Goal: Task Accomplishment & Management: Complete application form

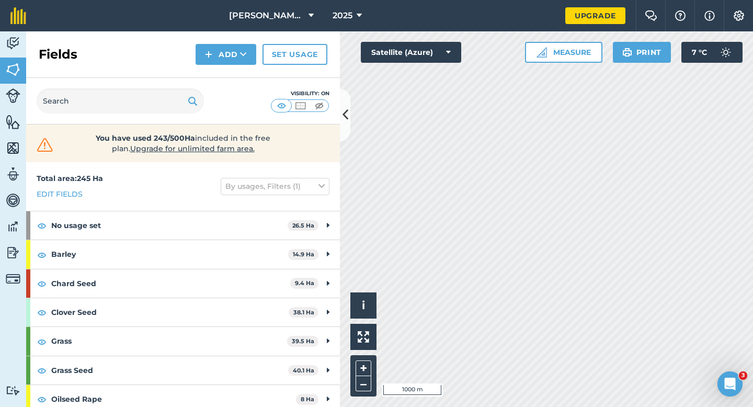
click at [301, 33] on div "Fields Add Set usage" at bounding box center [183, 54] width 314 height 47
click at [301, 31] on button "[PERSON_NAME] & Sons LTD" at bounding box center [271, 15] width 93 height 31
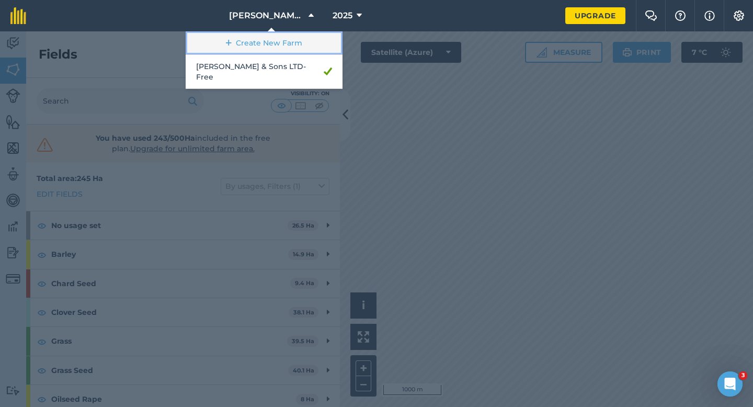
click at [301, 41] on link "Create New Farm" at bounding box center [264, 43] width 157 height 24
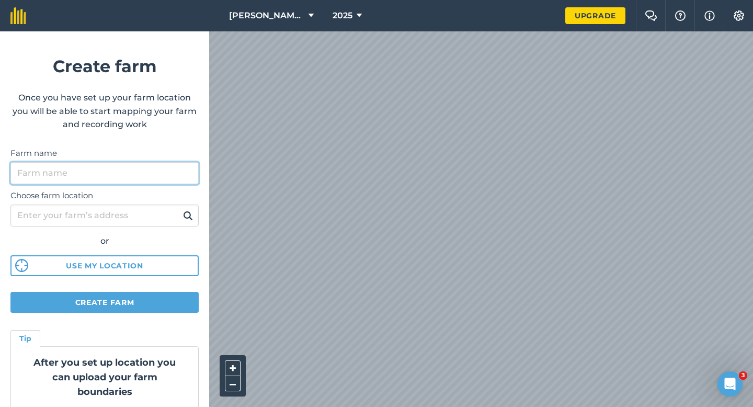
click at [140, 180] on input "Farm name" at bounding box center [104, 173] width 188 height 22
type input "C"
type input "[PERSON_NAME] Farming LTD"
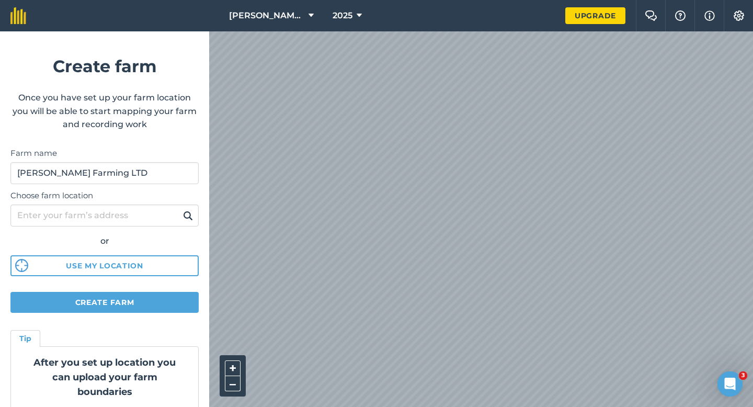
click at [443, 27] on div "[PERSON_NAME] & Sons LTD 2025 Upgrade Farm Chat Help Info Settings Create farm …" at bounding box center [376, 15] width 753 height 31
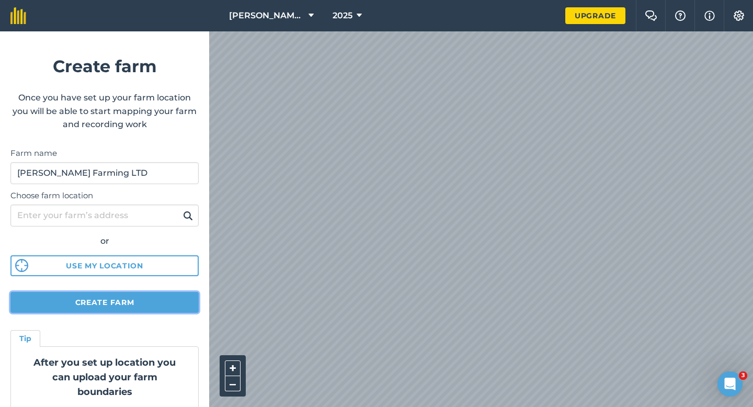
click at [133, 308] on button "Create farm" at bounding box center [104, 302] width 188 height 21
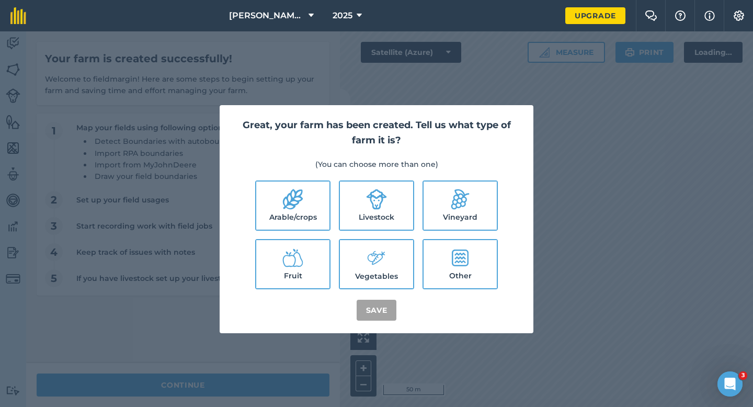
click at [313, 197] on label "Arable/crops" at bounding box center [292, 205] width 73 height 48
checkbox input "true"
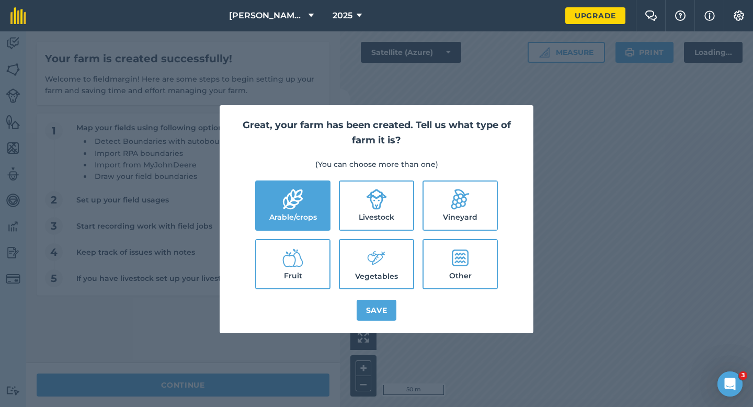
click at [406, 200] on label "Livestock" at bounding box center [376, 205] width 73 height 48
checkbox input "true"
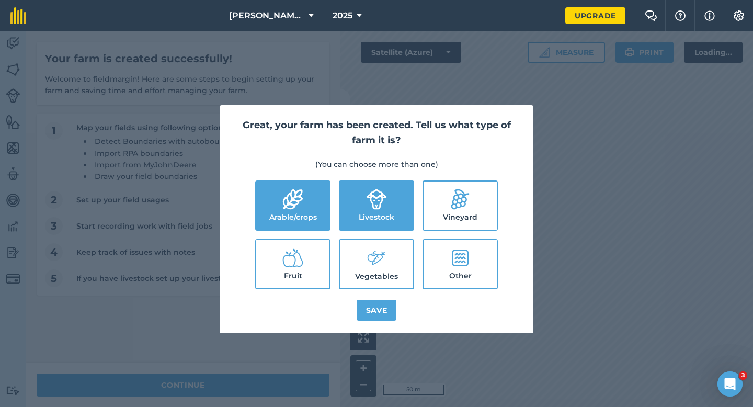
click at [385, 269] on label "Vegetables" at bounding box center [376, 264] width 73 height 48
checkbox input "true"
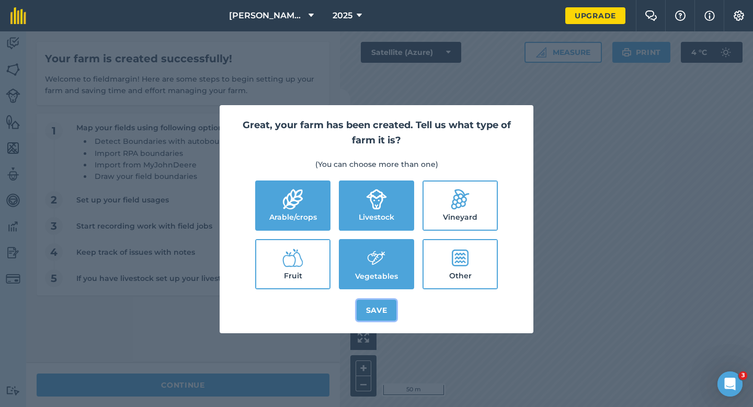
click at [384, 309] on button "Save" at bounding box center [377, 310] width 40 height 21
click at [270, 390] on div "Great, your farm has been created. Tell us what type of farm it is? (You can ch…" at bounding box center [376, 218] width 753 height 375
click at [269, 389] on div "Great, your farm has been created. Tell us what type of farm it is? (You can ch…" at bounding box center [376, 218] width 753 height 375
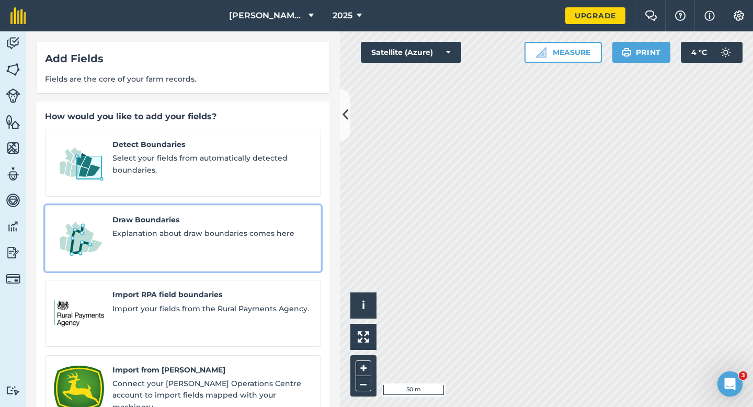
click at [166, 236] on div "Draw Boundaries Explanation about draw boundaries comes here" at bounding box center [212, 238] width 200 height 49
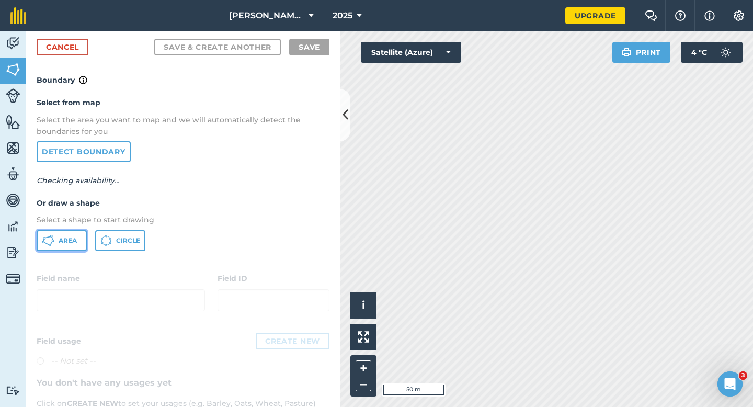
click at [68, 249] on button "Area" at bounding box center [62, 240] width 50 height 21
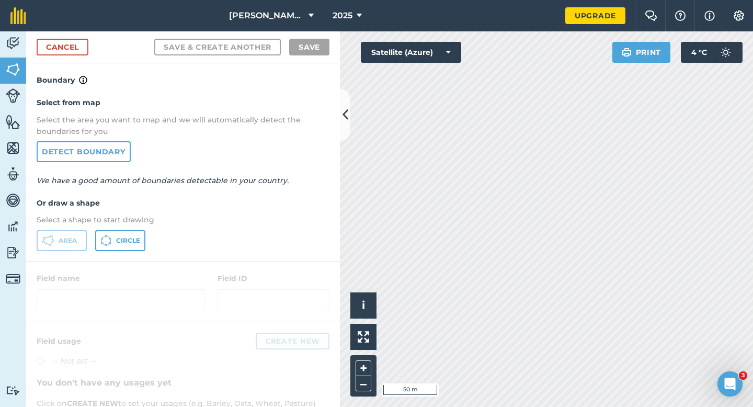
click at [337, 125] on div "Activity Fields Livestock Features Maps Team Vehicles Data Reporting Billing Tu…" at bounding box center [376, 218] width 753 height 375
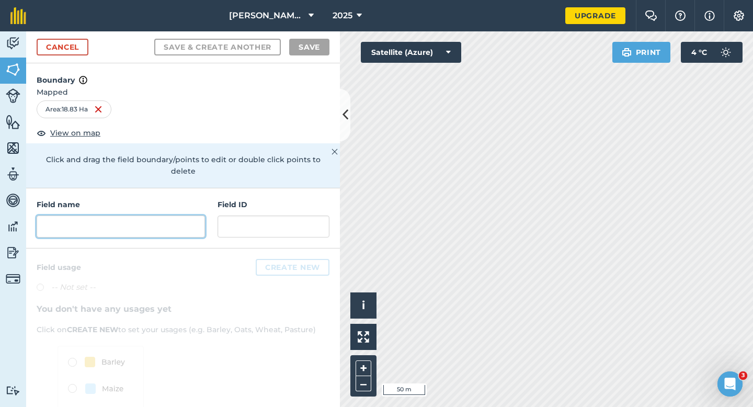
click at [155, 218] on input "text" at bounding box center [121, 226] width 168 height 22
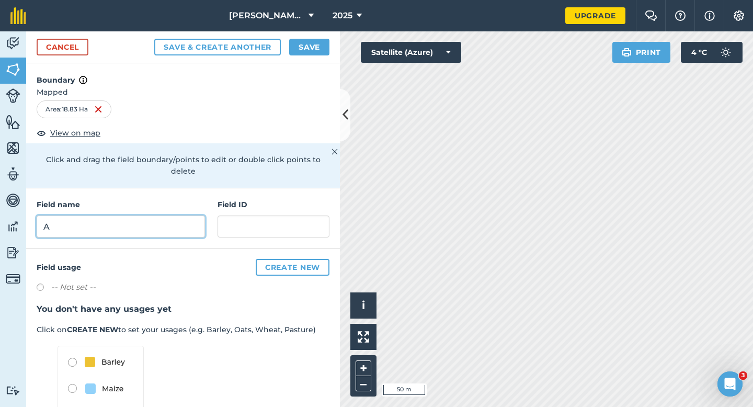
type input "A"
click at [312, 48] on button "Save" at bounding box center [309, 47] width 40 height 17
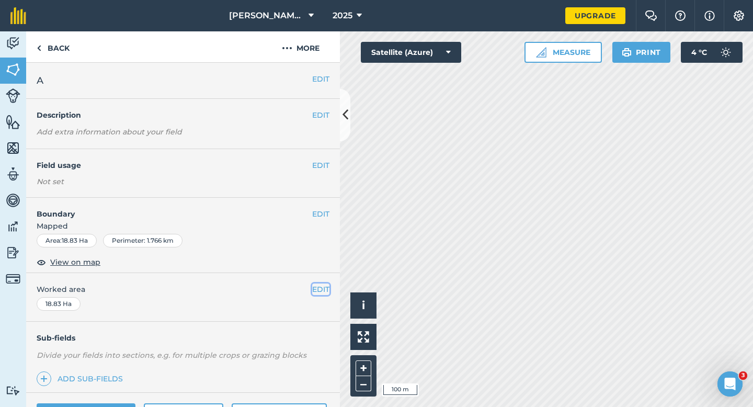
click at [327, 288] on button "EDIT" at bounding box center [320, 289] width 17 height 12
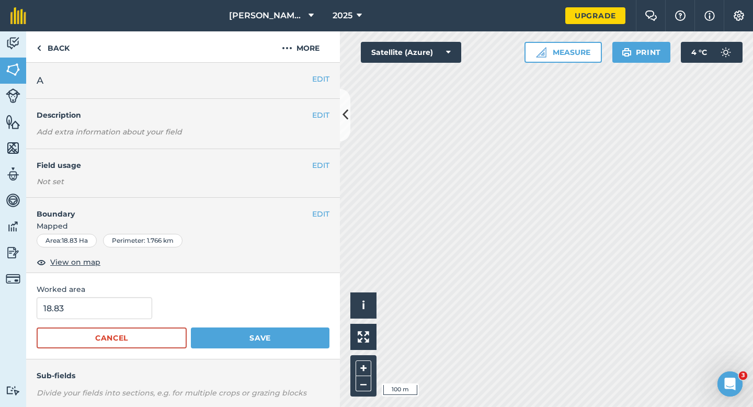
click at [79, 321] on form "18.83 Cancel Save" at bounding box center [183, 322] width 293 height 51
click at [82, 318] on input "18.83" at bounding box center [95, 308] width 116 height 22
type input "18.8"
click at [191, 327] on button "Save" at bounding box center [260, 337] width 139 height 21
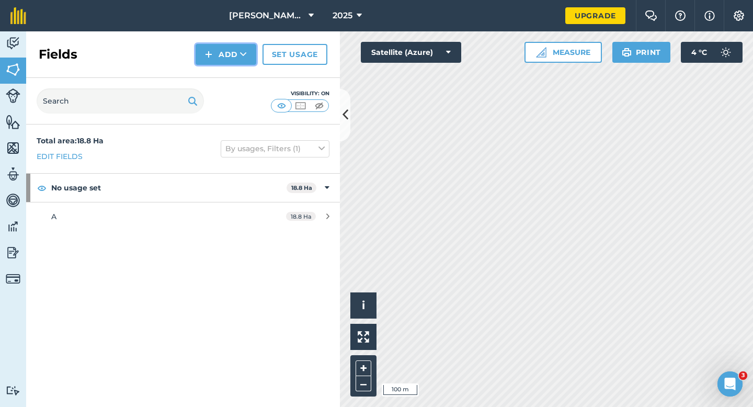
click at [208, 52] on img at bounding box center [208, 54] width 7 height 13
click at [212, 79] on link "Draw" at bounding box center [226, 77] width 58 height 23
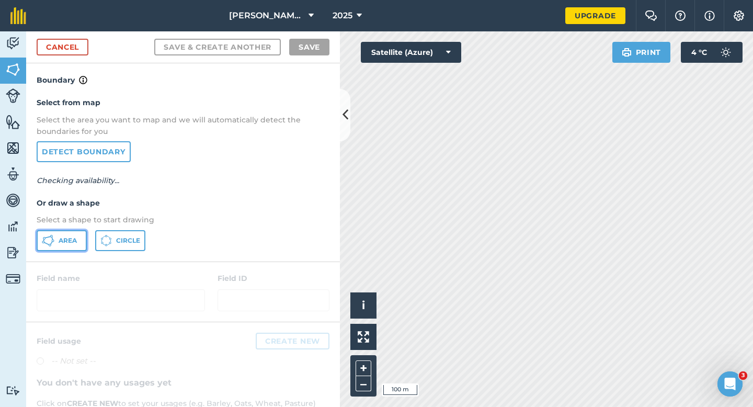
click at [57, 245] on button "Area" at bounding box center [62, 240] width 50 height 21
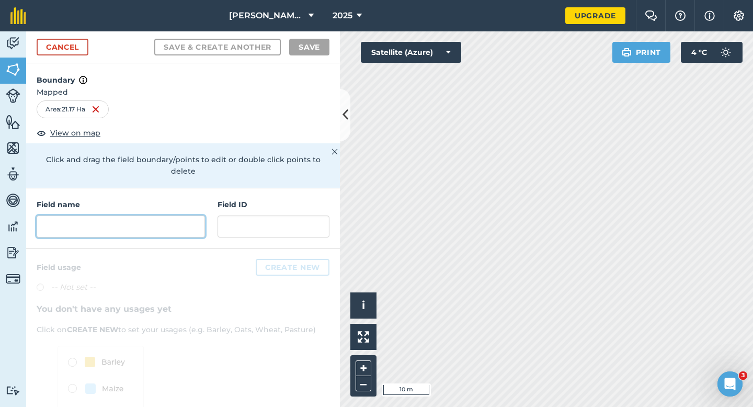
click at [133, 222] on input "text" at bounding box center [121, 226] width 168 height 22
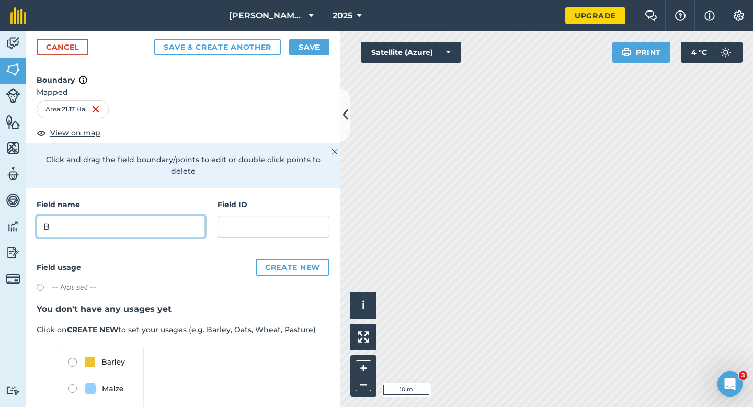
type input "B"
click at [310, 42] on button "Save" at bounding box center [309, 47] width 40 height 17
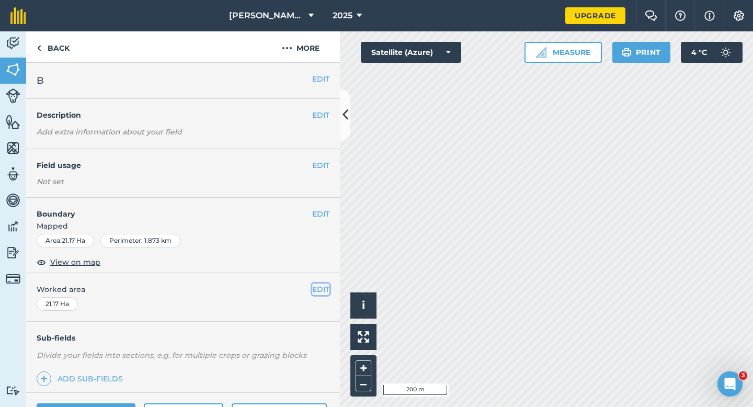
click at [312, 286] on button "EDIT" at bounding box center [320, 289] width 17 height 12
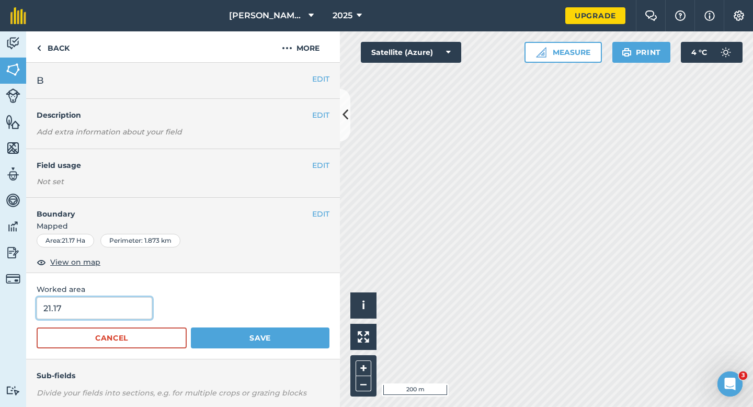
click at [123, 305] on input "21.17" at bounding box center [95, 308] width 116 height 22
type input "21.2"
click at [191, 327] on button "Save" at bounding box center [260, 337] width 139 height 21
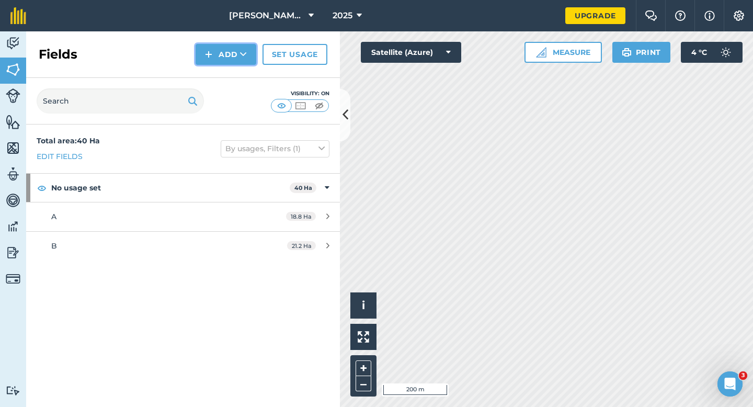
click at [223, 54] on button "Add" at bounding box center [226, 54] width 61 height 21
click at [223, 77] on link "Draw" at bounding box center [226, 77] width 58 height 23
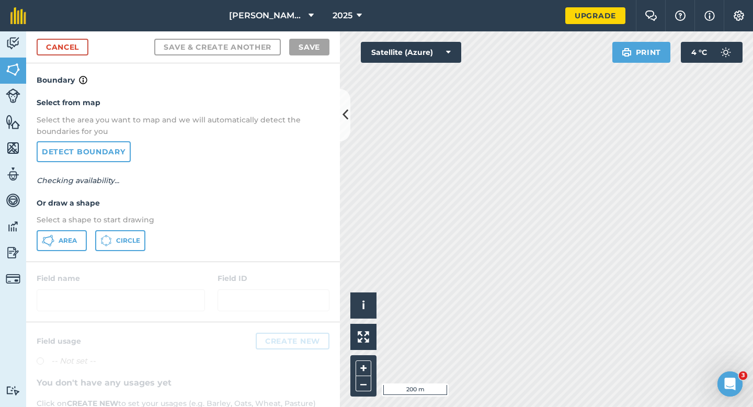
click at [72, 256] on div "Select from map Select the area you want to map and we will automatically detec…" at bounding box center [183, 173] width 314 height 175
click at [72, 237] on span "Area" at bounding box center [68, 240] width 18 height 8
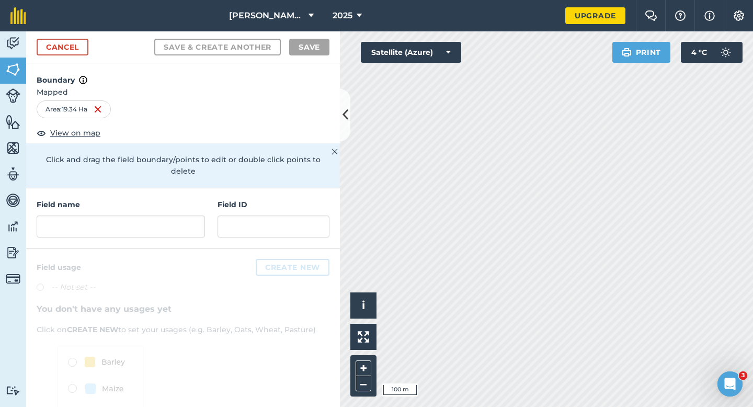
click at [143, 227] on div "Field name Field ID" at bounding box center [183, 218] width 314 height 60
click at [143, 221] on input "text" at bounding box center [121, 226] width 168 height 22
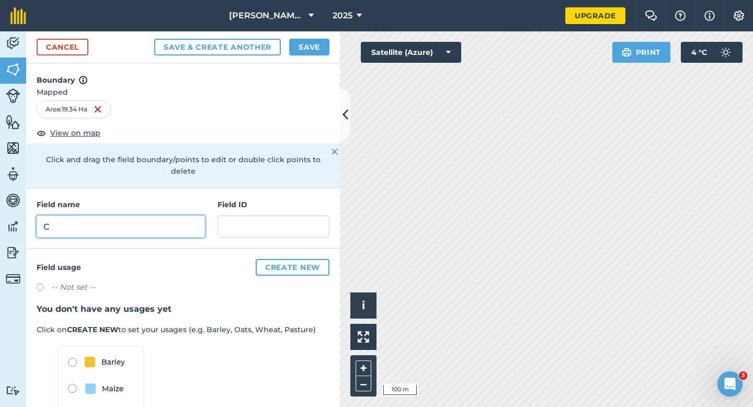
type input "C"
click at [317, 54] on button "Save" at bounding box center [309, 47] width 40 height 17
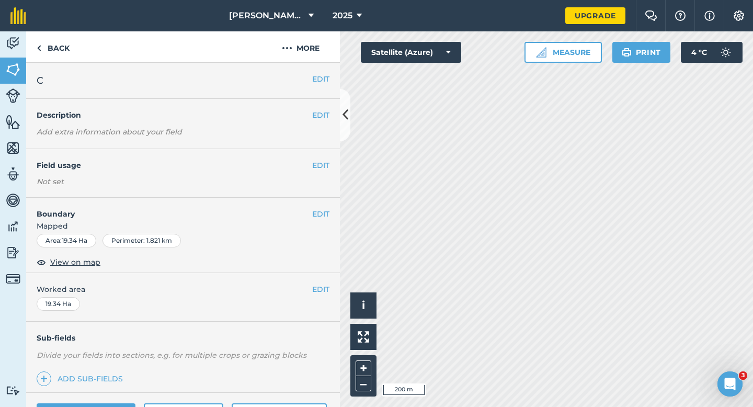
click at [333, 290] on div "EDIT Worked area 19.34 Ha" at bounding box center [183, 297] width 314 height 49
click at [321, 290] on button "EDIT" at bounding box center [320, 289] width 17 height 12
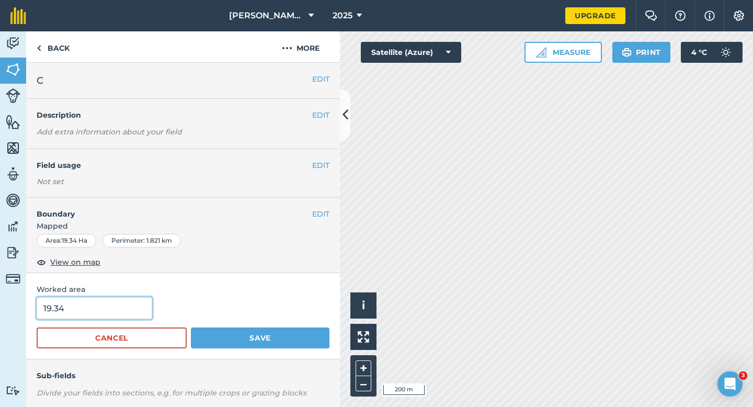
click at [125, 314] on input "19.34" at bounding box center [95, 308] width 116 height 22
type input "19.3"
click at [191, 327] on button "Save" at bounding box center [260, 337] width 139 height 21
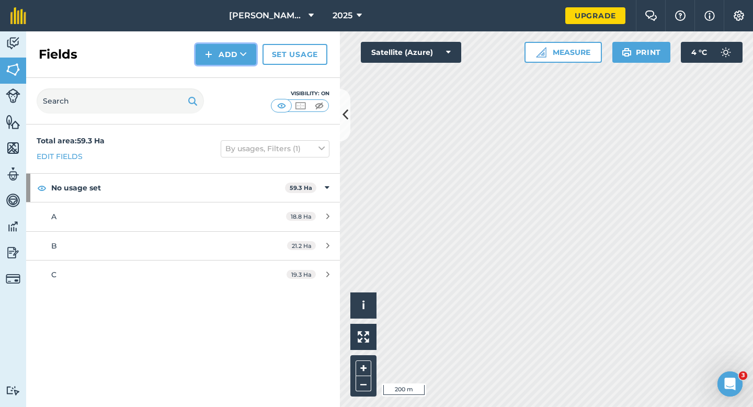
click at [224, 54] on button "Add" at bounding box center [226, 54] width 61 height 21
click at [225, 73] on link "Draw" at bounding box center [226, 77] width 58 height 23
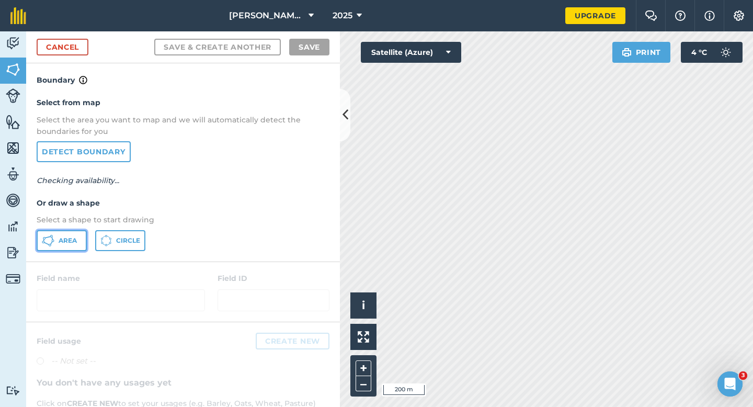
click at [51, 247] on button "Area" at bounding box center [62, 240] width 50 height 21
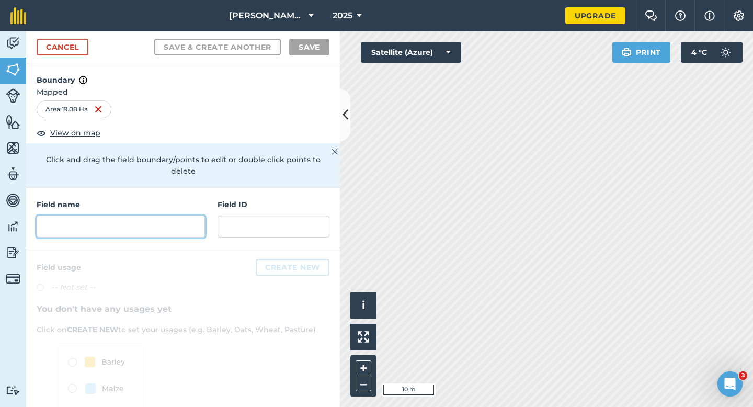
click at [190, 215] on input "text" at bounding box center [121, 226] width 168 height 22
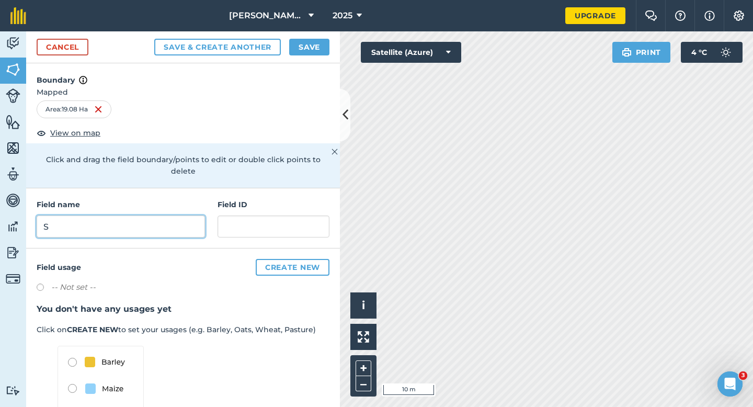
click at [190, 215] on input "S" at bounding box center [121, 226] width 168 height 22
type input "D"
click at [307, 39] on button "Save" at bounding box center [309, 47] width 40 height 17
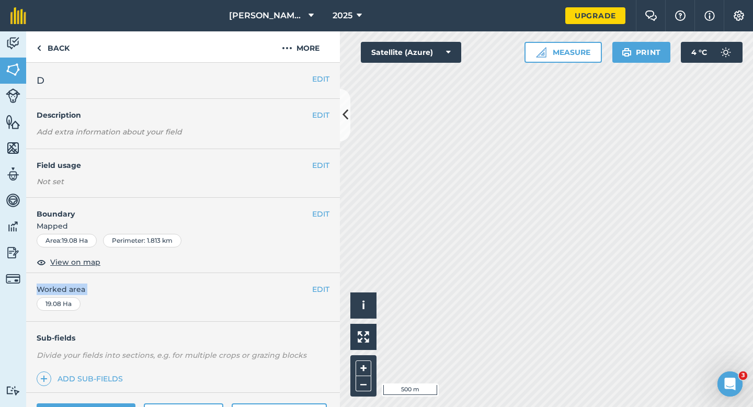
click at [324, 295] on div "EDIT Worked area 19.08 Ha" at bounding box center [183, 297] width 314 height 49
click at [299, 287] on span "Worked area" at bounding box center [183, 289] width 293 height 12
click at [318, 286] on button "EDIT" at bounding box center [320, 289] width 17 height 12
click at [316, 287] on button "EDIT" at bounding box center [320, 289] width 17 height 12
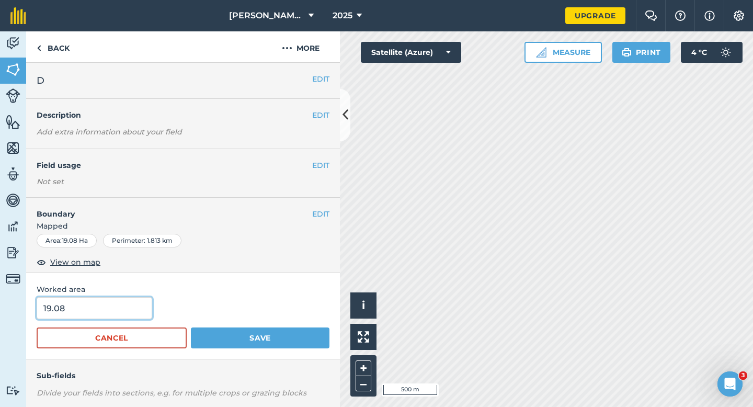
click at [94, 317] on input "19.08" at bounding box center [95, 308] width 116 height 22
type input "19"
click at [191, 327] on button "Save" at bounding box center [260, 337] width 139 height 21
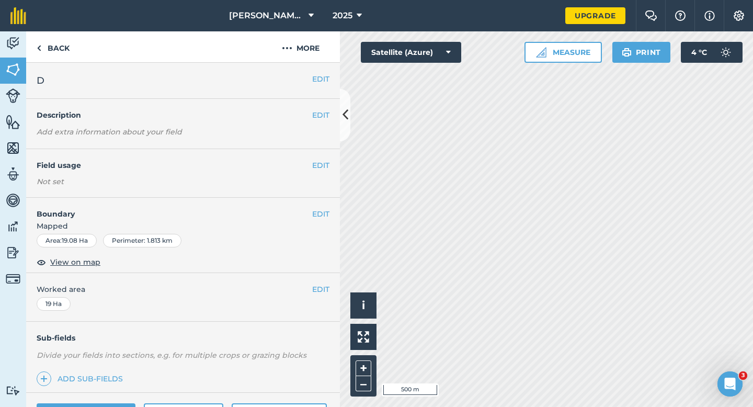
click at [95, 318] on div "EDIT Worked area 19 Ha" at bounding box center [183, 297] width 314 height 49
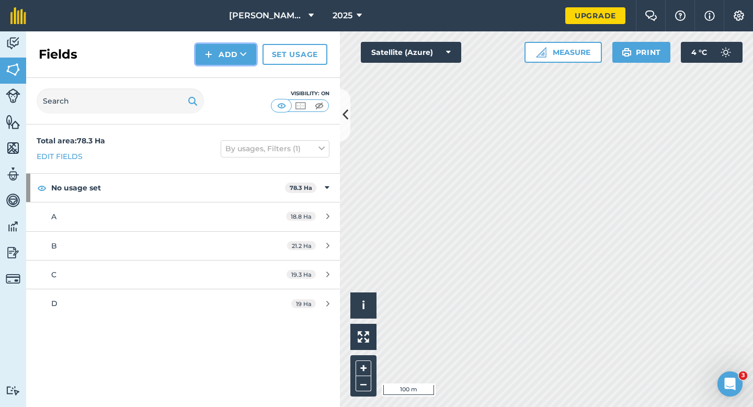
click at [231, 62] on button "Add" at bounding box center [226, 54] width 61 height 21
click at [231, 76] on link "Draw" at bounding box center [226, 77] width 58 height 23
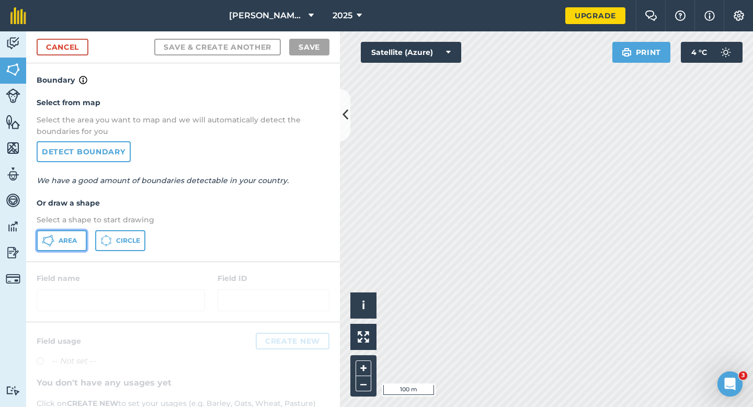
click at [41, 246] on button "Area" at bounding box center [62, 240] width 50 height 21
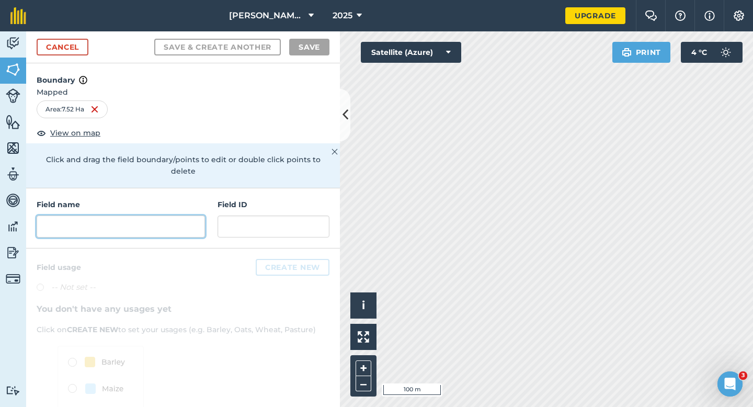
click at [153, 215] on input "text" at bounding box center [121, 226] width 168 height 22
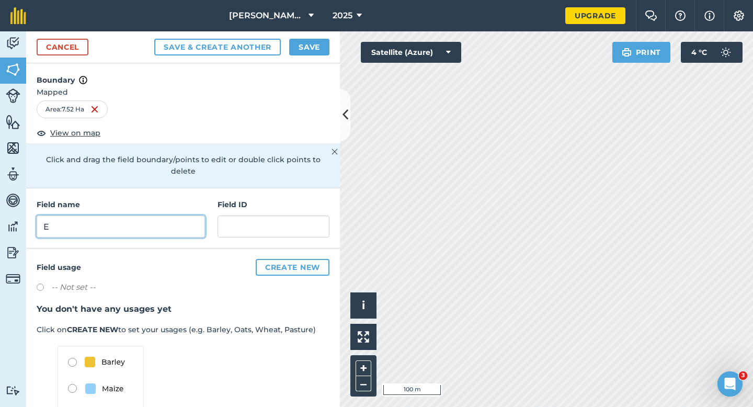
type input "E"
click at [314, 42] on button "Save" at bounding box center [309, 47] width 40 height 17
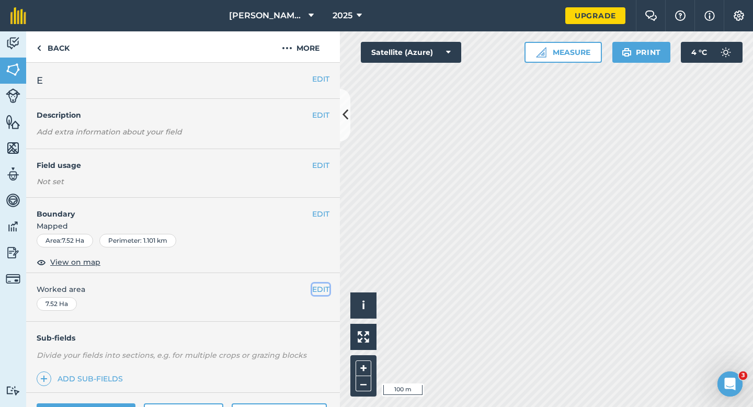
click at [323, 290] on button "EDIT" at bounding box center [320, 289] width 17 height 12
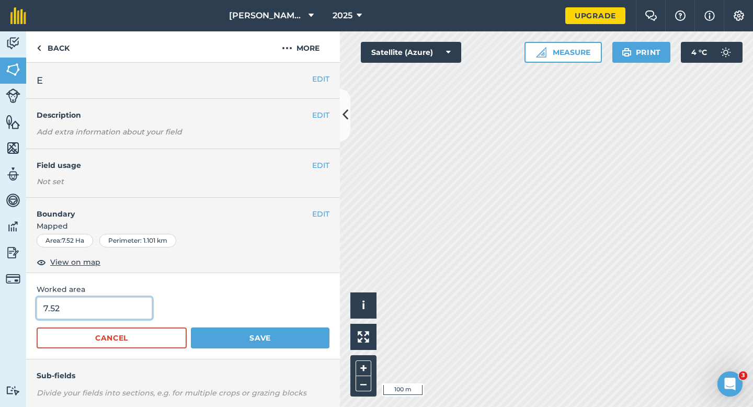
click at [141, 300] on input "7.52" at bounding box center [95, 308] width 116 height 22
click at [128, 311] on input "7.52" at bounding box center [95, 308] width 116 height 22
type input "7.5"
click at [191, 327] on button "Save" at bounding box center [260, 337] width 139 height 21
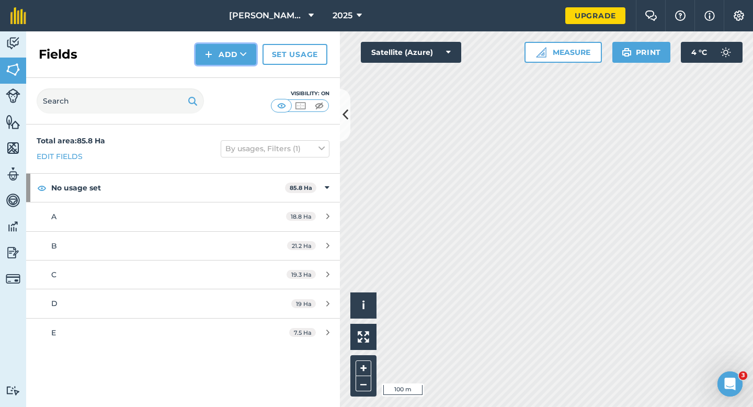
click at [236, 58] on button "Add" at bounding box center [226, 54] width 61 height 21
click at [236, 70] on link "Draw" at bounding box center [226, 77] width 58 height 23
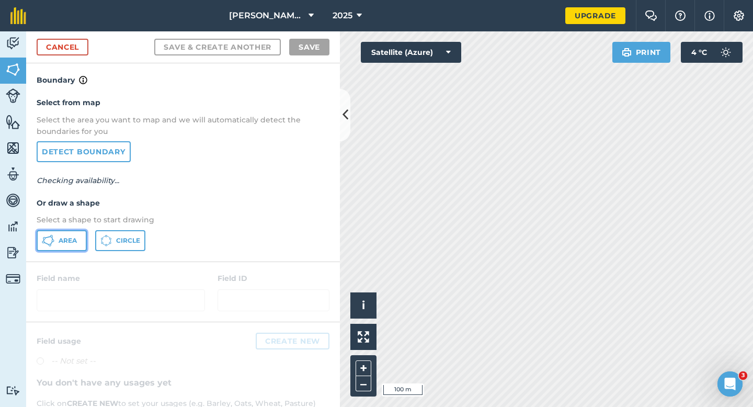
click at [77, 250] on button "Area" at bounding box center [62, 240] width 50 height 21
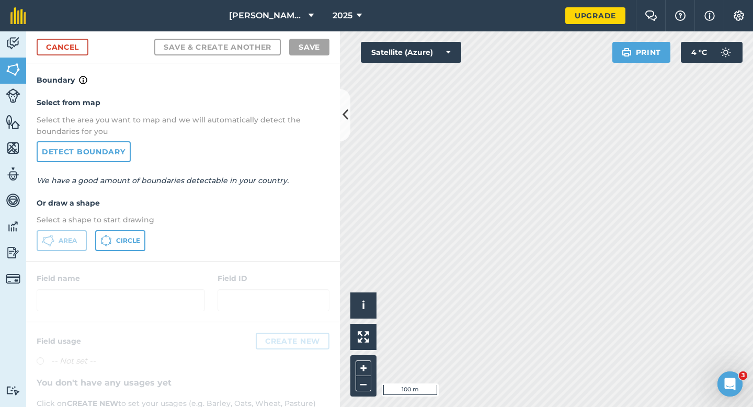
click at [600, 0] on html "[PERSON_NAME] Farming LTD 2025 Upgrade Farm Chat Help Info Settings Map printin…" at bounding box center [376, 203] width 753 height 407
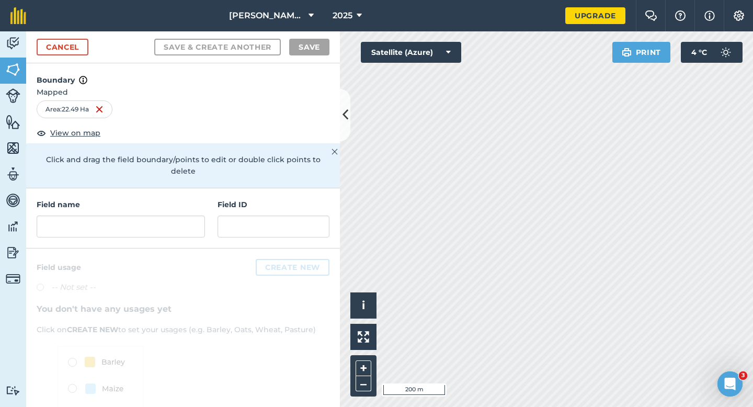
click at [182, 232] on div "Field name Field ID" at bounding box center [183, 218] width 314 height 60
click at [177, 215] on input "text" at bounding box center [121, 226] width 168 height 22
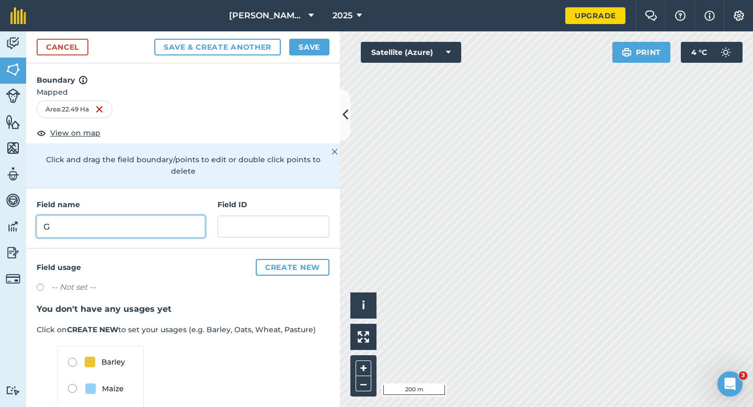
click at [177, 215] on input "G" at bounding box center [121, 226] width 168 height 22
click at [177, 215] on input "FG" at bounding box center [121, 226] width 168 height 22
type input "F"
click at [326, 48] on button "Save" at bounding box center [309, 47] width 40 height 17
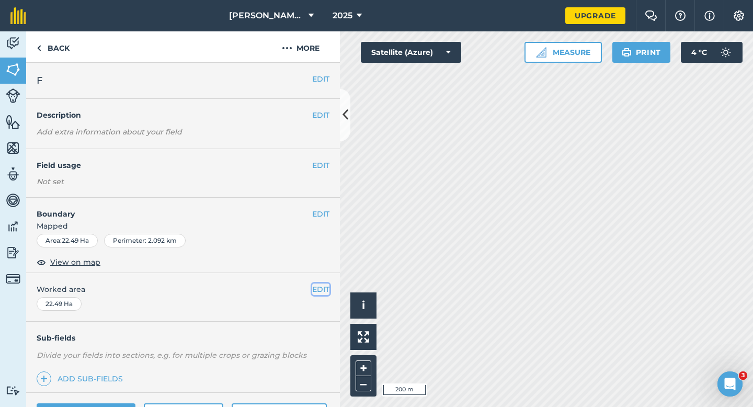
click at [322, 292] on button "EDIT" at bounding box center [320, 289] width 17 height 12
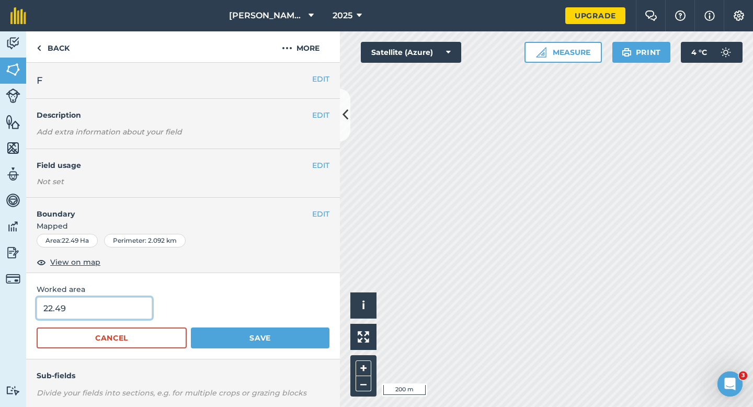
click at [132, 306] on input "22.49" at bounding box center [95, 308] width 116 height 22
type input "22.5"
click at [191, 327] on button "Save" at bounding box center [260, 337] width 139 height 21
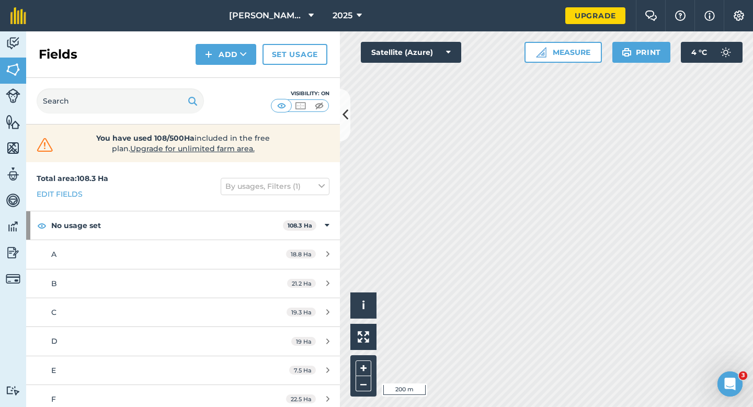
click at [236, 65] on div "Fields Add Set usage" at bounding box center [183, 54] width 314 height 47
click at [234, 55] on button "Add" at bounding box center [226, 54] width 61 height 21
click at [234, 71] on link "Draw" at bounding box center [226, 77] width 58 height 23
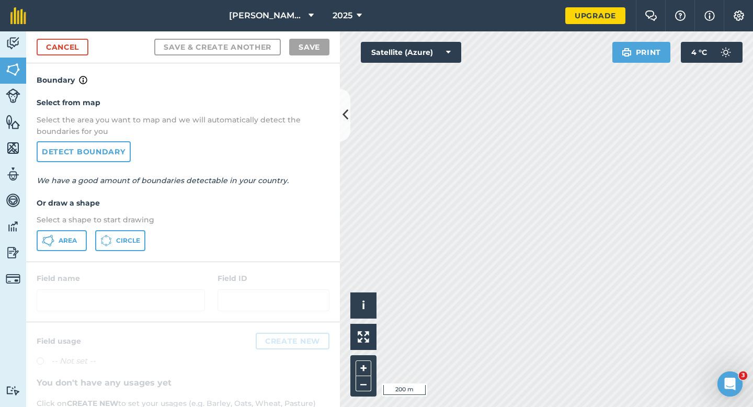
click at [74, 230] on div "Select from map Select the area you want to map and we will automatically detec…" at bounding box center [183, 173] width 314 height 175
click at [73, 232] on button "Area" at bounding box center [62, 240] width 50 height 21
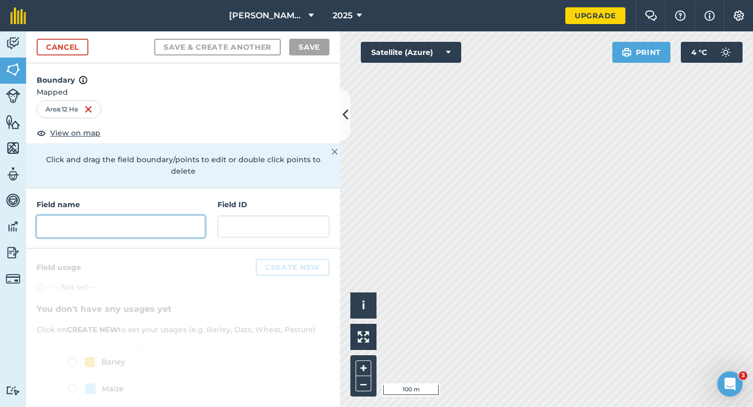
click at [186, 215] on input "text" at bounding box center [121, 226] width 168 height 22
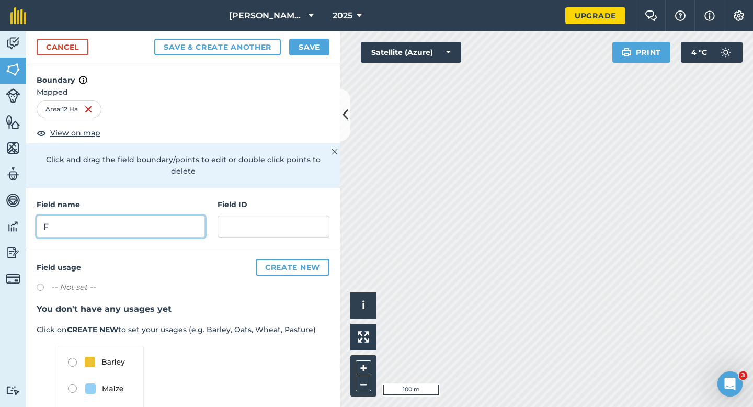
type input "F"
click at [300, 46] on button "Save" at bounding box center [309, 47] width 40 height 17
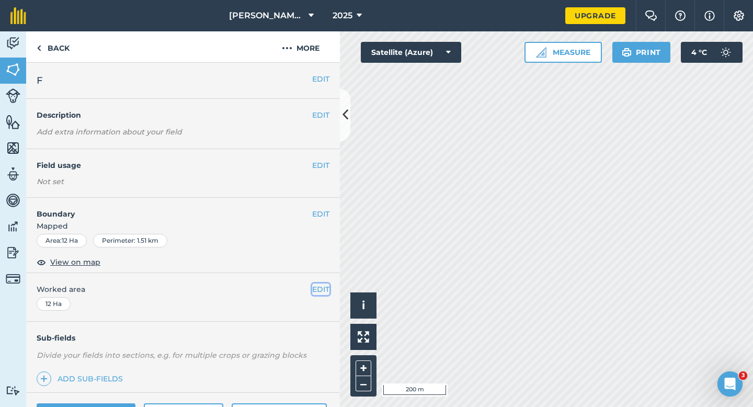
click at [314, 287] on button "EDIT" at bounding box center [320, 289] width 17 height 12
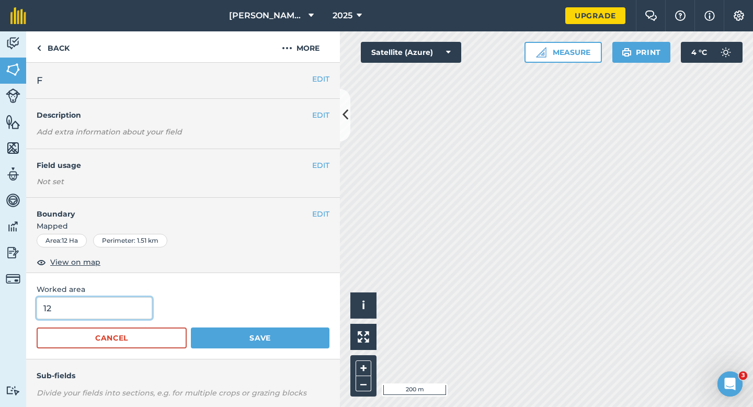
click at [139, 306] on input "12" at bounding box center [95, 308] width 116 height 22
click at [191, 327] on button "Save" at bounding box center [260, 337] width 139 height 21
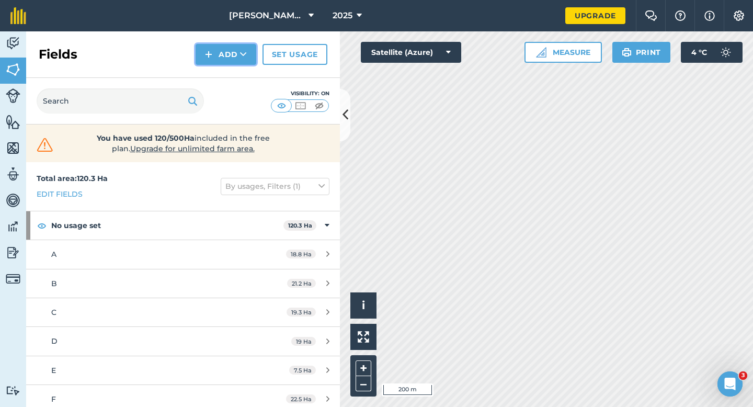
click at [209, 57] on img at bounding box center [208, 54] width 7 height 13
click at [219, 82] on link "Draw" at bounding box center [226, 77] width 58 height 23
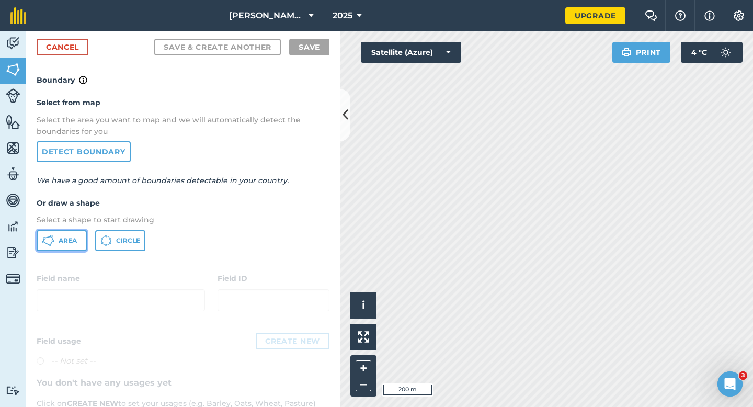
click at [55, 240] on button "Area" at bounding box center [62, 240] width 50 height 21
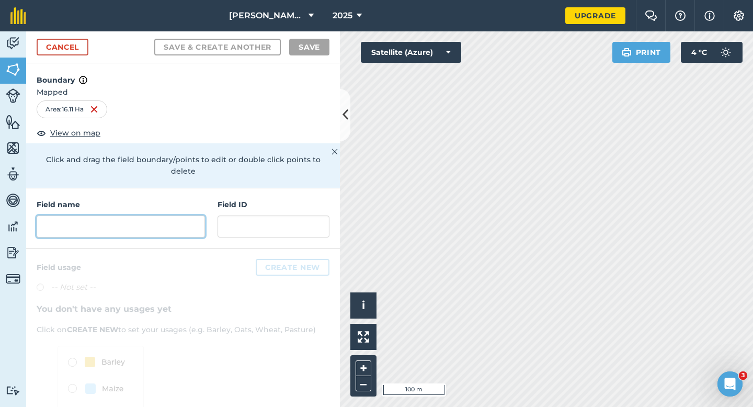
click at [201, 215] on input "text" at bounding box center [121, 226] width 168 height 22
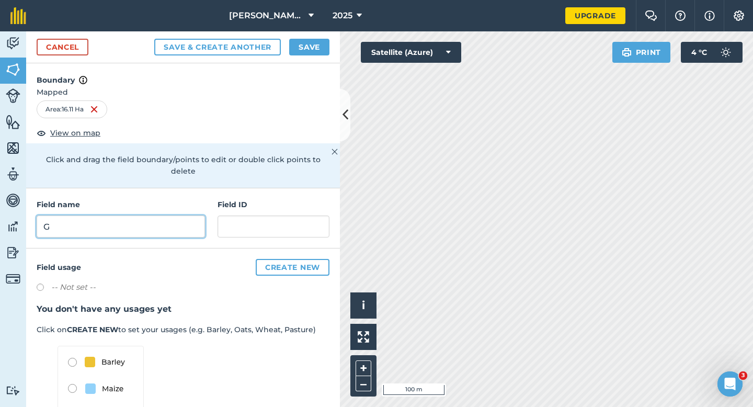
type input "G"
click at [323, 49] on button "Save" at bounding box center [309, 47] width 40 height 17
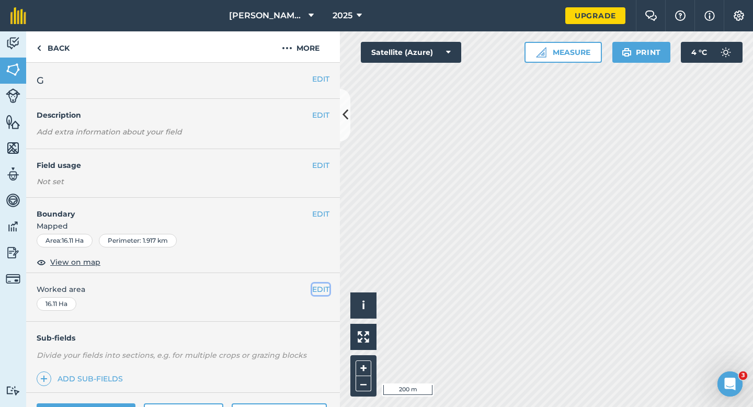
click at [321, 286] on button "EDIT" at bounding box center [320, 289] width 17 height 12
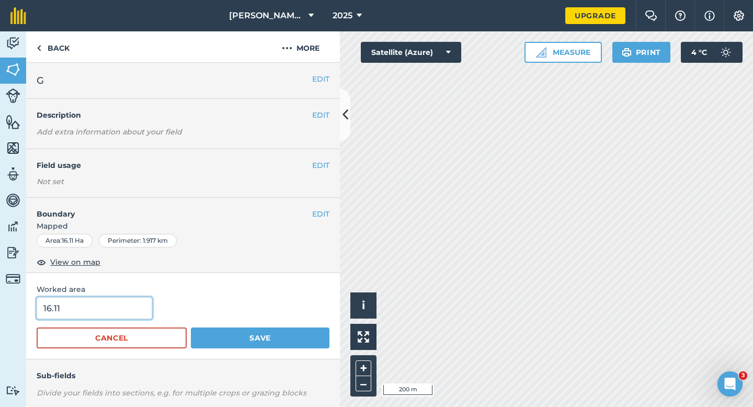
click at [99, 310] on input "16.11" at bounding box center [95, 308] width 116 height 22
type input "16"
click at [191, 327] on button "Save" at bounding box center [260, 337] width 139 height 21
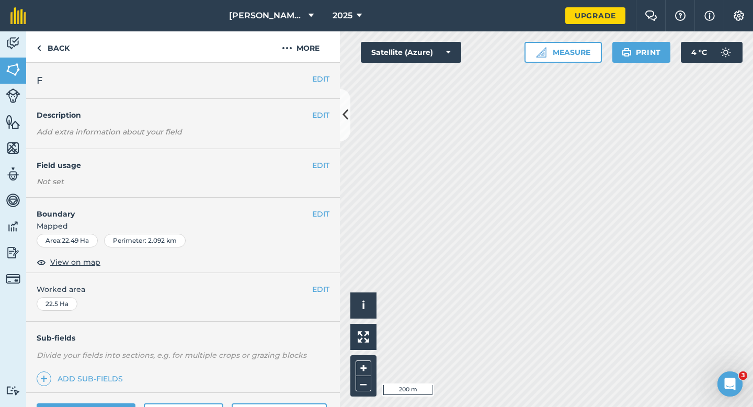
click at [321, 73] on div "EDIT F" at bounding box center [183, 81] width 314 height 36
click at [321, 75] on button "EDIT" at bounding box center [320, 79] width 17 height 12
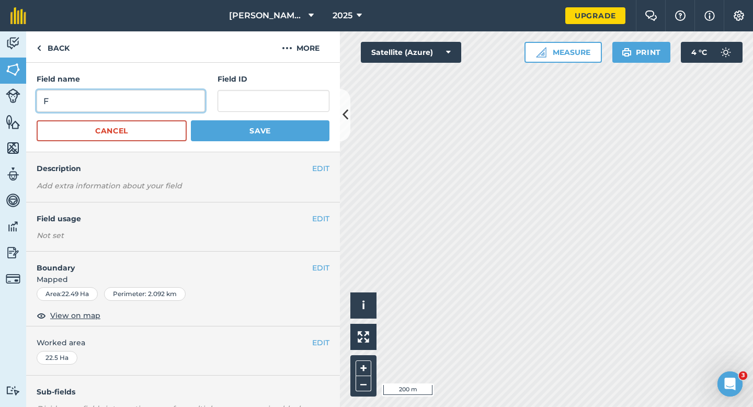
click at [168, 95] on input "F" at bounding box center [121, 101] width 168 height 22
type input "H"
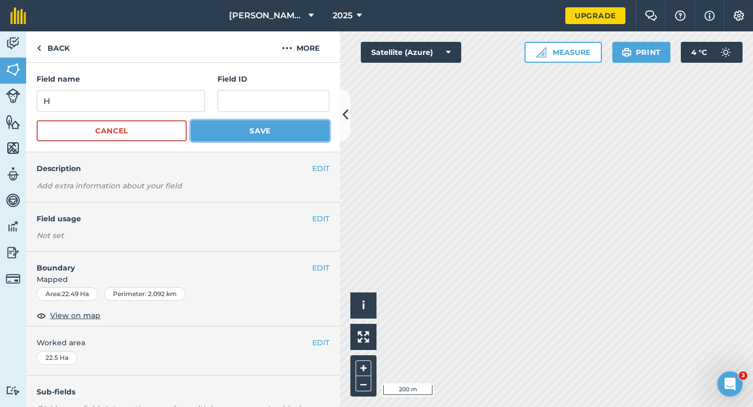
click at [245, 141] on button "Save" at bounding box center [260, 130] width 139 height 21
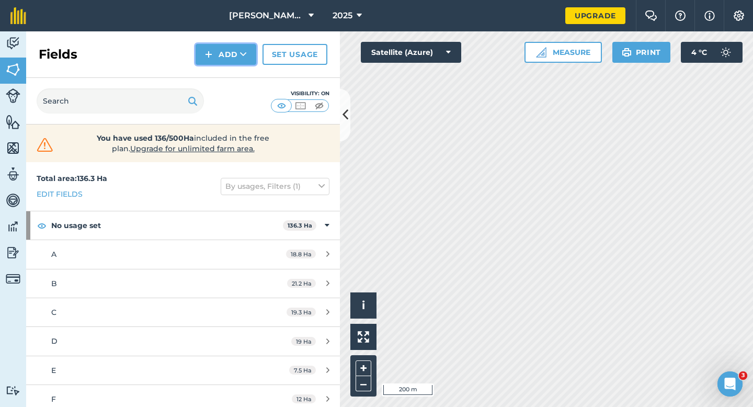
click at [239, 51] on button "Add" at bounding box center [226, 54] width 61 height 21
click at [239, 72] on link "Draw" at bounding box center [226, 77] width 58 height 23
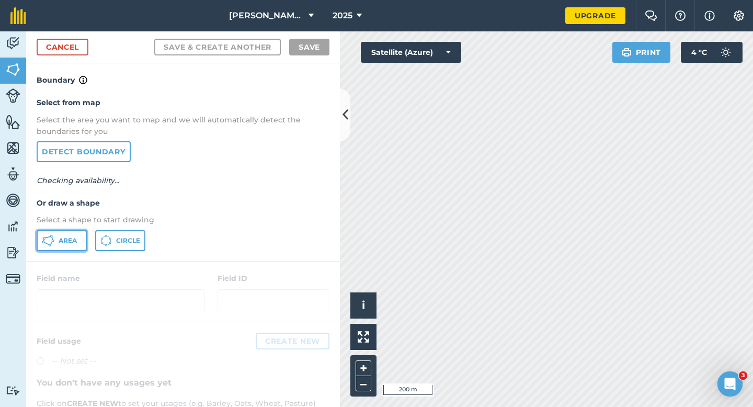
click at [71, 241] on span "Area" at bounding box center [68, 240] width 18 height 8
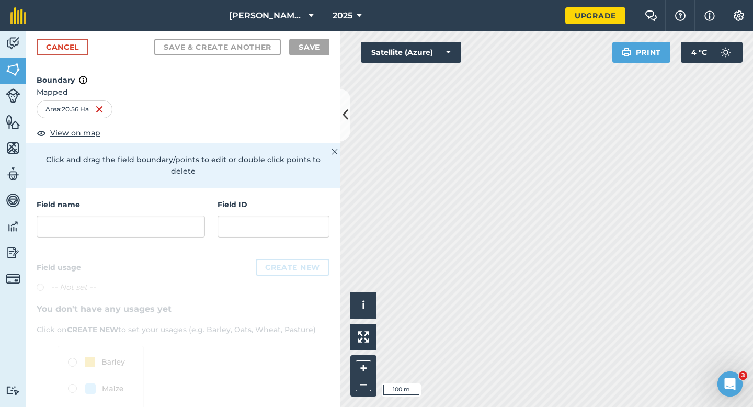
click at [184, 226] on div "Field name Field ID" at bounding box center [183, 218] width 314 height 60
click at [185, 217] on input "text" at bounding box center [121, 226] width 168 height 22
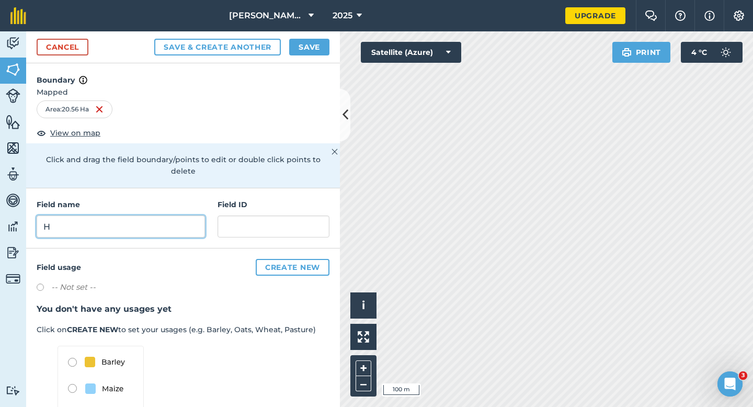
type input "H"
click at [302, 50] on button "Save" at bounding box center [309, 47] width 40 height 17
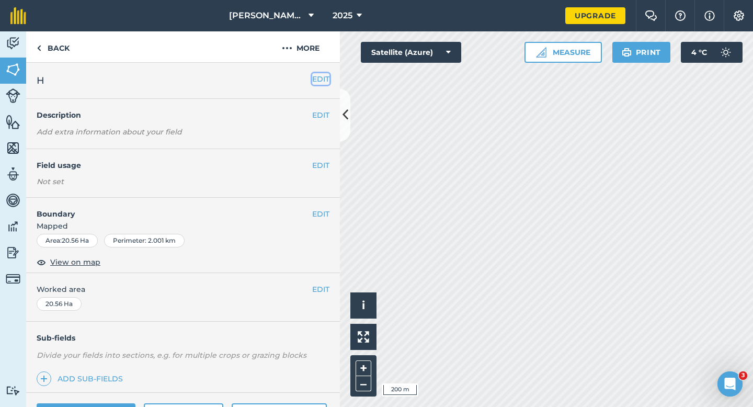
click at [321, 81] on button "EDIT" at bounding box center [320, 79] width 17 height 12
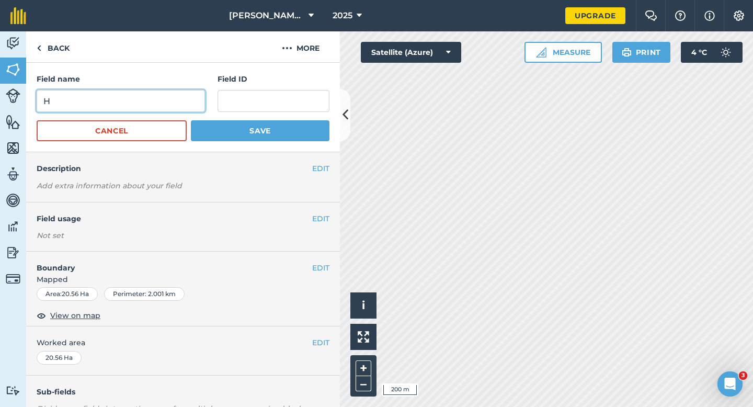
click at [180, 90] on input "H" at bounding box center [121, 101] width 168 height 22
click at [190, 101] on input "II" at bounding box center [121, 101] width 168 height 22
click at [187, 104] on input "III" at bounding box center [121, 101] width 168 height 22
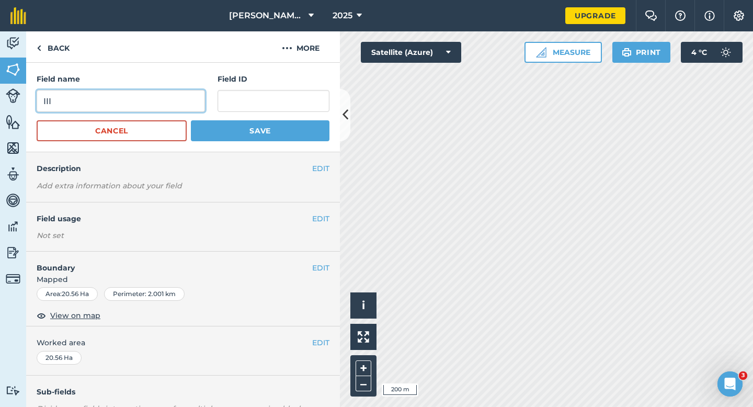
click at [187, 104] on input "III" at bounding box center [121, 101] width 168 height 22
type input "I"
click at [210, 119] on form "Field name I Field ID Cancel Save" at bounding box center [183, 107] width 293 height 68
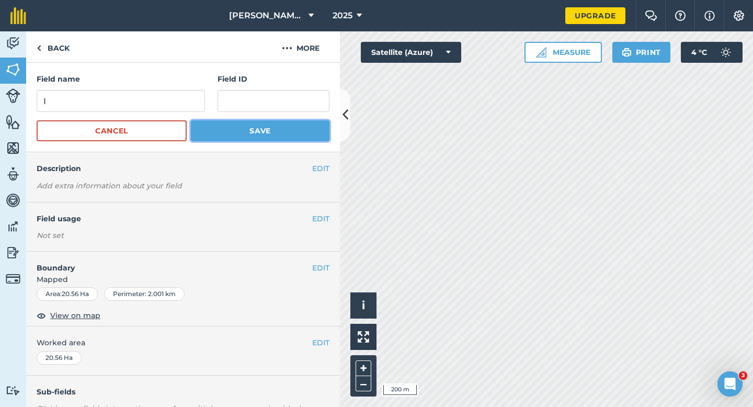
click at [214, 120] on button "Save" at bounding box center [260, 130] width 139 height 21
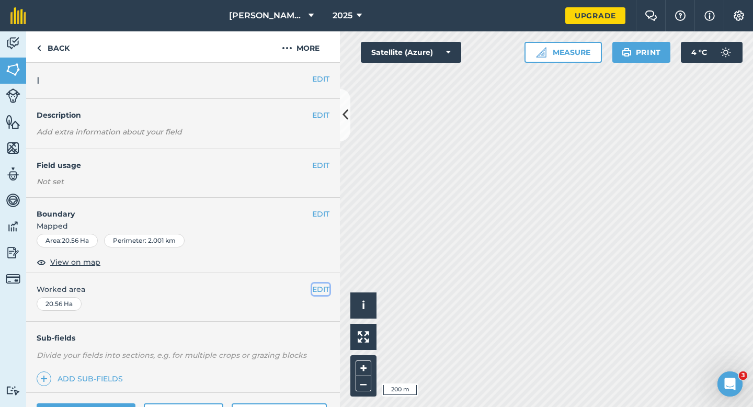
click at [324, 287] on button "EDIT" at bounding box center [320, 289] width 17 height 12
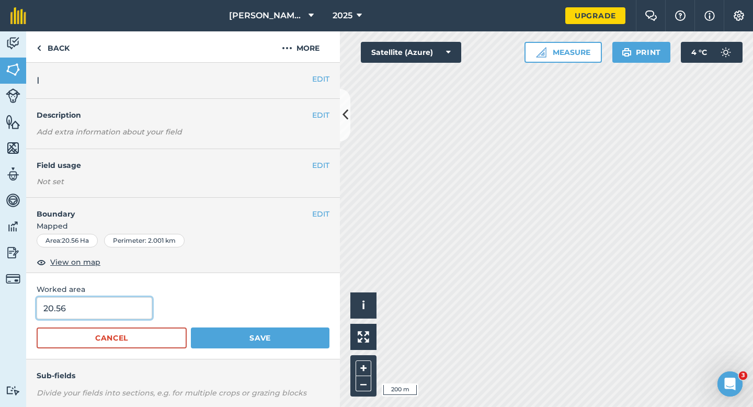
click at [112, 310] on input "20.56" at bounding box center [95, 308] width 116 height 22
type input "20.6"
click at [191, 327] on button "Save" at bounding box center [260, 337] width 139 height 21
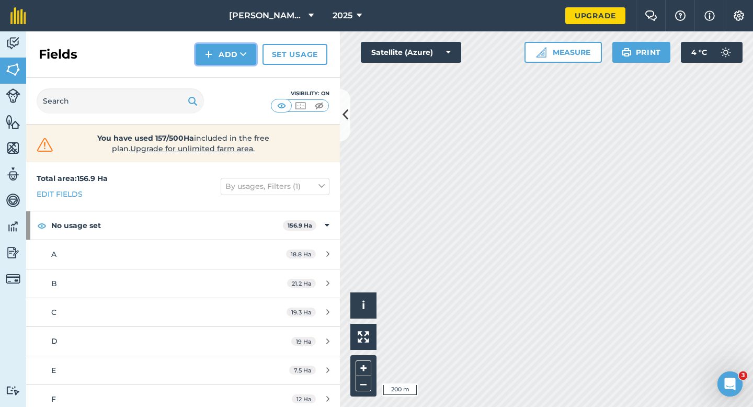
click at [208, 54] on img at bounding box center [208, 54] width 7 height 13
click at [208, 71] on link "Draw" at bounding box center [226, 77] width 58 height 23
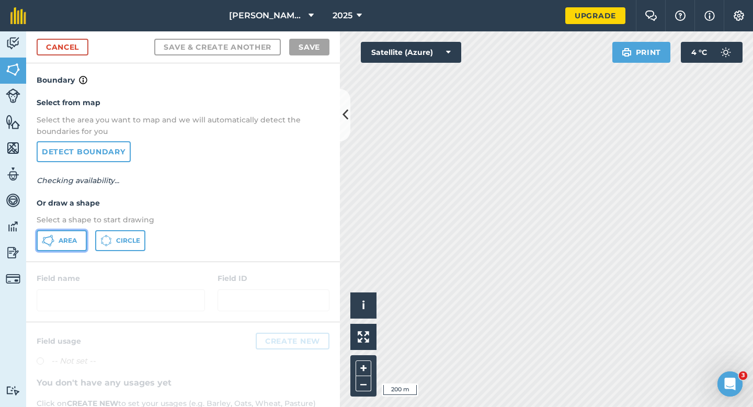
click at [65, 250] on button "Area" at bounding box center [62, 240] width 50 height 21
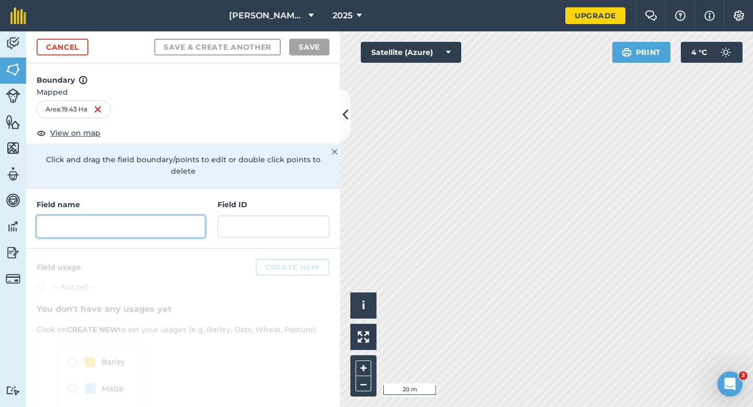
click at [180, 219] on input "text" at bounding box center [121, 226] width 168 height 22
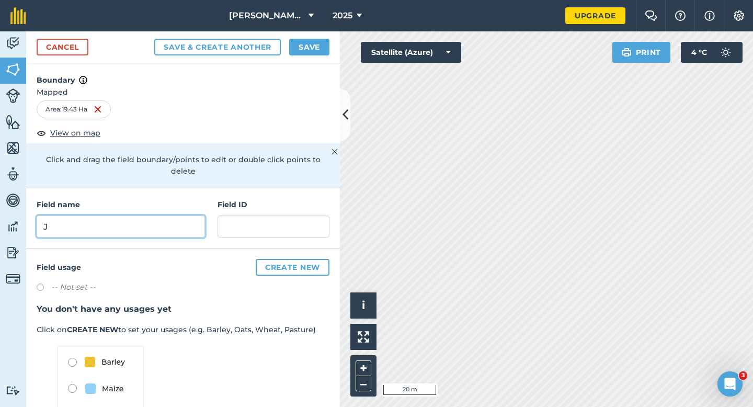
type input "J"
click at [307, 50] on button "Save" at bounding box center [309, 47] width 40 height 17
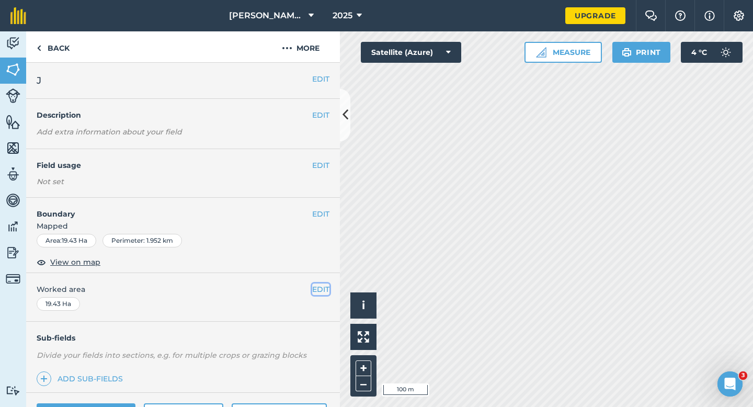
click at [323, 291] on button "EDIT" at bounding box center [320, 289] width 17 height 12
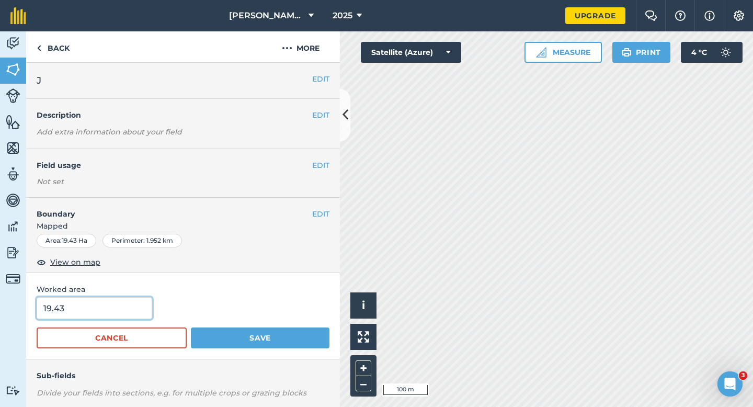
click at [94, 300] on input "19.43" at bounding box center [95, 308] width 116 height 22
click at [93, 305] on input "19.43" at bounding box center [95, 308] width 116 height 22
type input "19.4"
click at [191, 327] on button "Save" at bounding box center [260, 337] width 139 height 21
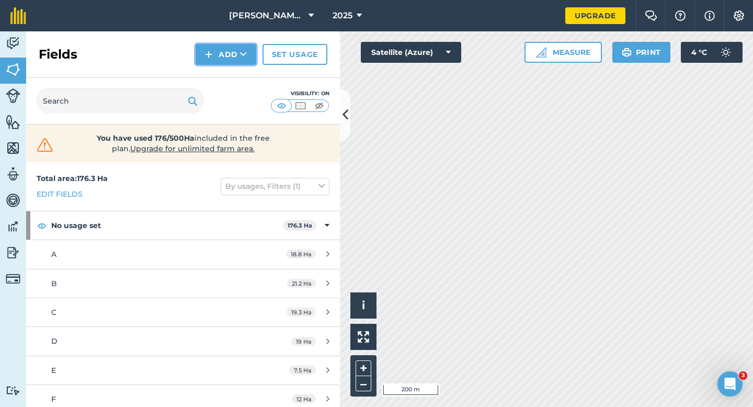
click at [237, 52] on button "Add" at bounding box center [226, 54] width 61 height 21
click at [237, 70] on link "Draw" at bounding box center [226, 77] width 58 height 23
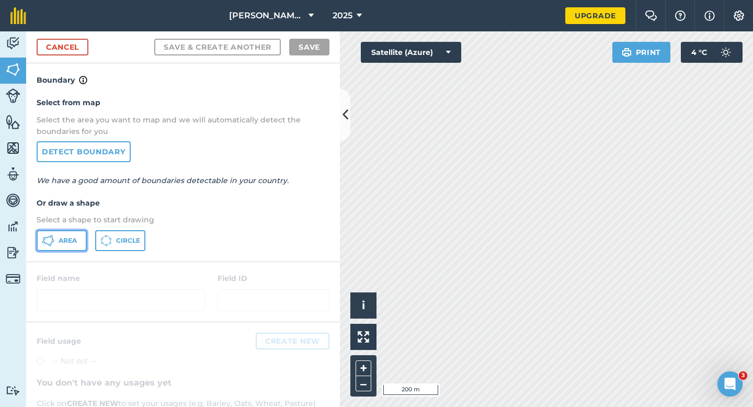
click at [86, 231] on button "Area" at bounding box center [62, 240] width 50 height 21
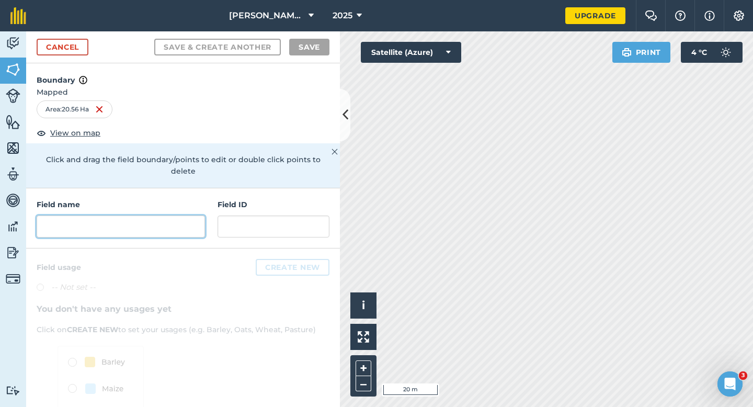
click at [140, 216] on input "text" at bounding box center [121, 226] width 168 height 22
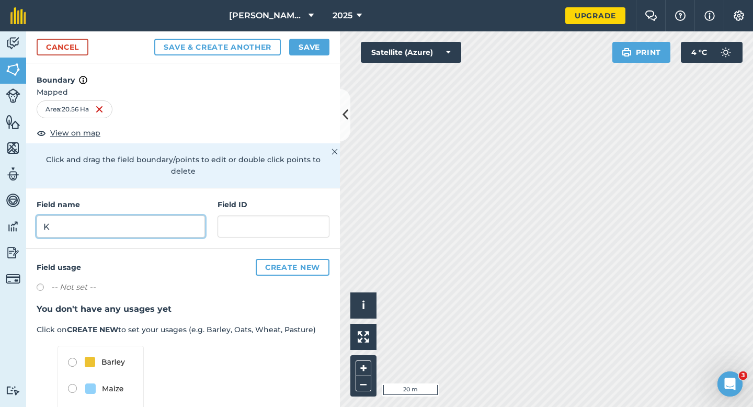
type input "K"
click at [306, 48] on button "Save" at bounding box center [309, 47] width 40 height 17
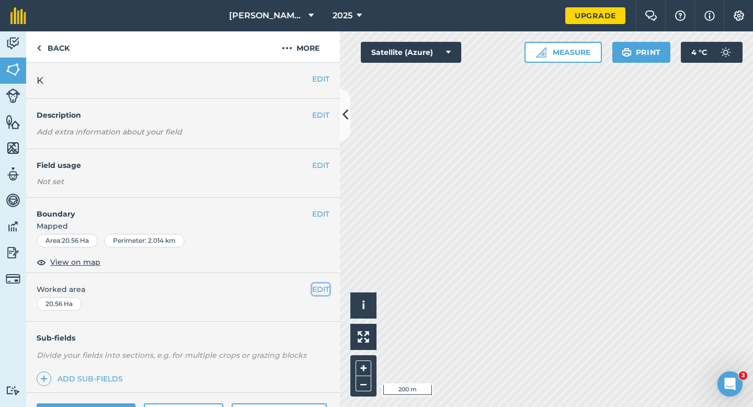
click at [314, 293] on button "EDIT" at bounding box center [320, 289] width 17 height 12
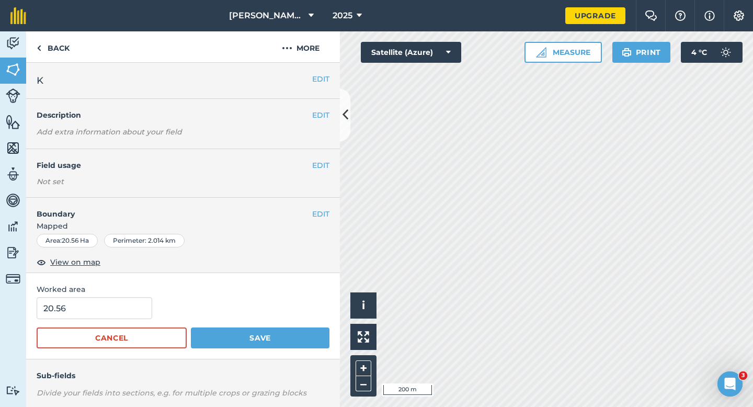
click at [85, 327] on form "20.56 Cancel Save" at bounding box center [183, 322] width 293 height 51
click at [95, 312] on input "20.56" at bounding box center [95, 308] width 116 height 22
type input "20.6"
click at [191, 327] on button "Save" at bounding box center [260, 337] width 139 height 21
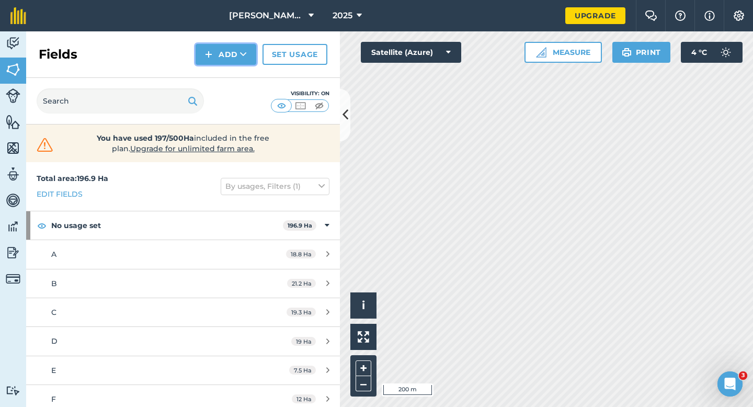
click at [227, 52] on button "Add" at bounding box center [226, 54] width 61 height 21
click at [227, 66] on link "Draw" at bounding box center [226, 77] width 58 height 23
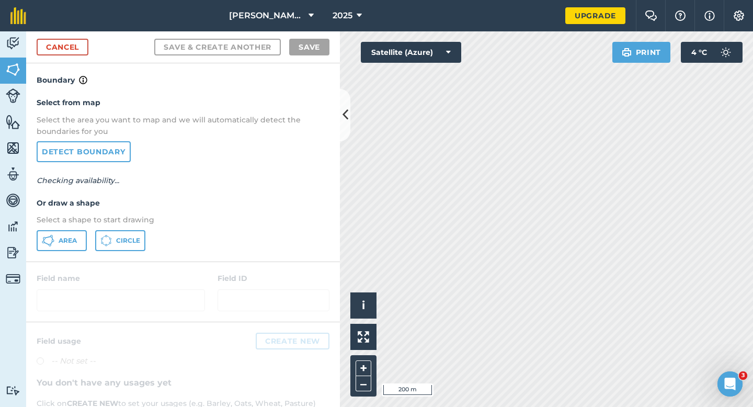
click at [76, 227] on div "Select from map Select the area you want to map and we will automatically detec…" at bounding box center [183, 173] width 314 height 175
click at [76, 234] on button "Area" at bounding box center [62, 240] width 50 height 21
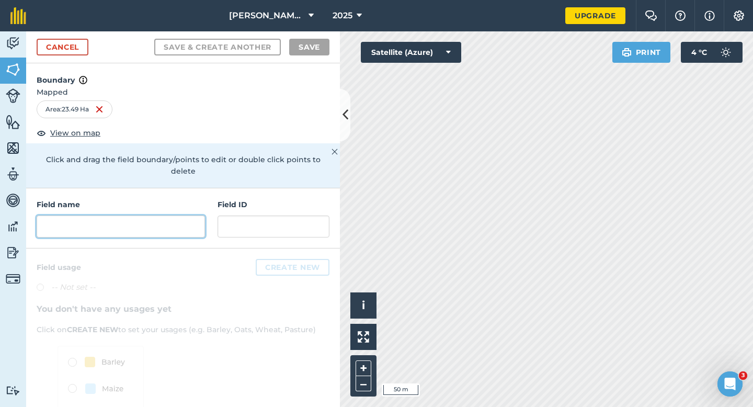
click at [177, 215] on input "text" at bounding box center [121, 226] width 168 height 22
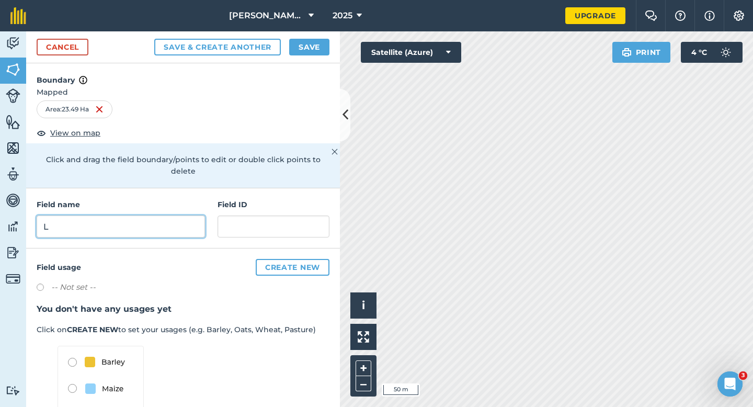
type input "L"
click at [309, 43] on button "Save" at bounding box center [309, 47] width 40 height 17
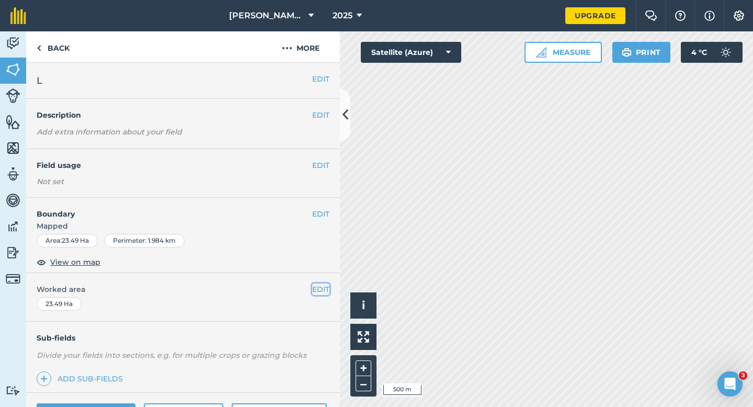
click at [328, 288] on button "EDIT" at bounding box center [320, 289] width 17 height 12
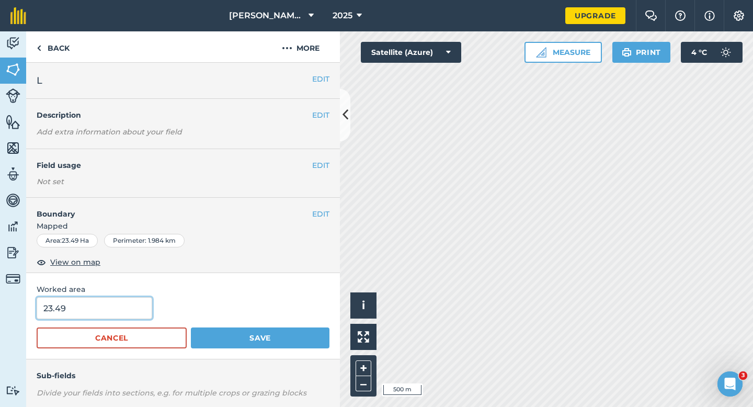
click at [113, 304] on input "23.49" at bounding box center [95, 308] width 116 height 22
type input "23.5"
click at [191, 327] on button "Save" at bounding box center [260, 337] width 139 height 21
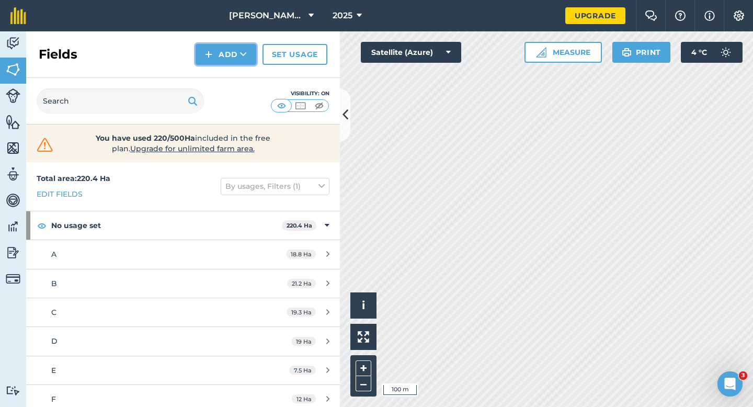
click at [218, 50] on button "Add" at bounding box center [226, 54] width 61 height 21
click at [218, 62] on button "Add Draw Import" at bounding box center [226, 54] width 61 height 21
click at [218, 62] on button "Add" at bounding box center [226, 54] width 61 height 21
click at [218, 67] on link "Draw" at bounding box center [226, 77] width 58 height 23
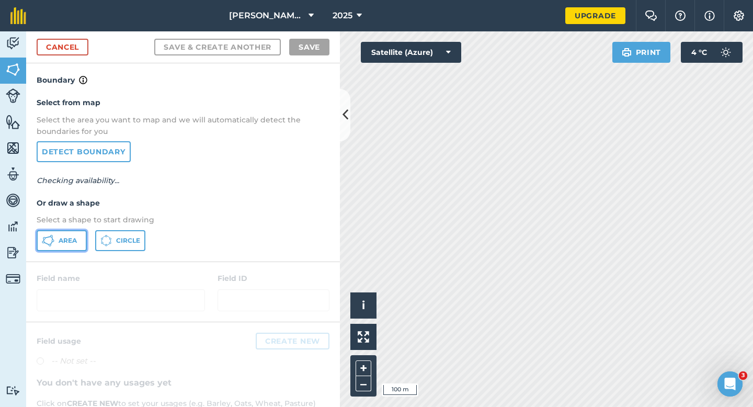
click at [75, 242] on span "Area" at bounding box center [68, 240] width 18 height 8
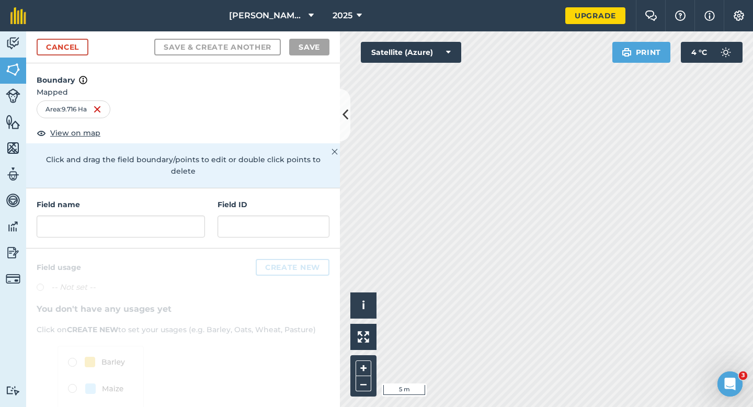
click at [207, 211] on div "Field name Field ID" at bounding box center [183, 218] width 314 height 60
click at [198, 215] on input "text" at bounding box center [121, 226] width 168 height 22
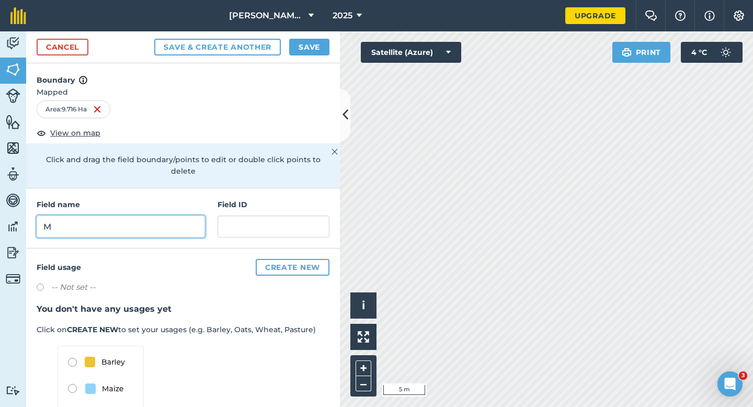
type input "M"
click at [292, 51] on button "Save" at bounding box center [309, 47] width 40 height 17
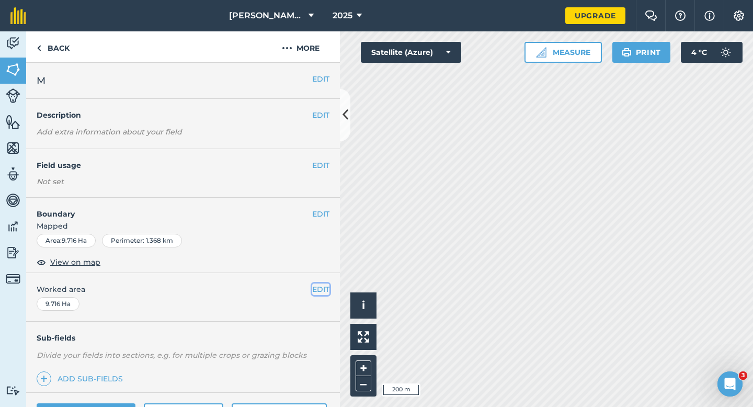
click at [323, 290] on button "EDIT" at bounding box center [320, 289] width 17 height 12
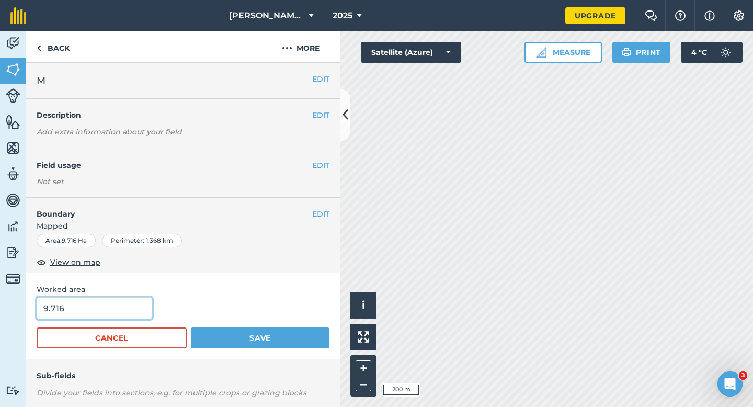
click at [121, 301] on input "9.716" at bounding box center [95, 308] width 116 height 22
type input "10"
click at [191, 327] on button "Save" at bounding box center [260, 337] width 139 height 21
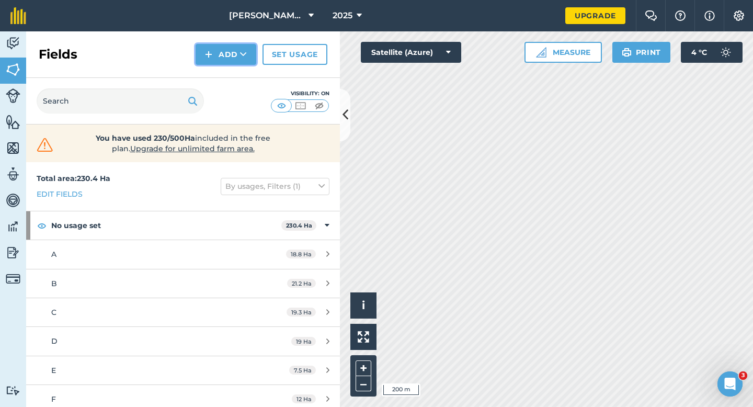
click at [229, 61] on button "Add" at bounding box center [226, 54] width 61 height 21
click at [229, 77] on link "Draw" at bounding box center [226, 77] width 58 height 23
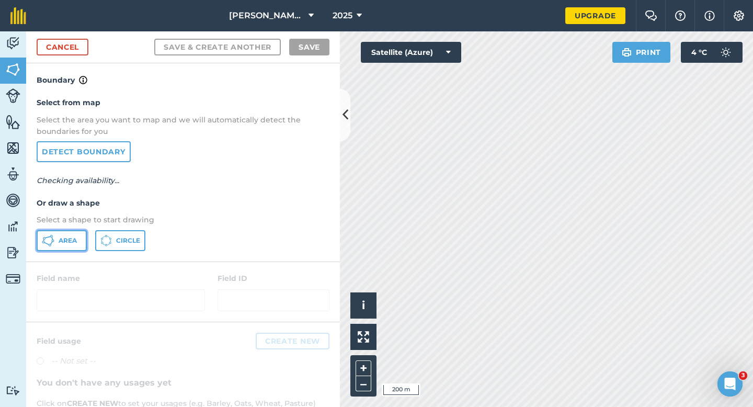
click at [72, 236] on span "Area" at bounding box center [68, 240] width 18 height 8
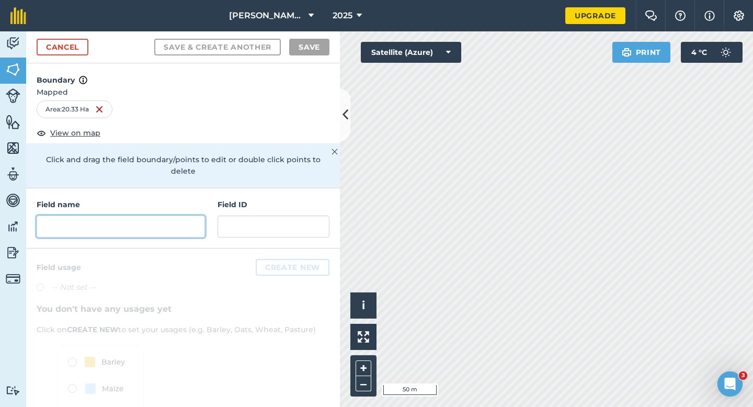
click at [167, 221] on input "text" at bounding box center [121, 226] width 168 height 22
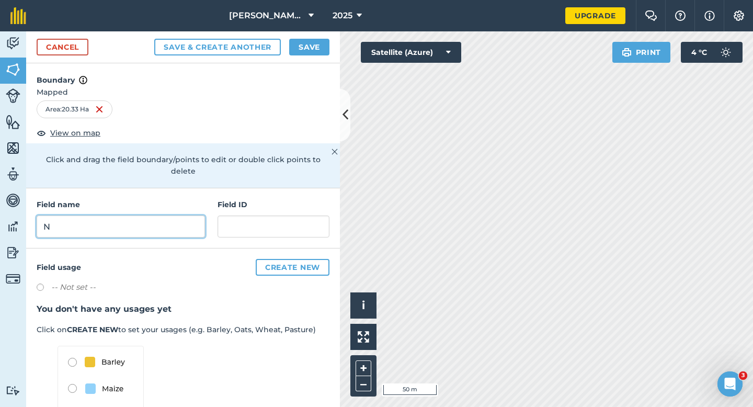
type input "N"
click at [299, 50] on button "Save" at bounding box center [309, 47] width 40 height 17
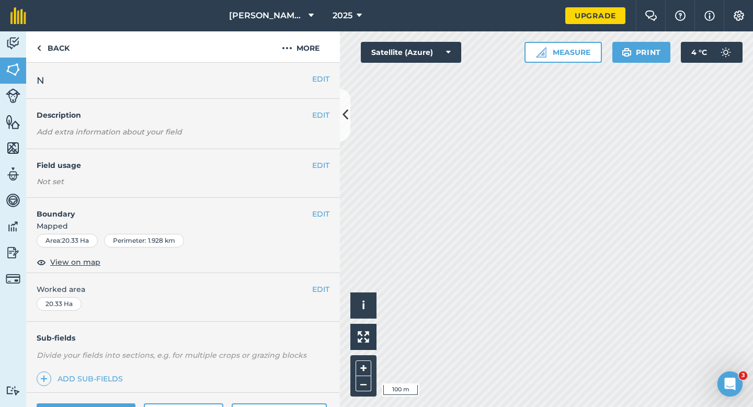
click at [321, 282] on div "EDIT Worked area 20.33 Ha" at bounding box center [183, 297] width 314 height 49
click at [321, 287] on button "EDIT" at bounding box center [320, 289] width 17 height 12
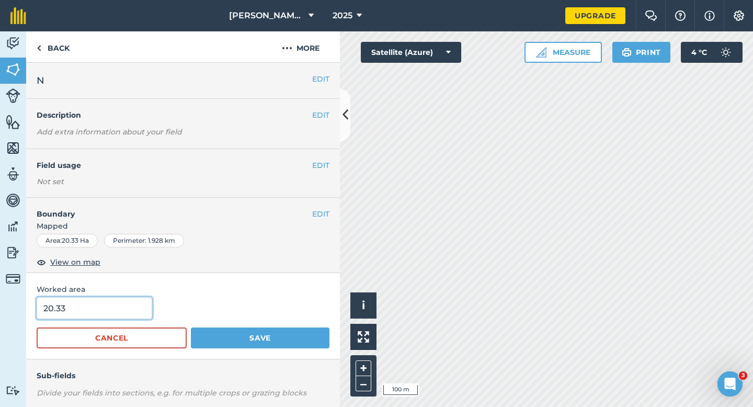
click at [116, 306] on input "20.33" at bounding box center [95, 308] width 116 height 22
type input "20.3"
click at [191, 327] on button "Save" at bounding box center [260, 337] width 139 height 21
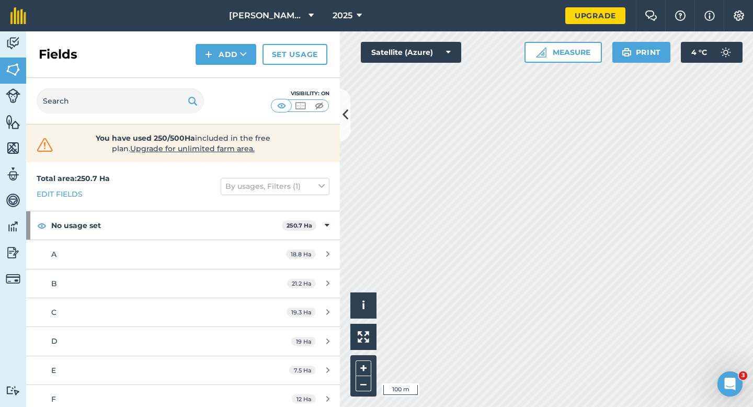
click at [222, 42] on div "Fields Add Set usage" at bounding box center [183, 54] width 314 height 47
click at [222, 54] on button "Add" at bounding box center [226, 54] width 61 height 21
click at [222, 75] on link "Draw" at bounding box center [226, 77] width 58 height 23
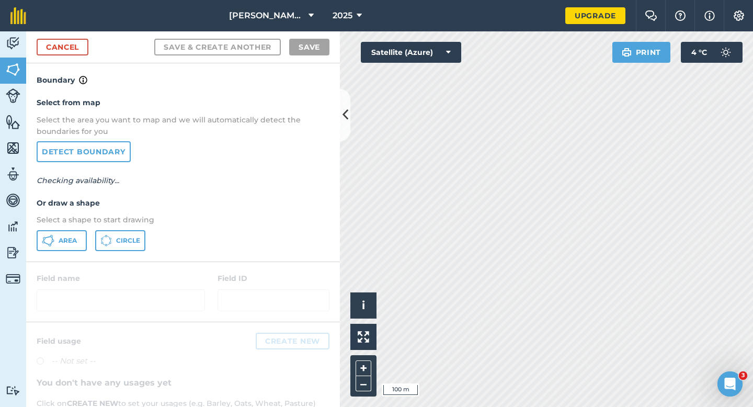
click at [72, 225] on div "Select from map Select the area you want to map and we will automatically detec…" at bounding box center [183, 173] width 314 height 175
click at [72, 227] on div "Select from map Select the area you want to map and we will automatically detec…" at bounding box center [183, 173] width 314 height 175
click at [72, 231] on button "Area" at bounding box center [62, 240] width 50 height 21
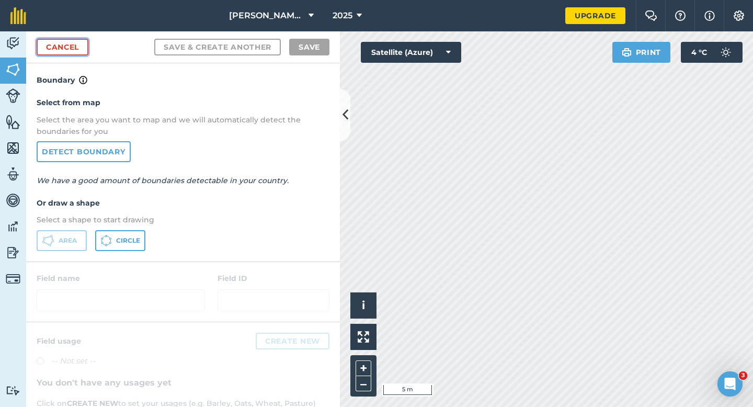
click at [78, 50] on link "Cancel" at bounding box center [63, 47] width 52 height 17
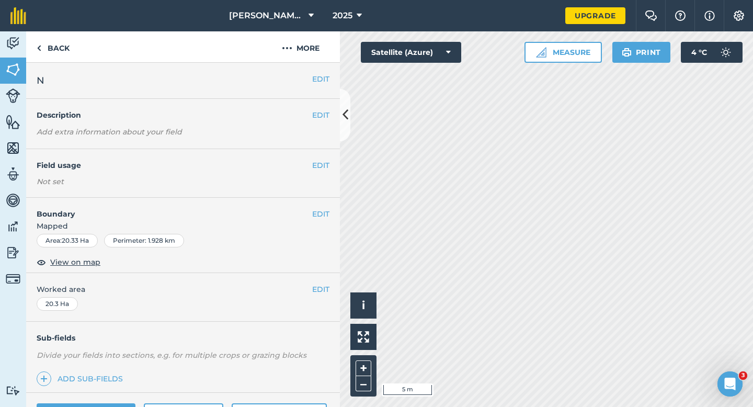
click at [320, 199] on div "EDIT Boundary Mapped Area : 20.33 Ha Perimeter : 1.928 km View on map" at bounding box center [183, 235] width 314 height 75
click at [322, 214] on button "EDIT" at bounding box center [320, 214] width 17 height 12
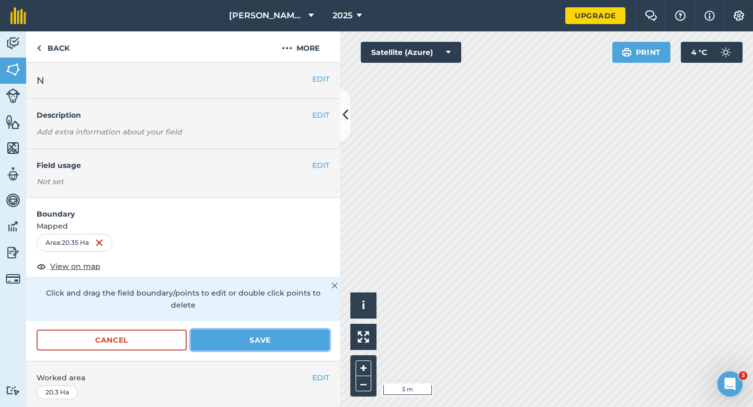
click at [319, 329] on button "Save" at bounding box center [260, 339] width 139 height 21
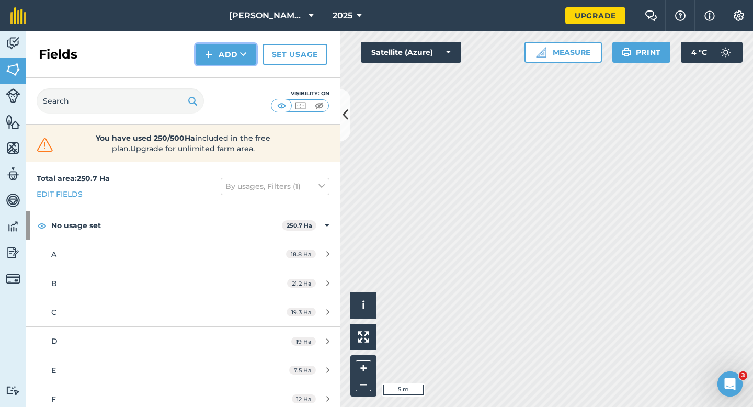
click at [221, 64] on button "Add" at bounding box center [226, 54] width 61 height 21
click at [221, 73] on link "Draw" at bounding box center [226, 77] width 58 height 23
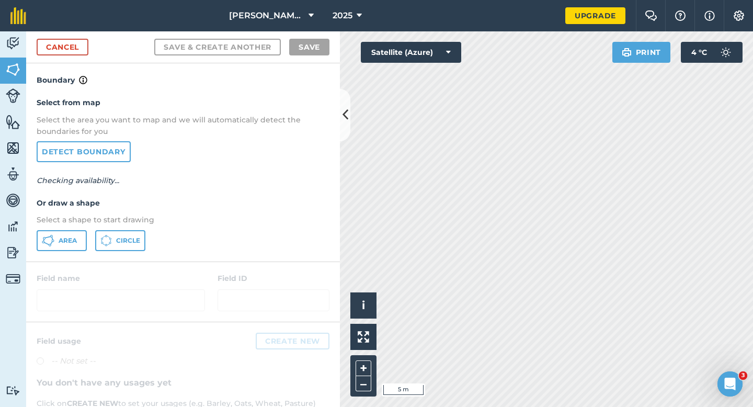
click at [79, 230] on div "Select from map Select the area you want to map and we will automatically detec…" at bounding box center [183, 173] width 314 height 175
click at [75, 241] on span "Area" at bounding box center [68, 240] width 18 height 8
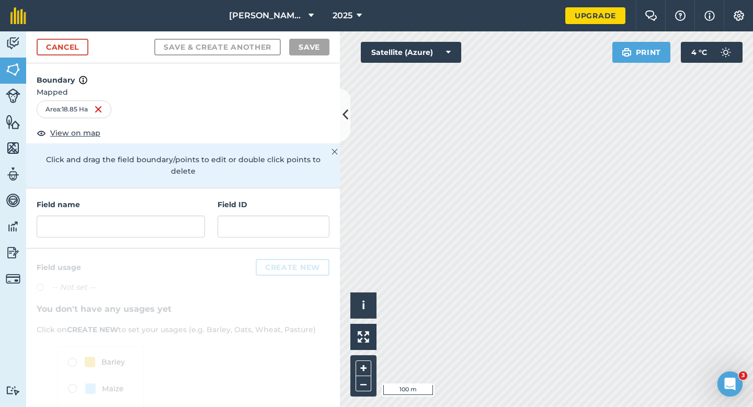
click at [196, 233] on div "Field name Field ID" at bounding box center [183, 218] width 314 height 60
click at [196, 221] on input "text" at bounding box center [121, 226] width 168 height 22
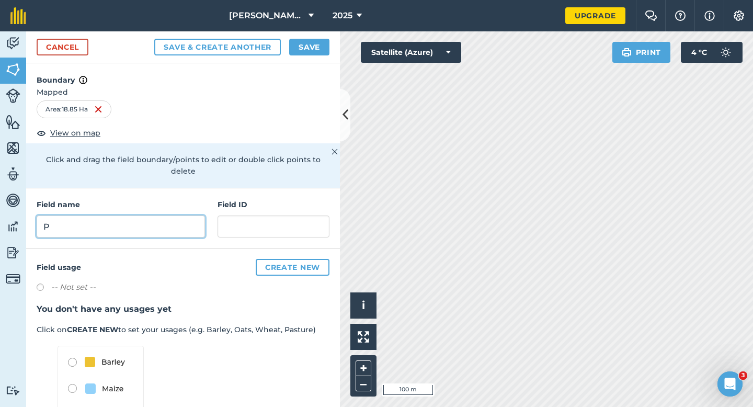
type input "P"
click at [314, 53] on button "Save" at bounding box center [309, 47] width 40 height 17
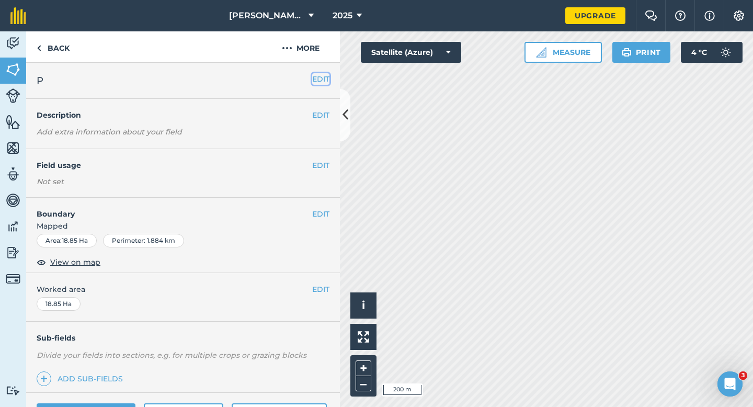
click at [321, 82] on button "EDIT" at bounding box center [320, 79] width 17 height 12
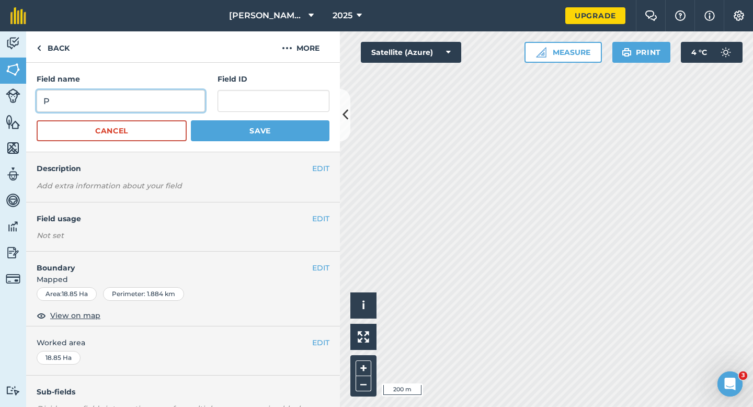
click at [175, 97] on input "P" at bounding box center [121, 101] width 168 height 22
type input "O"
click at [191, 120] on button "Save" at bounding box center [260, 130] width 139 height 21
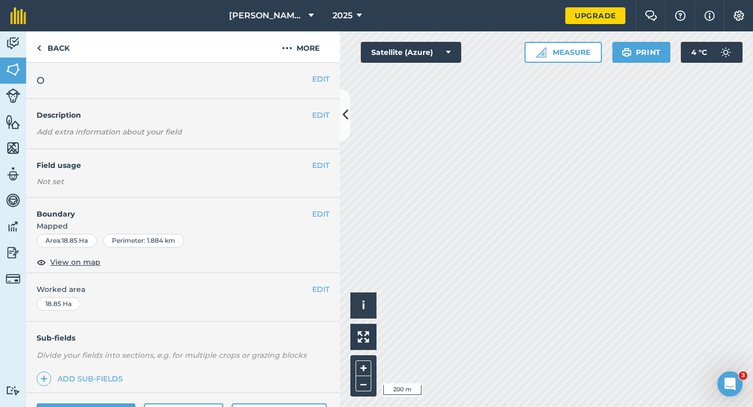
click at [311, 294] on span "Worked area" at bounding box center [183, 289] width 293 height 12
click at [311, 277] on div "EDIT Worked area 18.85 Ha" at bounding box center [183, 297] width 314 height 49
click at [317, 291] on button "EDIT" at bounding box center [320, 289] width 17 height 12
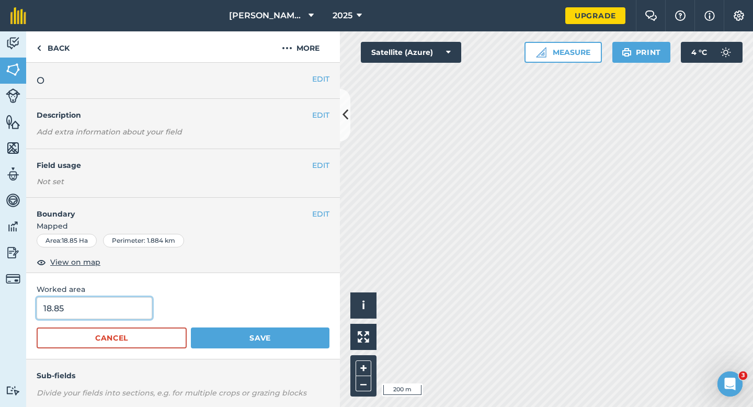
click at [128, 309] on input "18.85" at bounding box center [95, 308] width 116 height 22
type input "19"
click at [191, 327] on button "Save" at bounding box center [260, 337] width 139 height 21
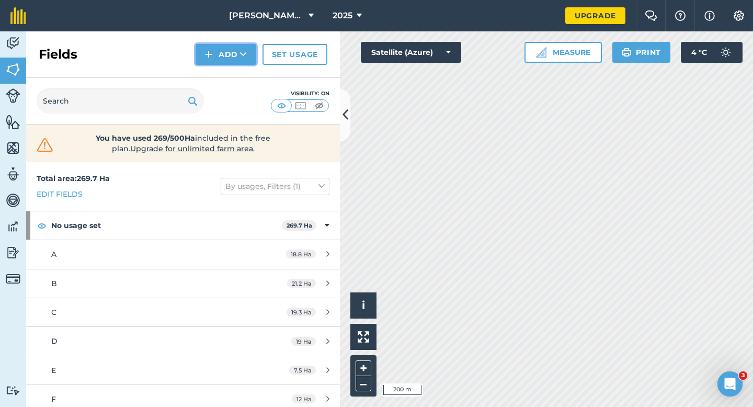
click at [217, 55] on button "Add" at bounding box center [226, 54] width 61 height 21
click at [220, 74] on link "Draw" at bounding box center [226, 77] width 58 height 23
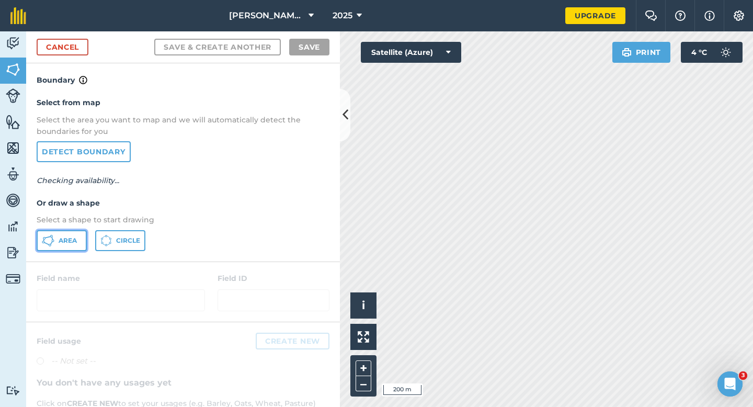
click at [59, 234] on button "Area" at bounding box center [62, 240] width 50 height 21
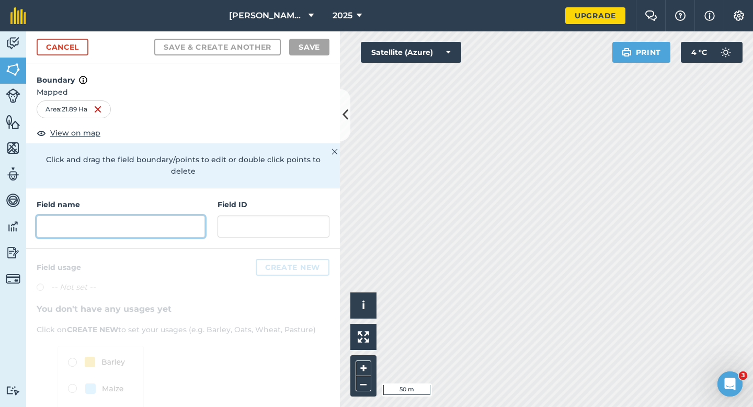
click at [194, 215] on input "text" at bounding box center [121, 226] width 168 height 22
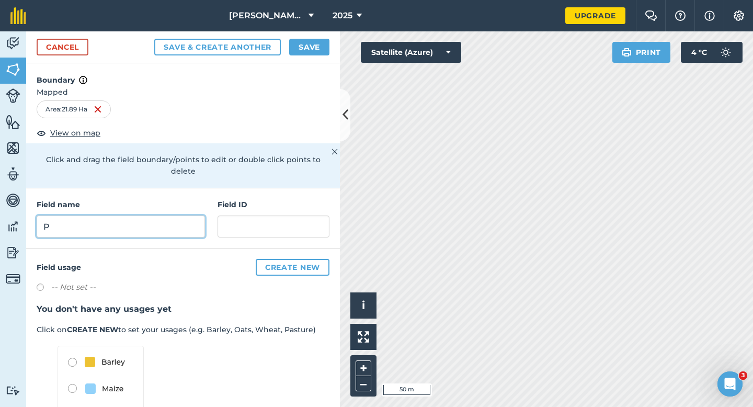
type input "P"
click at [323, 42] on button "Save" at bounding box center [309, 47] width 40 height 17
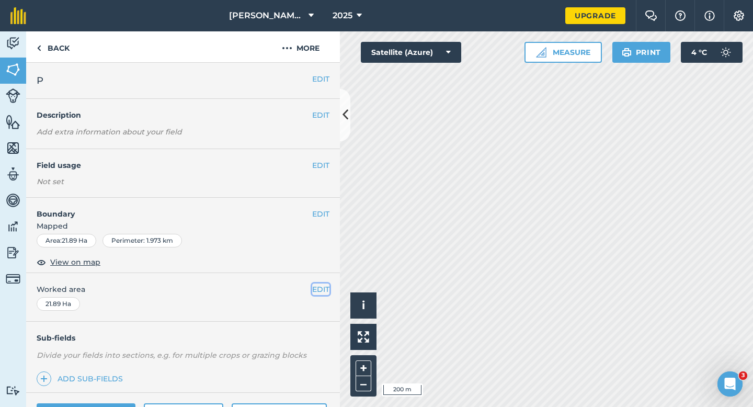
click at [322, 289] on button "EDIT" at bounding box center [320, 289] width 17 height 12
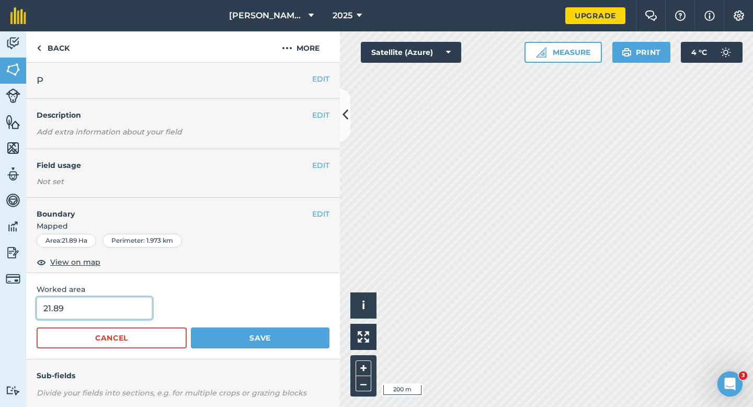
click at [115, 313] on input "21.89" at bounding box center [95, 308] width 116 height 22
type input "22"
click at [191, 327] on button "Save" at bounding box center [260, 337] width 139 height 21
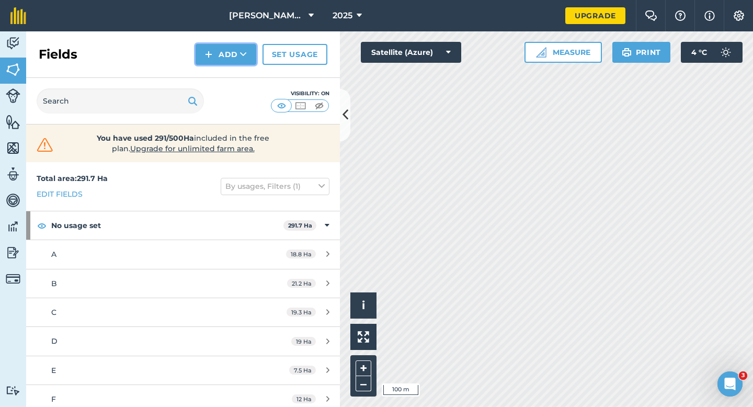
click at [204, 49] on button "Add" at bounding box center [226, 54] width 61 height 21
click at [214, 64] on button "Add Draw Import" at bounding box center [226, 54] width 61 height 21
click at [211, 68] on div "Fields Add Set usage" at bounding box center [183, 54] width 314 height 47
click at [211, 59] on img at bounding box center [208, 54] width 7 height 13
click at [211, 70] on link "Draw" at bounding box center [226, 77] width 58 height 23
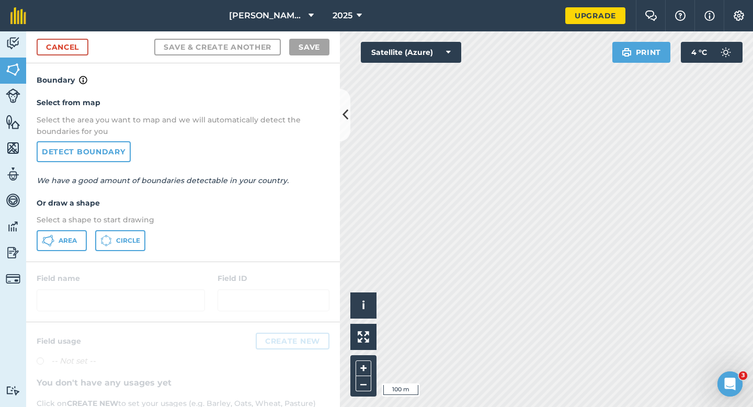
click at [63, 263] on div at bounding box center [183, 292] width 314 height 60
click at [63, 250] on div "Select from map Select the area you want to map and we will automatically detec…" at bounding box center [183, 173] width 314 height 175
click at [63, 242] on span "Area" at bounding box center [68, 240] width 18 height 8
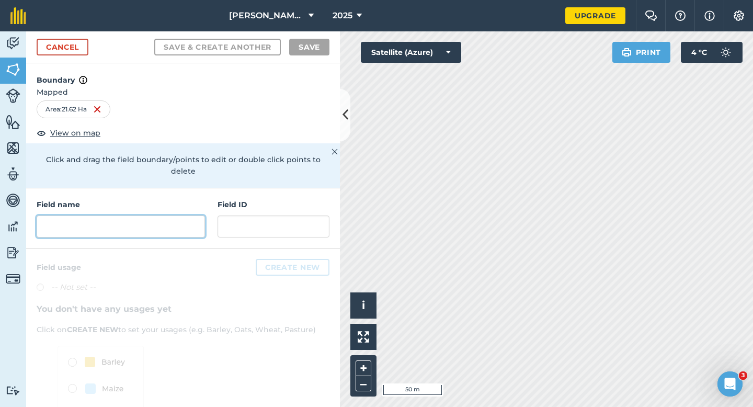
click at [166, 221] on input "text" at bounding box center [121, 226] width 168 height 22
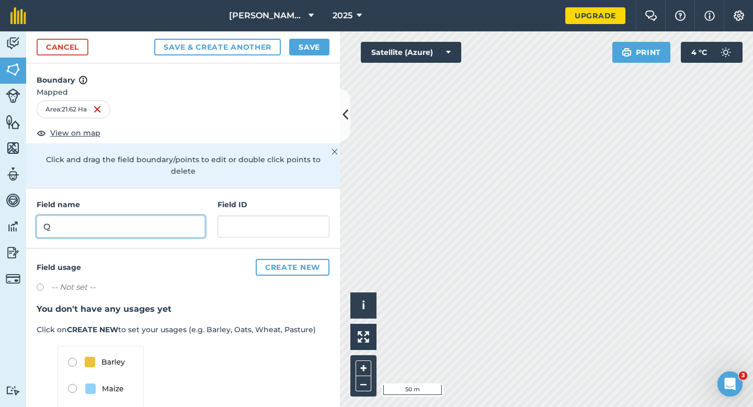
type input "Q"
click at [310, 50] on button "Save" at bounding box center [309, 47] width 40 height 17
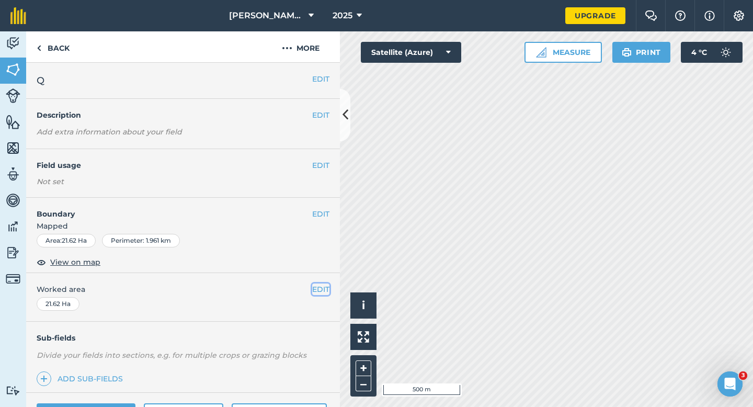
click at [323, 294] on button "EDIT" at bounding box center [320, 289] width 17 height 12
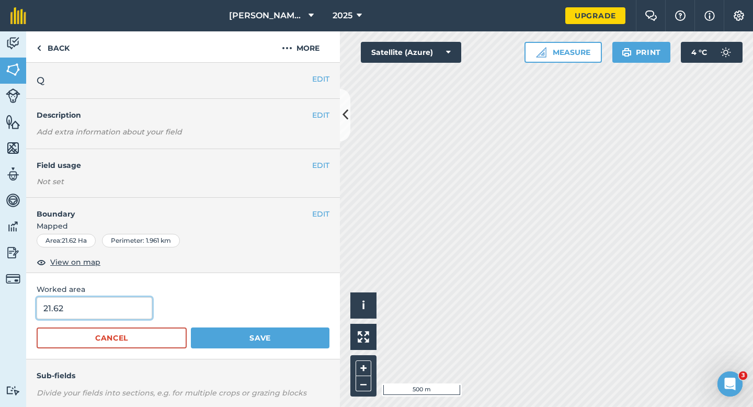
click at [111, 311] on input "21.62" at bounding box center [95, 308] width 116 height 22
type input "21"
click at [191, 327] on button "Save" at bounding box center [260, 337] width 139 height 21
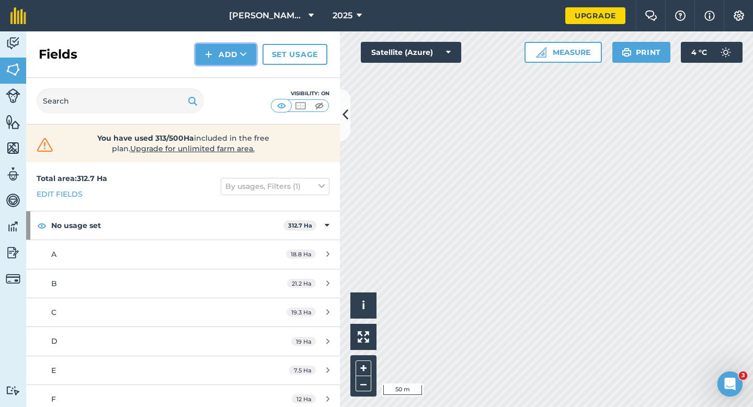
click at [209, 54] on img at bounding box center [208, 54] width 7 height 13
click at [213, 76] on link "Draw" at bounding box center [226, 77] width 58 height 23
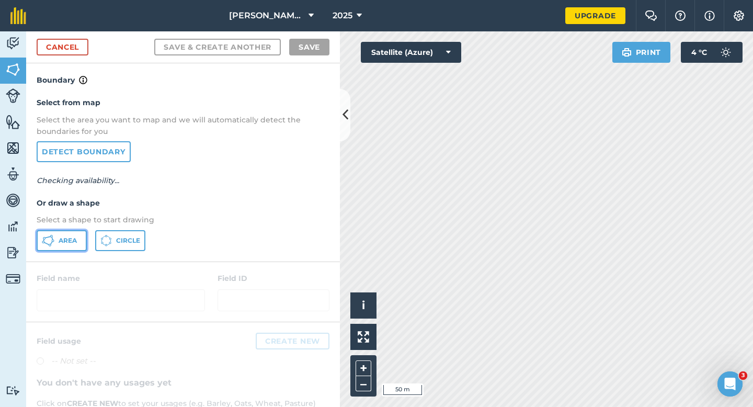
click at [63, 236] on span "Area" at bounding box center [68, 240] width 18 height 8
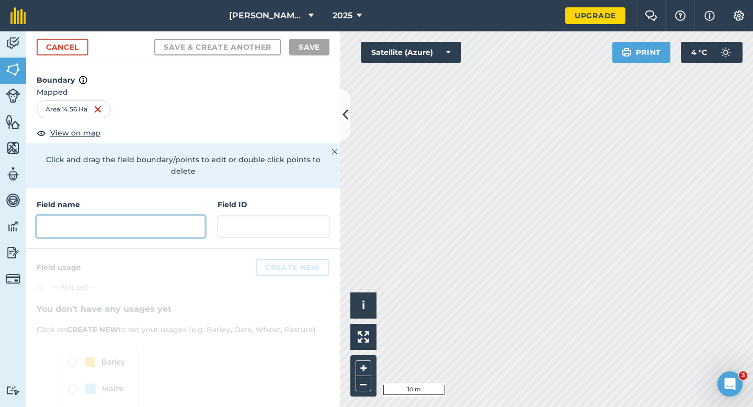
click at [201, 215] on input "text" at bounding box center [121, 226] width 168 height 22
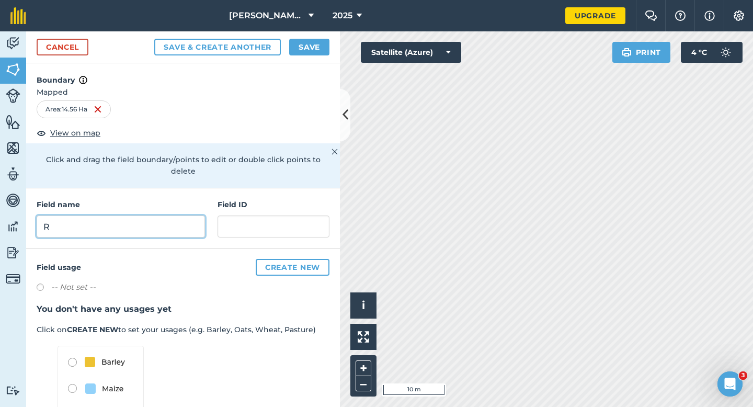
type input "R"
click at [310, 56] on div "Cancel Save & Create Another Save" at bounding box center [183, 47] width 314 height 32
click at [317, 61] on div "Cancel Save & Create Another Save" at bounding box center [183, 47] width 314 height 32
click at [317, 40] on button "Save" at bounding box center [309, 47] width 40 height 17
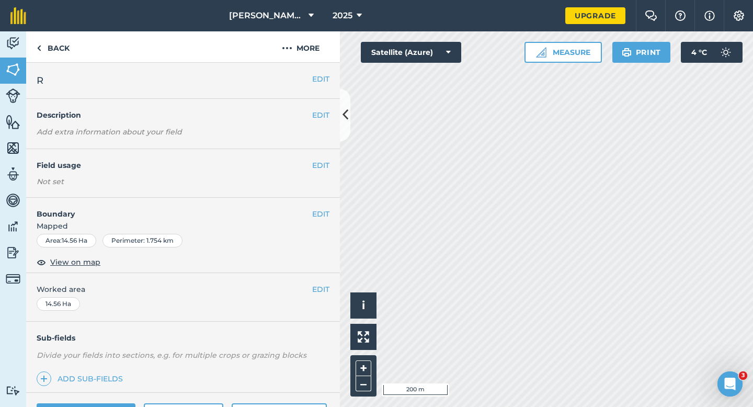
click at [323, 282] on div "EDIT Worked area 14.56 Ha" at bounding box center [183, 297] width 314 height 49
click at [316, 283] on button "EDIT" at bounding box center [320, 289] width 17 height 12
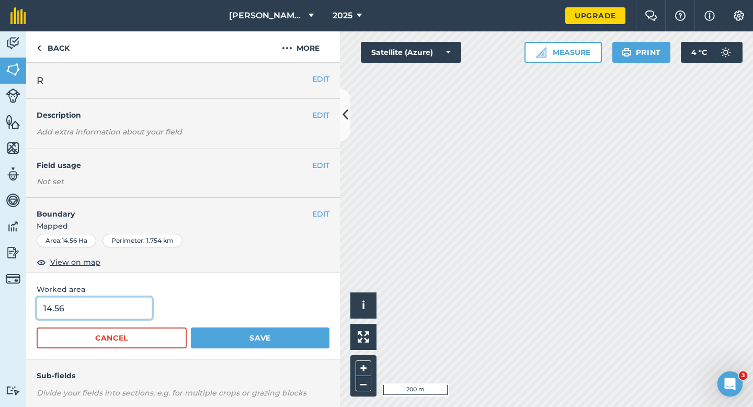
click at [133, 318] on input "14.56" at bounding box center [95, 308] width 116 height 22
type input "14.6"
click at [191, 327] on button "Save" at bounding box center [260, 337] width 139 height 21
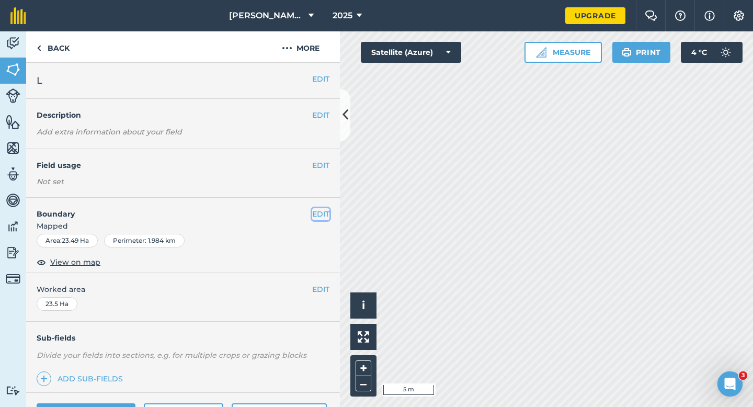
click at [326, 212] on button "EDIT" at bounding box center [320, 214] width 17 height 12
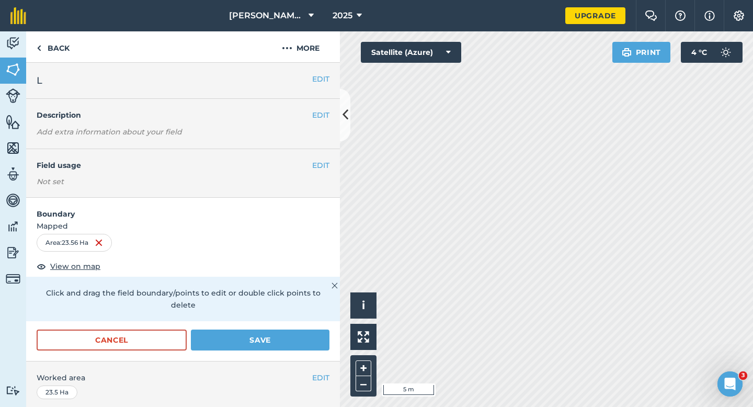
click at [261, 340] on div "Cancel Save" at bounding box center [183, 344] width 314 height 31
click at [261, 329] on button "Save" at bounding box center [260, 339] width 139 height 21
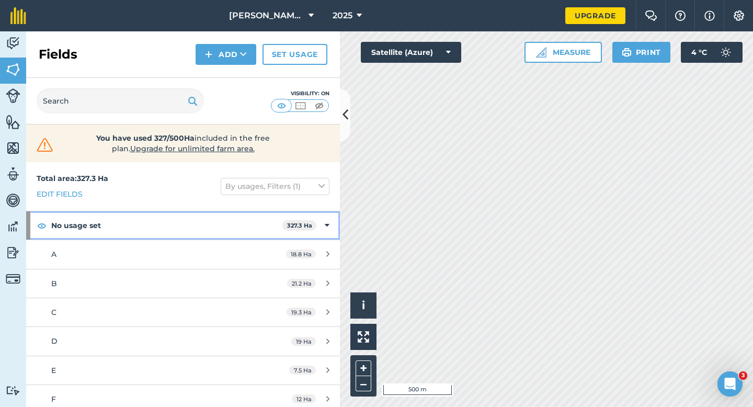
click at [325, 222] on icon at bounding box center [327, 226] width 5 height 12
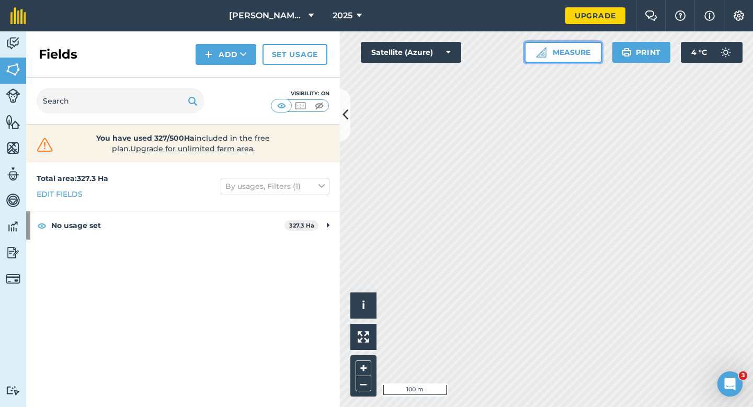
click at [569, 53] on button "Measure" at bounding box center [562, 52] width 77 height 21
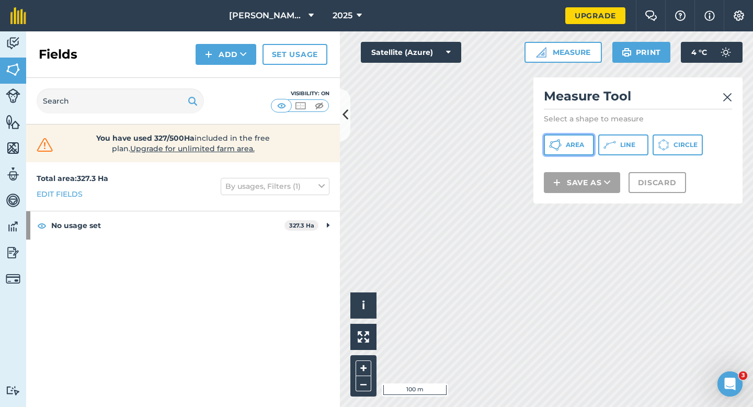
click at [581, 141] on span "Area" at bounding box center [575, 145] width 18 height 8
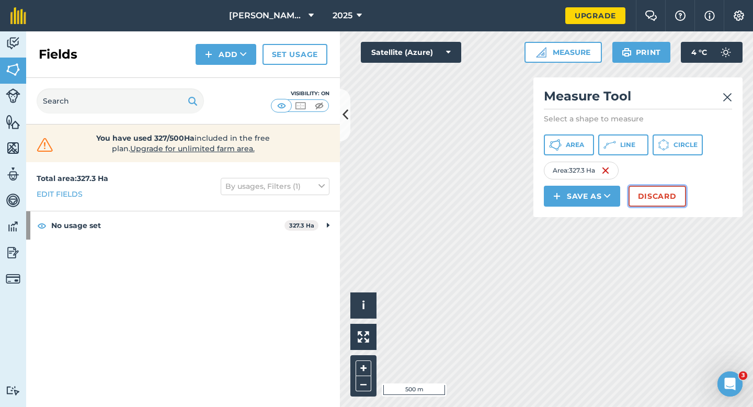
click at [650, 196] on button "Discard" at bounding box center [658, 196] width 58 height 21
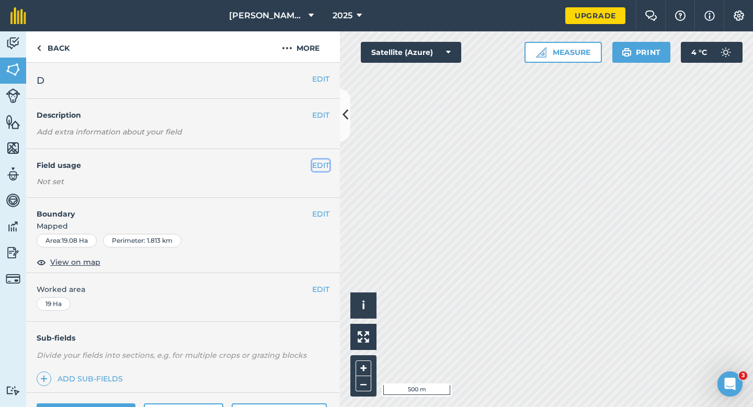
click at [319, 169] on button "EDIT" at bounding box center [320, 165] width 17 height 12
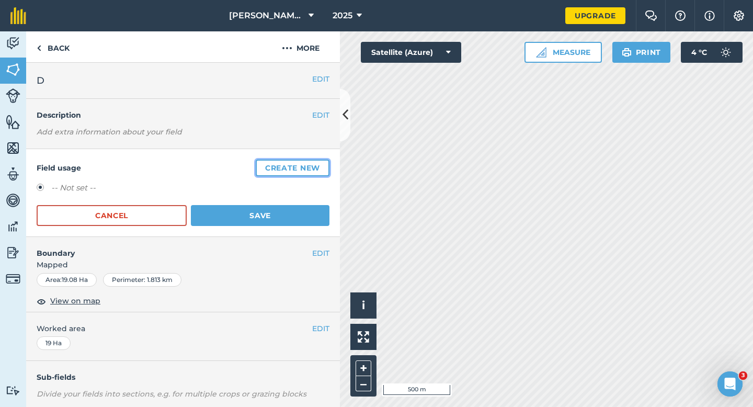
click at [319, 169] on button "Create new" at bounding box center [293, 167] width 74 height 17
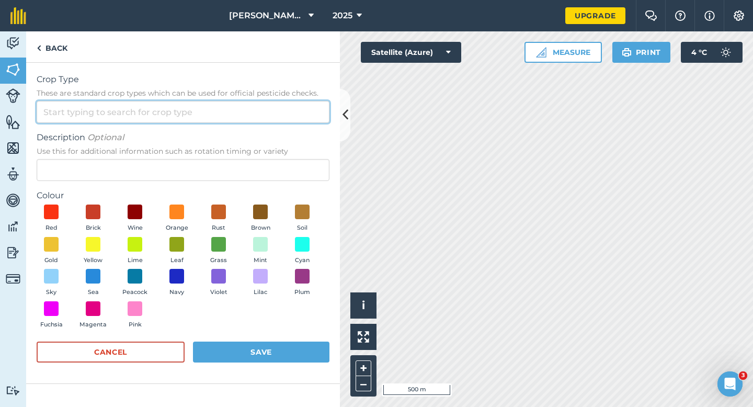
click at [299, 110] on input "Crop Type These are standard crop types which can be used for official pesticid…" at bounding box center [183, 112] width 293 height 22
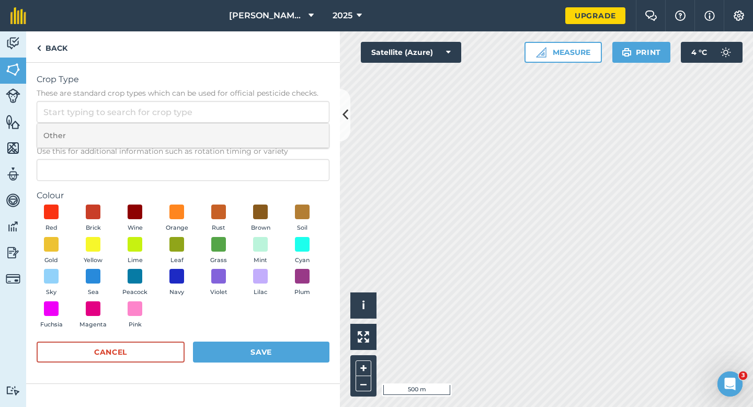
click at [299, 133] on li "Other" at bounding box center [183, 135] width 292 height 25
type input "Other"
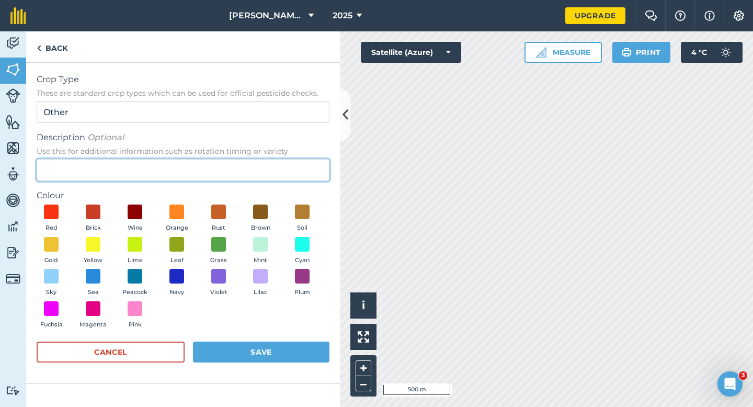
click at [296, 167] on input "Description Optional Use this for additional information such as rotation timin…" at bounding box center [183, 170] width 293 height 22
type input "Watties Peas"
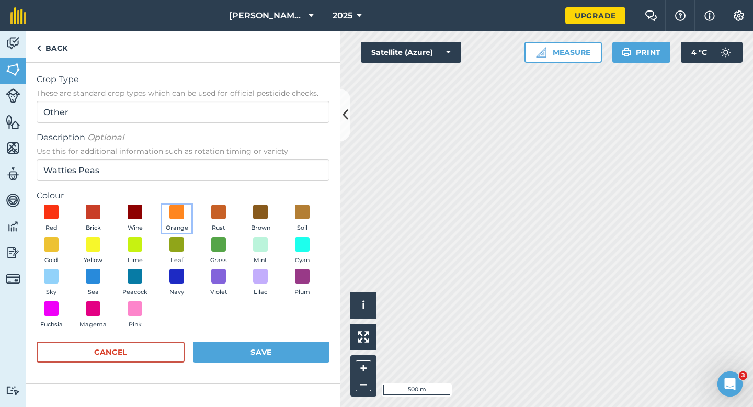
click at [166, 230] on span "Orange" at bounding box center [177, 227] width 22 height 9
click at [174, 242] on span at bounding box center [177, 244] width 16 height 16
click at [236, 348] on button "Save" at bounding box center [261, 351] width 136 height 21
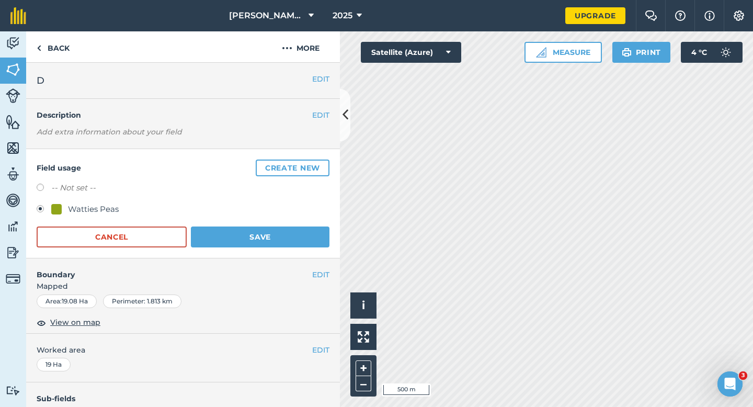
click at [301, 224] on form "-- Not set -- Watties Peas Cancel Save" at bounding box center [183, 214] width 293 height 66
click at [301, 230] on button "Save" at bounding box center [260, 236] width 139 height 21
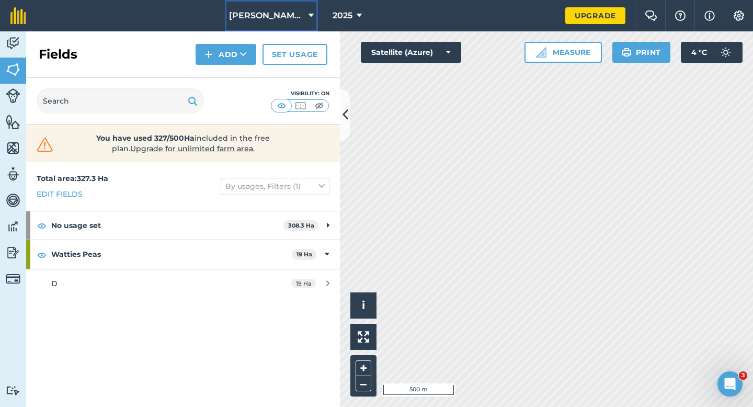
click at [290, 10] on span "[PERSON_NAME] Farming LTD" at bounding box center [266, 15] width 75 height 13
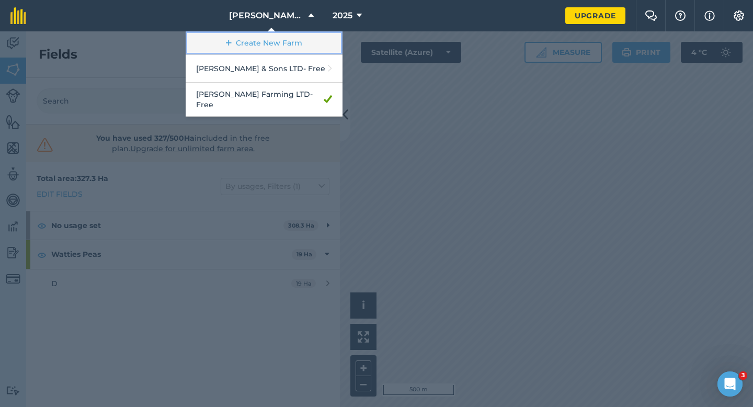
click at [281, 37] on link "Create New Farm" at bounding box center [264, 43] width 157 height 24
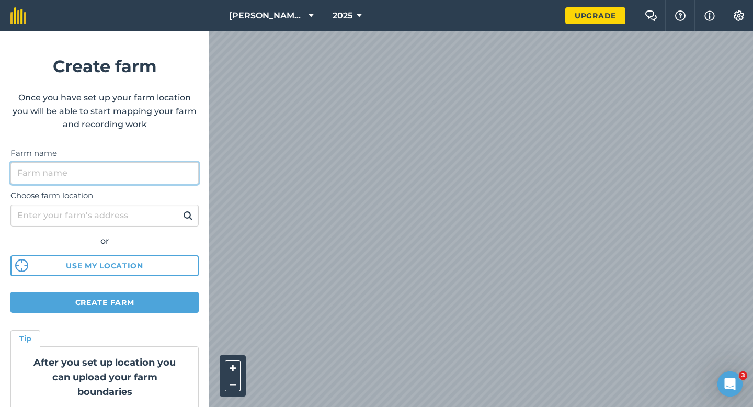
click at [153, 168] on input "Farm name" at bounding box center [104, 173] width 188 height 22
type input "[PERSON_NAME] Partnership"
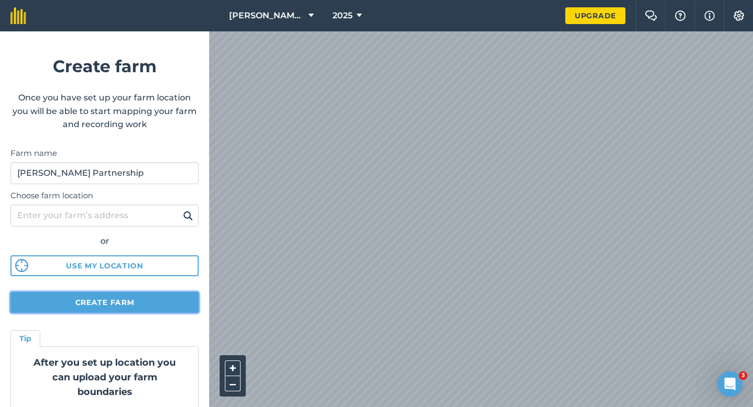
click at [166, 296] on button "Create farm" at bounding box center [104, 302] width 188 height 21
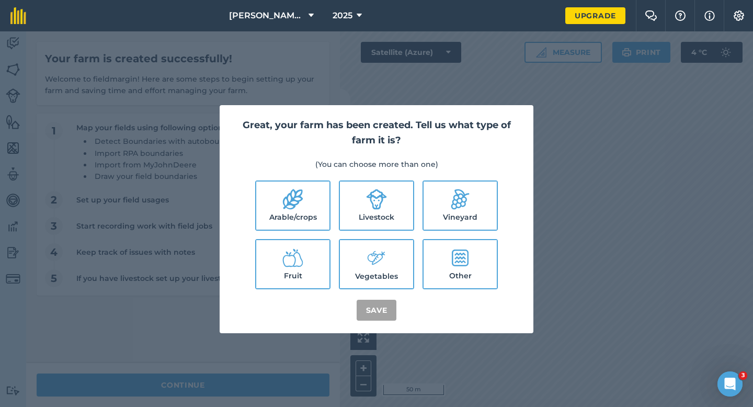
click at [327, 219] on label "Arable/crops" at bounding box center [292, 205] width 73 height 48
checkbox input "true"
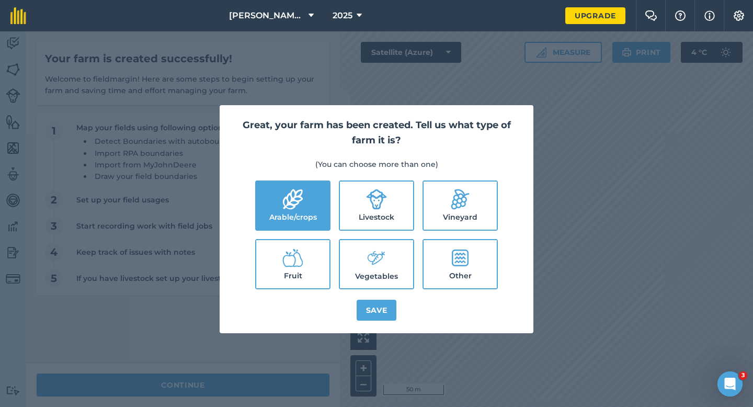
click at [370, 219] on label "Livestock" at bounding box center [376, 205] width 73 height 48
checkbox input "true"
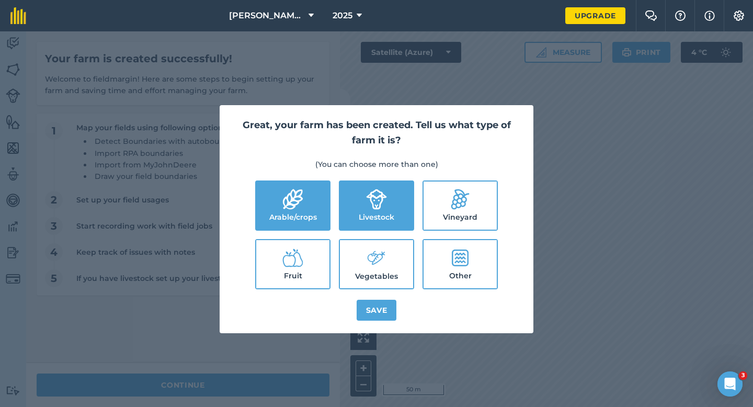
click at [370, 272] on label "Vegetables" at bounding box center [376, 264] width 73 height 48
checkbox input "true"
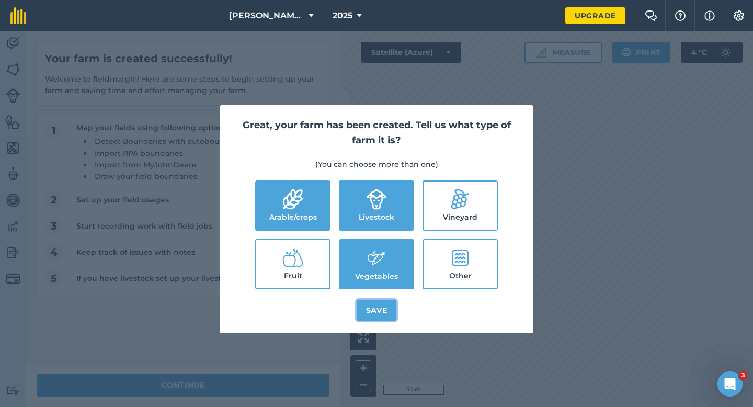
click at [388, 310] on button "Save" at bounding box center [377, 310] width 40 height 21
click at [279, 385] on div "Great, your farm has been created. Tell us what type of farm it is? (You can ch…" at bounding box center [376, 218] width 753 height 375
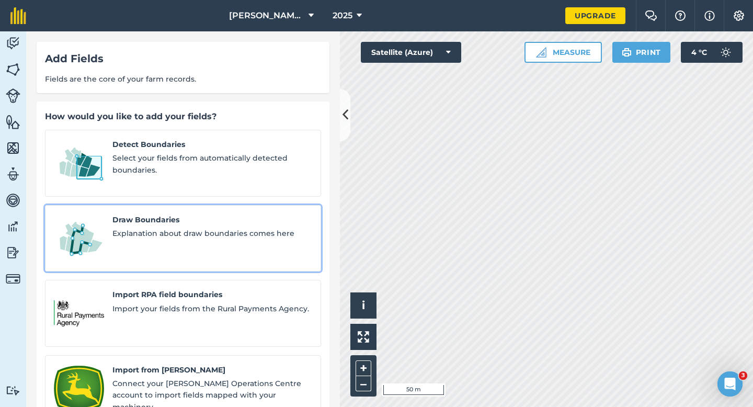
click at [147, 214] on span "Draw Boundaries" at bounding box center [212, 220] width 200 height 12
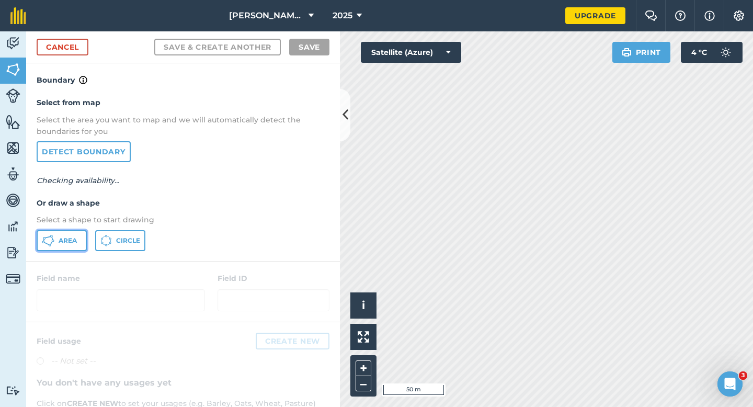
click at [74, 243] on span "Area" at bounding box center [68, 240] width 18 height 8
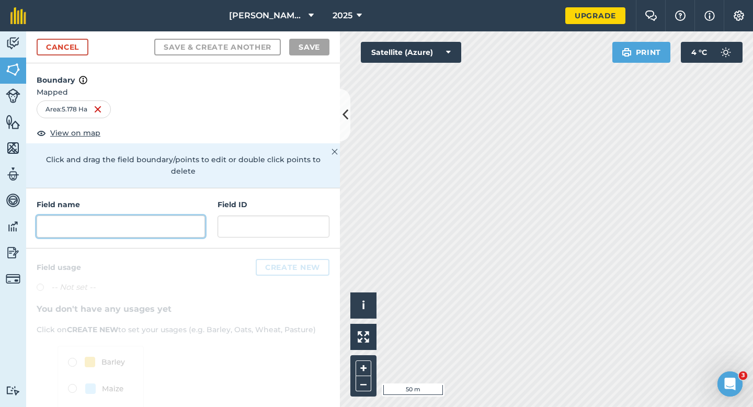
click at [186, 215] on input "text" at bounding box center [121, 226] width 168 height 22
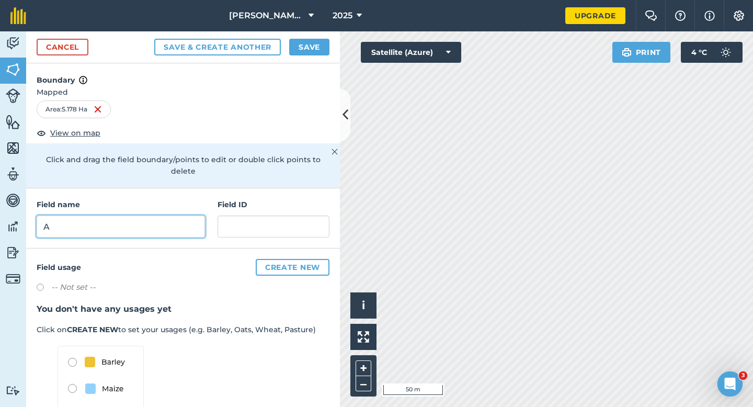
type input "A"
click at [313, 37] on div "Cancel Save & Create Another Save" at bounding box center [183, 47] width 314 height 32
click at [332, 56] on div "Cancel Save & Create Another Save" at bounding box center [183, 47] width 314 height 32
click at [323, 51] on button "Save" at bounding box center [309, 47] width 40 height 17
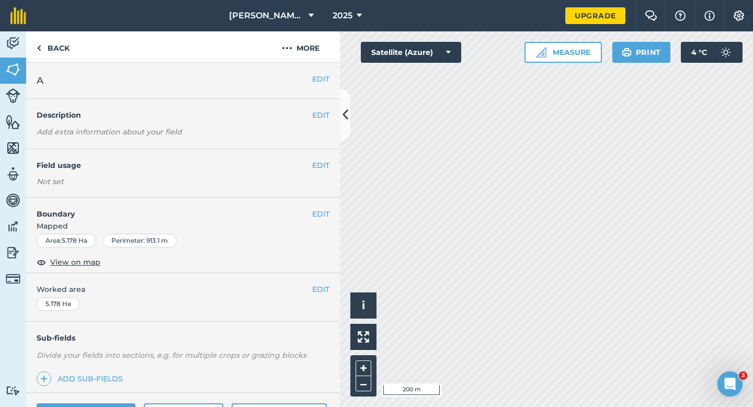
click at [323, 280] on div "EDIT Worked area 5.178 Ha" at bounding box center [183, 297] width 314 height 49
click at [323, 292] on button "EDIT" at bounding box center [320, 289] width 17 height 12
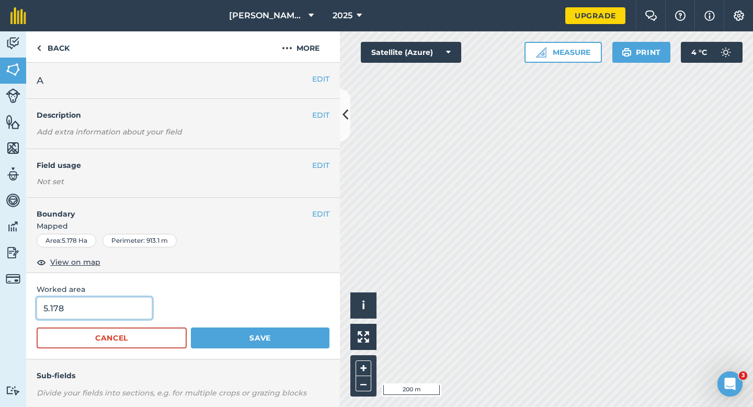
click at [131, 316] on input "5.178" at bounding box center [95, 308] width 116 height 22
type input "5.2"
click at [191, 327] on button "Save" at bounding box center [260, 337] width 139 height 21
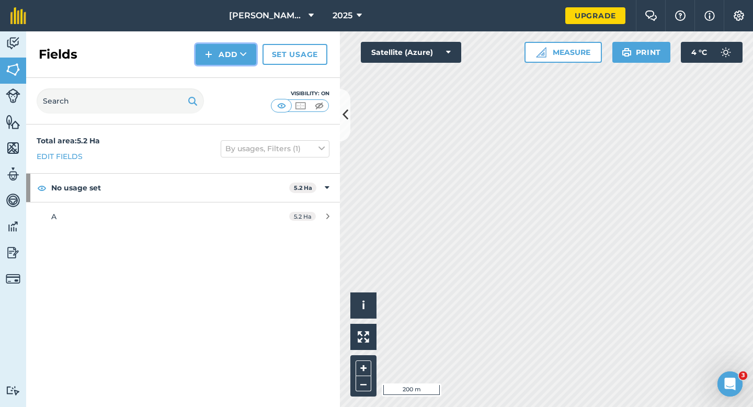
click at [216, 49] on button "Add" at bounding box center [226, 54] width 61 height 21
click at [217, 67] on link "Draw" at bounding box center [226, 77] width 58 height 23
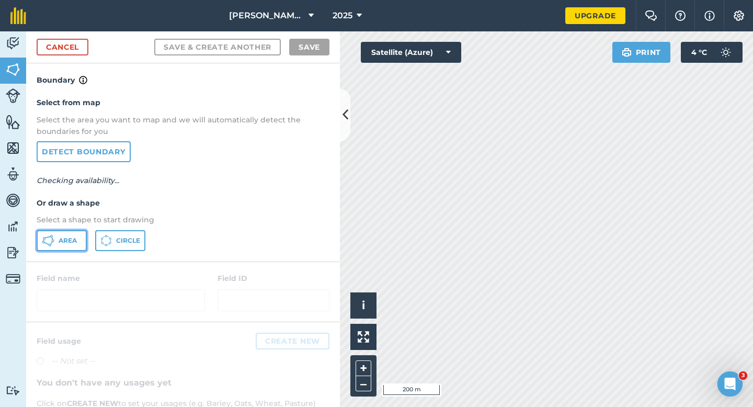
click at [77, 237] on button "Area" at bounding box center [62, 240] width 50 height 21
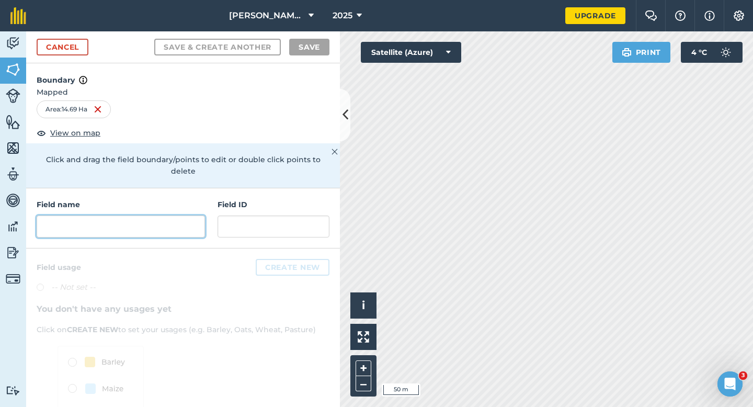
click at [161, 215] on input "text" at bounding box center [121, 226] width 168 height 22
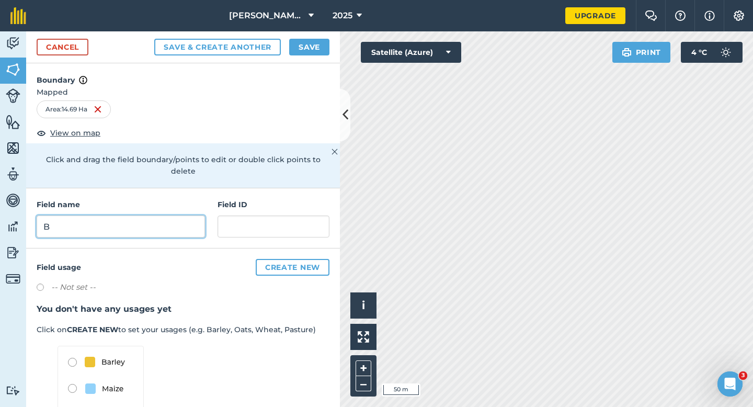
type input "B"
click at [309, 51] on button "Save" at bounding box center [309, 47] width 40 height 17
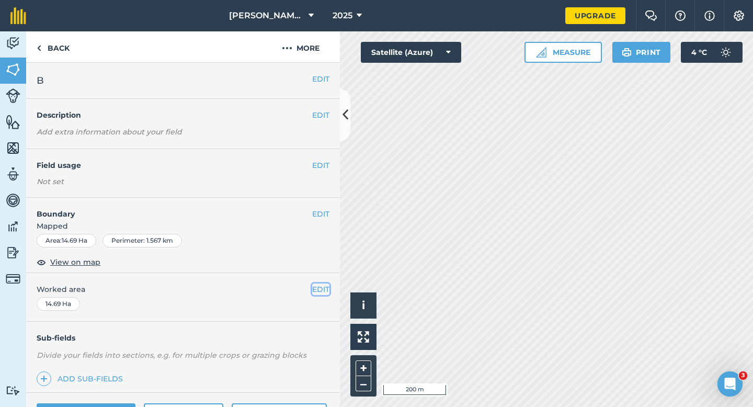
click at [323, 284] on button "EDIT" at bounding box center [320, 289] width 17 height 12
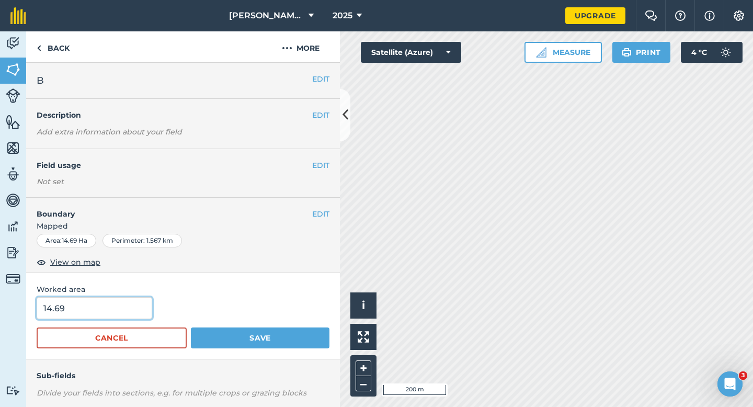
click at [86, 317] on input "14.69" at bounding box center [95, 308] width 116 height 22
type input "15"
click at [191, 327] on button "Save" at bounding box center [260, 337] width 139 height 21
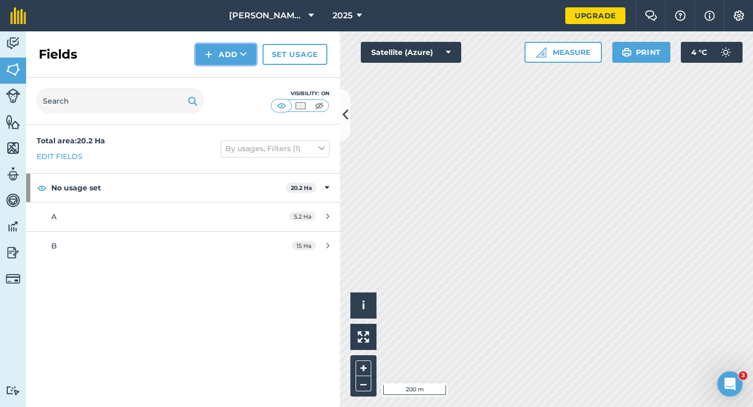
click at [220, 61] on button "Add" at bounding box center [226, 54] width 61 height 21
click at [220, 72] on link "Draw" at bounding box center [226, 77] width 58 height 23
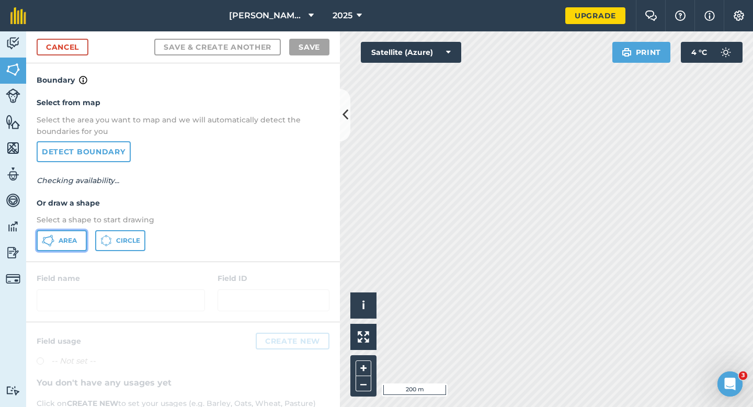
click at [62, 241] on span "Area" at bounding box center [68, 240] width 18 height 8
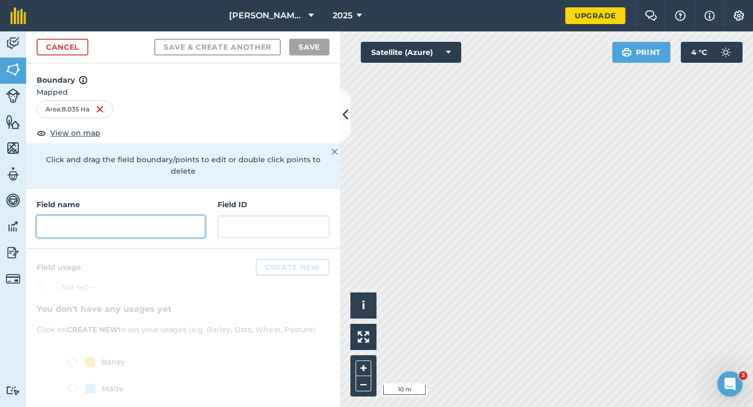
click at [132, 215] on input "text" at bounding box center [121, 226] width 168 height 22
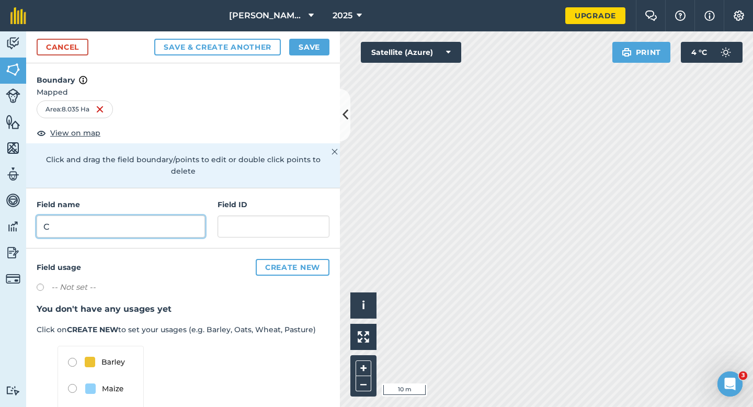
type input "C"
click at [298, 50] on button "Save" at bounding box center [309, 47] width 40 height 17
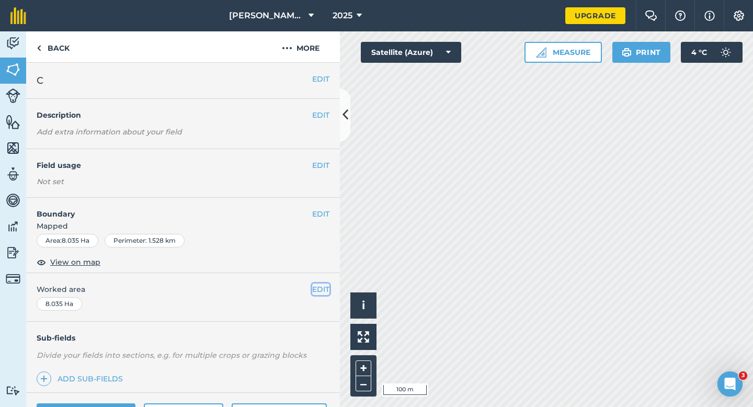
click at [317, 292] on button "EDIT" at bounding box center [320, 289] width 17 height 12
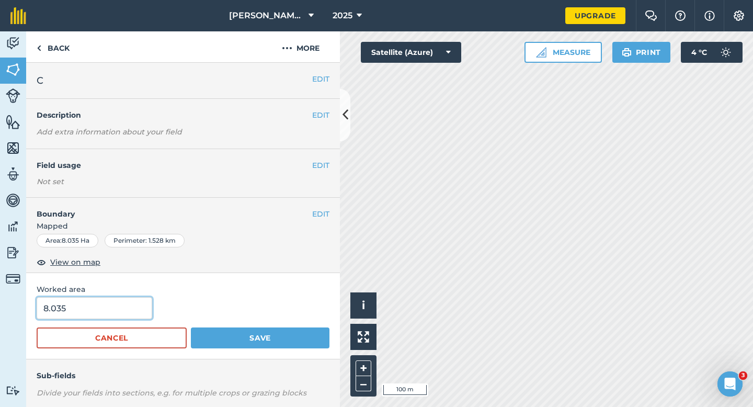
click at [109, 316] on input "8.035" at bounding box center [95, 308] width 116 height 22
type input "8"
click at [191, 327] on button "Save" at bounding box center [260, 337] width 139 height 21
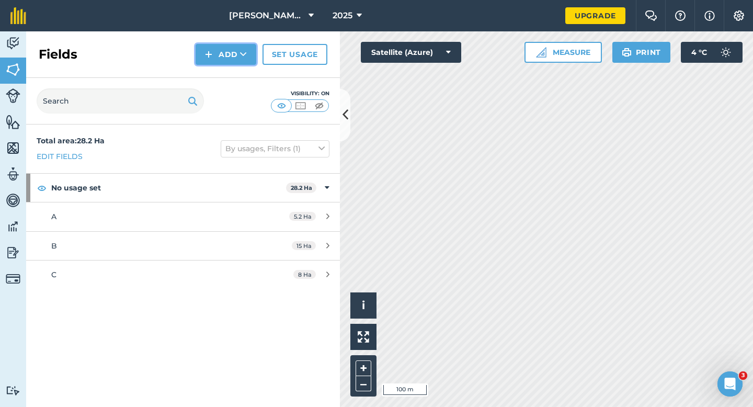
click at [221, 63] on button "Add" at bounding box center [226, 54] width 61 height 21
click at [221, 68] on link "Draw" at bounding box center [226, 77] width 58 height 23
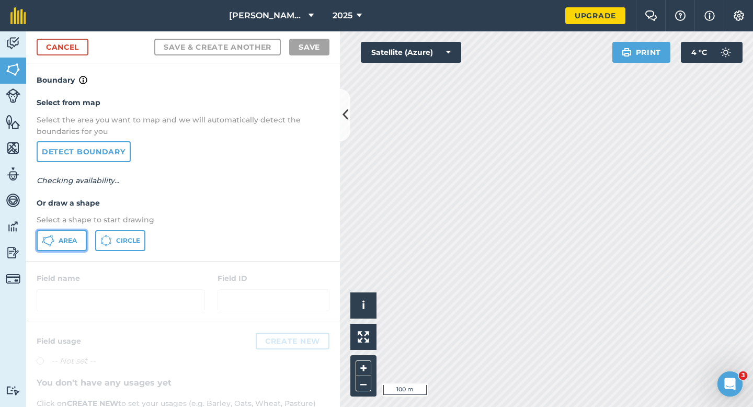
click at [58, 239] on button "Area" at bounding box center [62, 240] width 50 height 21
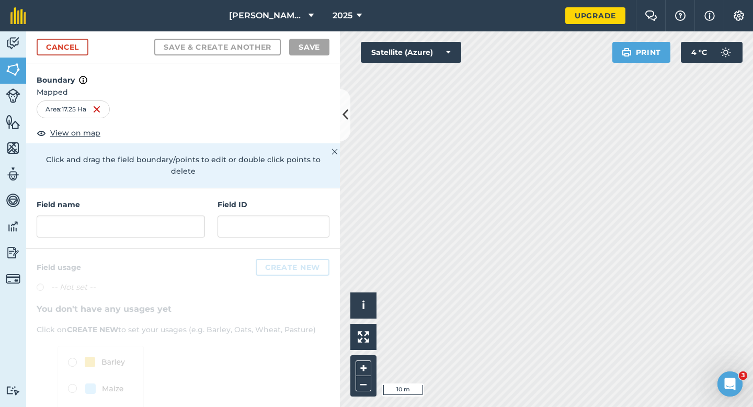
click at [215, 209] on div "Field name Field ID" at bounding box center [183, 218] width 314 height 60
click at [183, 215] on input "text" at bounding box center [121, 226] width 168 height 22
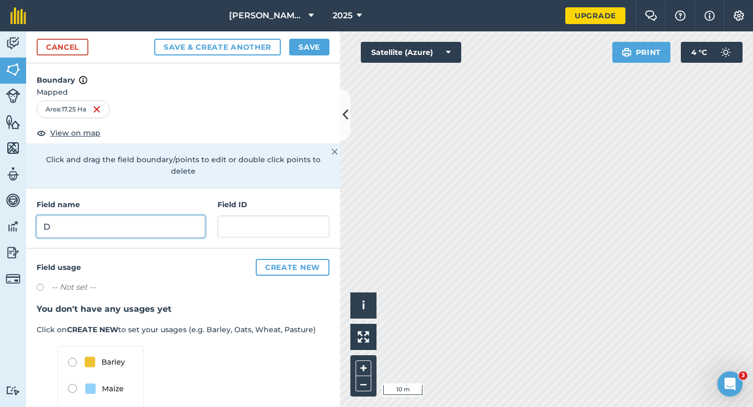
type input "D"
click at [323, 51] on button "Save" at bounding box center [309, 47] width 40 height 17
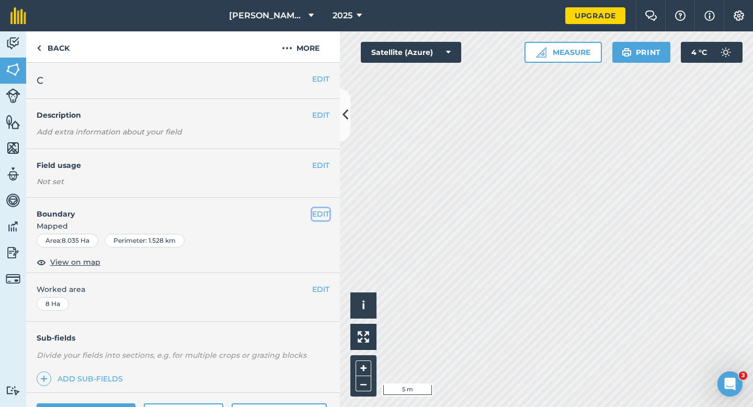
click at [314, 211] on button "EDIT" at bounding box center [320, 214] width 17 height 12
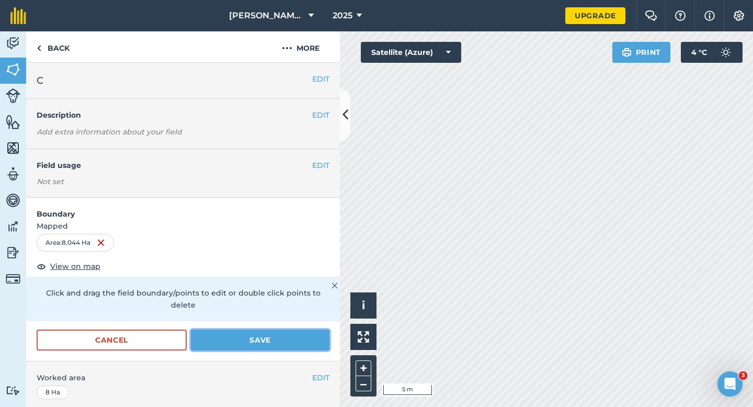
click at [282, 333] on button "Save" at bounding box center [260, 339] width 139 height 21
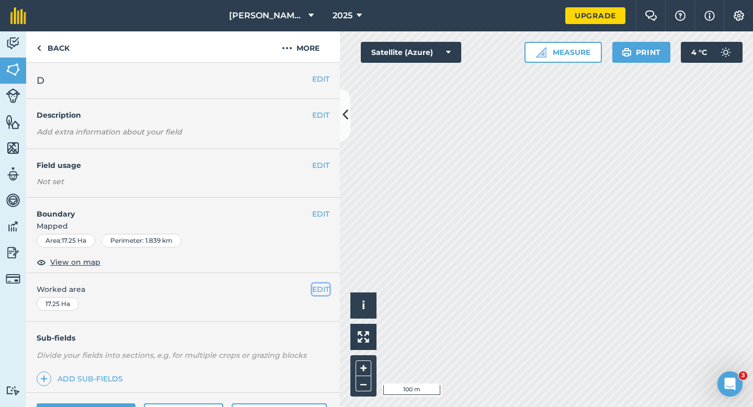
click at [318, 286] on button "EDIT" at bounding box center [320, 289] width 17 height 12
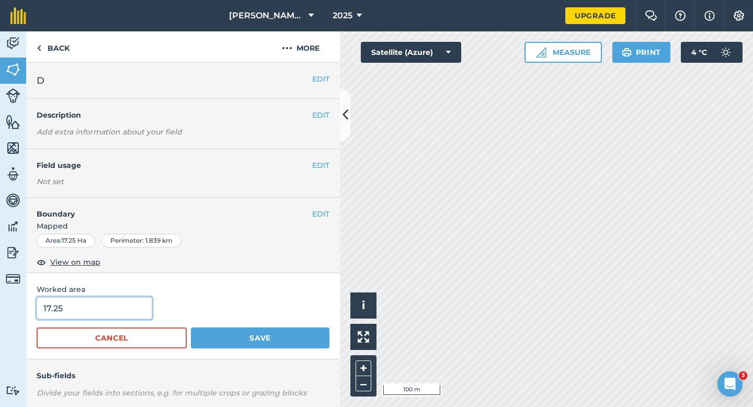
click at [124, 310] on input "17.25" at bounding box center [95, 308] width 116 height 22
type input "17.3"
click at [191, 327] on button "Save" at bounding box center [260, 337] width 139 height 21
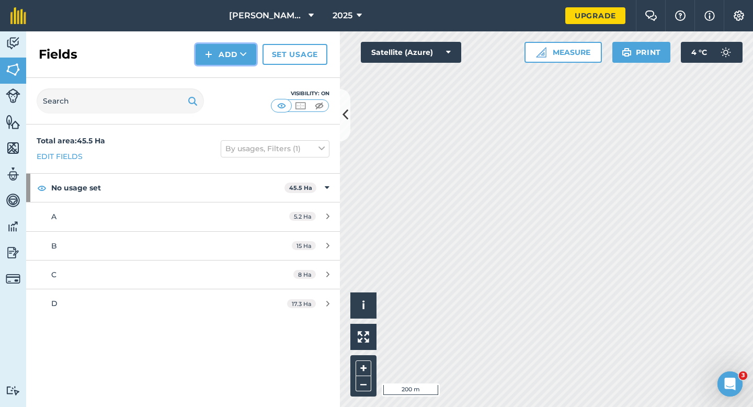
click at [227, 51] on button "Add" at bounding box center [226, 54] width 61 height 21
click at [233, 75] on link "Draw" at bounding box center [226, 77] width 58 height 23
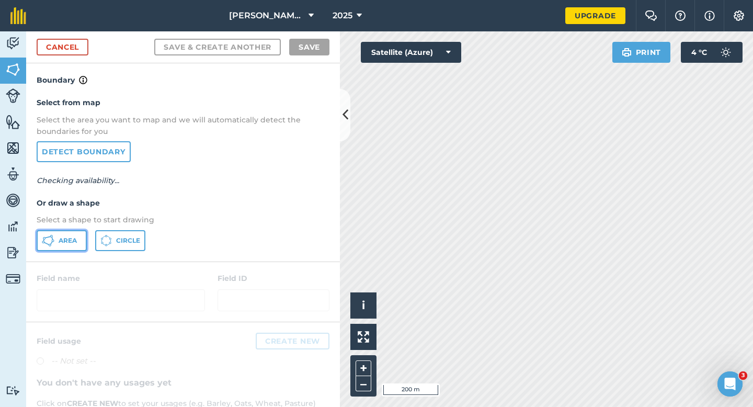
click at [52, 247] on button "Area" at bounding box center [62, 240] width 50 height 21
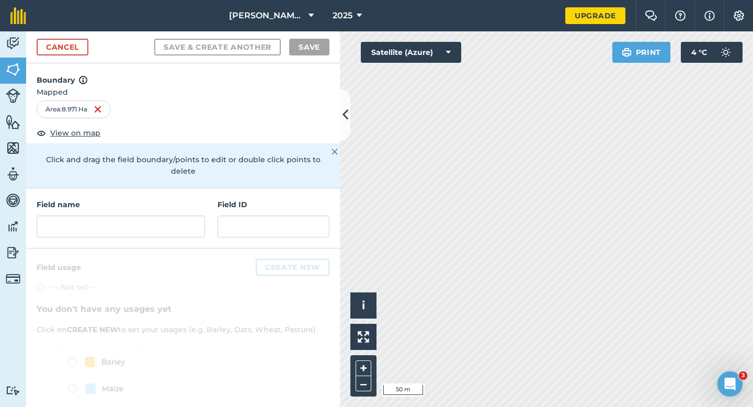
click at [208, 214] on div "Field name Field ID" at bounding box center [183, 218] width 314 height 60
click at [195, 215] on input "text" at bounding box center [121, 226] width 168 height 22
type input "D"
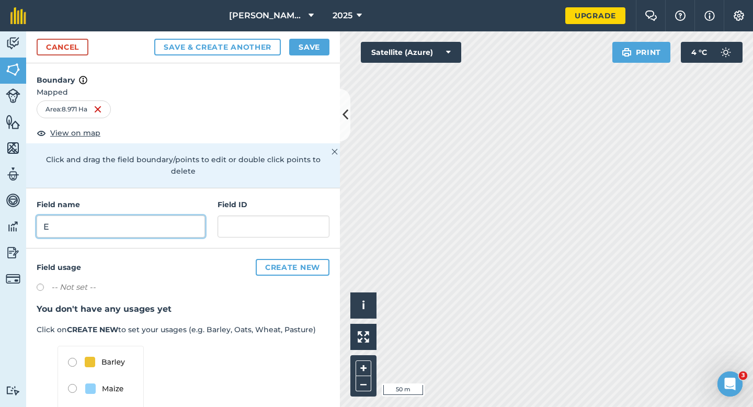
type input "E"
click at [325, 49] on button "Save" at bounding box center [309, 47] width 40 height 17
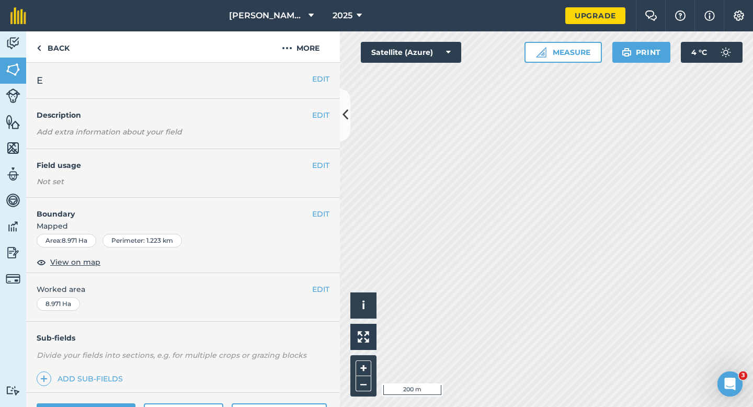
click at [317, 286] on button "EDIT" at bounding box center [320, 289] width 17 height 12
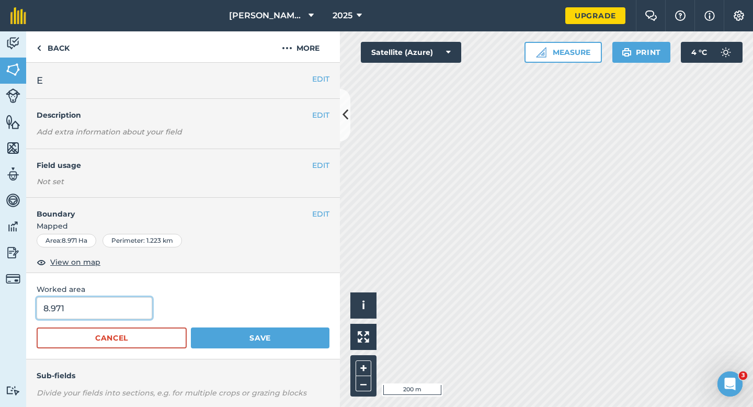
click at [103, 307] on input "8.971" at bounding box center [95, 308] width 116 height 22
type input "9"
click at [191, 327] on button "Save" at bounding box center [260, 337] width 139 height 21
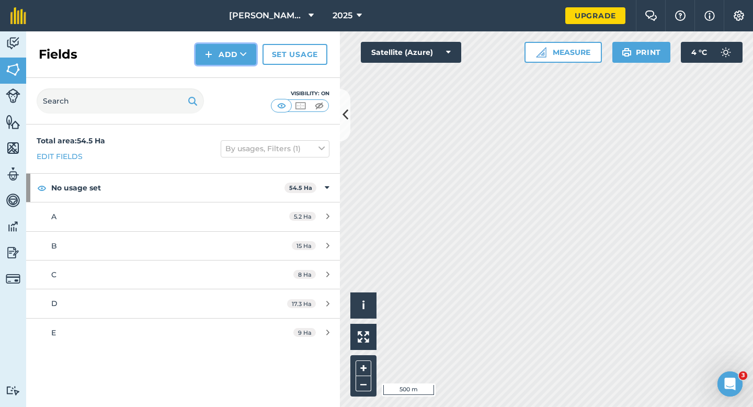
click at [205, 61] on button "Add" at bounding box center [226, 54] width 61 height 21
click at [209, 73] on link "Draw" at bounding box center [226, 77] width 58 height 23
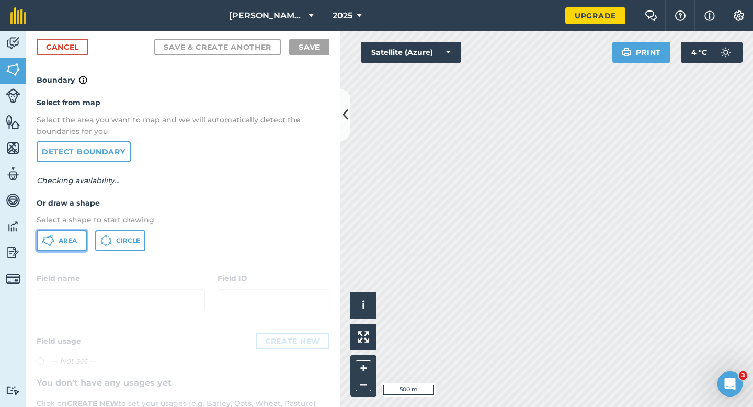
click at [57, 234] on button "Area" at bounding box center [62, 240] width 50 height 21
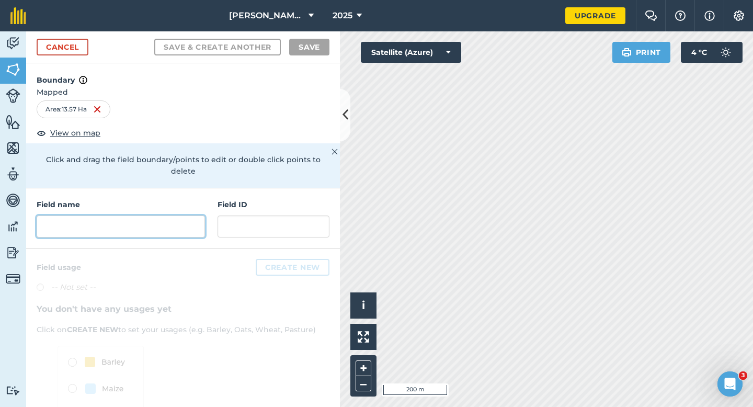
click at [202, 215] on input "text" at bounding box center [121, 226] width 168 height 22
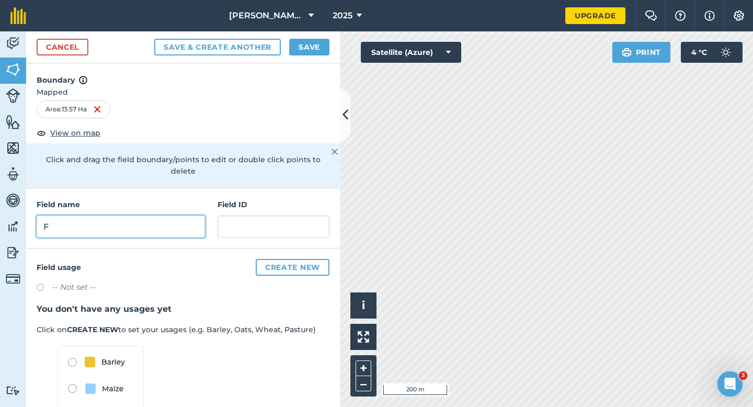
type input "F"
click at [306, 47] on button "Save" at bounding box center [309, 47] width 40 height 17
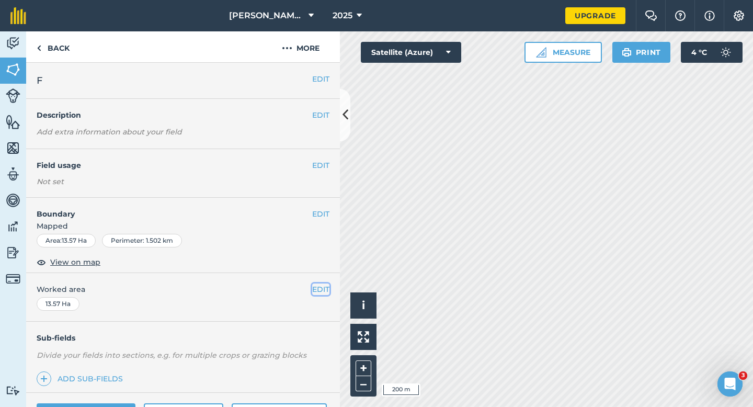
click at [319, 290] on button "EDIT" at bounding box center [320, 289] width 17 height 12
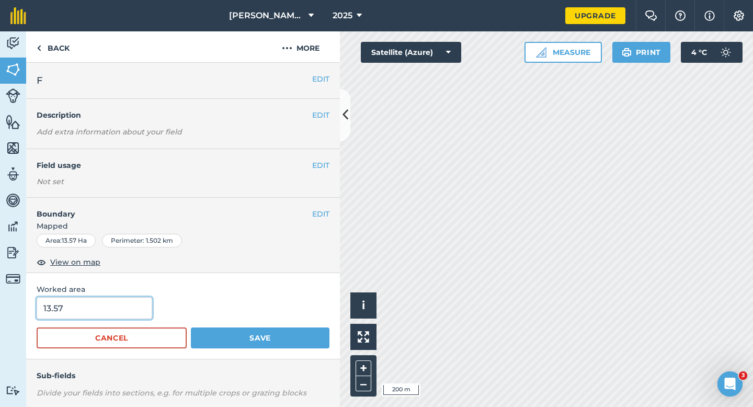
click at [96, 309] on input "13.57" at bounding box center [95, 308] width 116 height 22
type input "13.6"
click at [191, 327] on button "Save" at bounding box center [260, 337] width 139 height 21
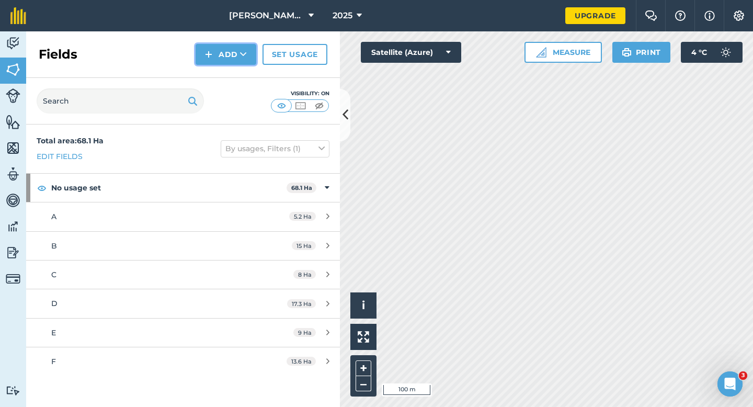
click at [215, 55] on button "Add" at bounding box center [226, 54] width 61 height 21
click at [215, 73] on link "Draw" at bounding box center [226, 77] width 58 height 23
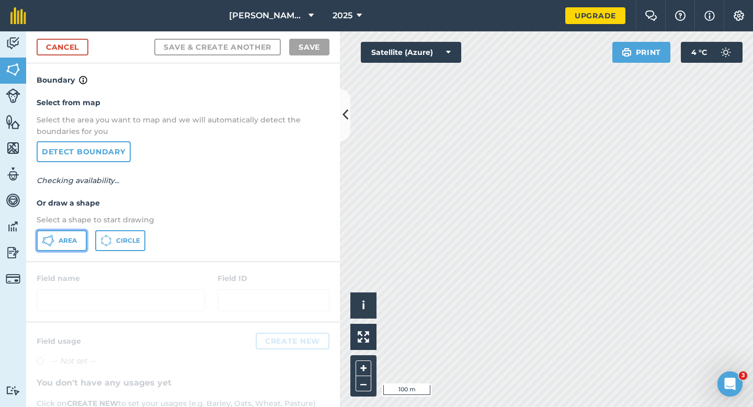
click at [62, 235] on button "Area" at bounding box center [62, 240] width 50 height 21
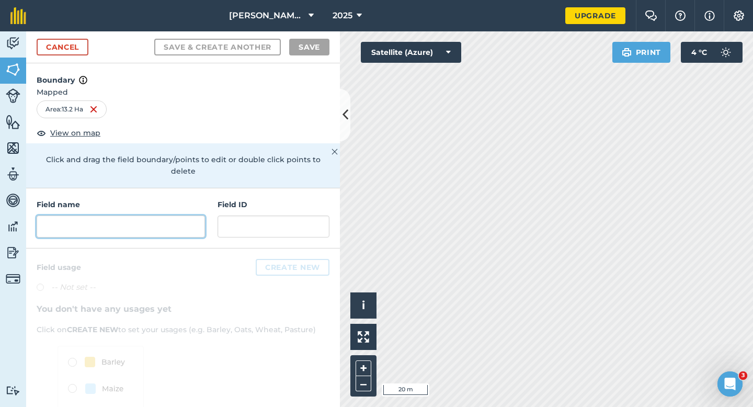
click at [167, 224] on input "text" at bounding box center [121, 226] width 168 height 22
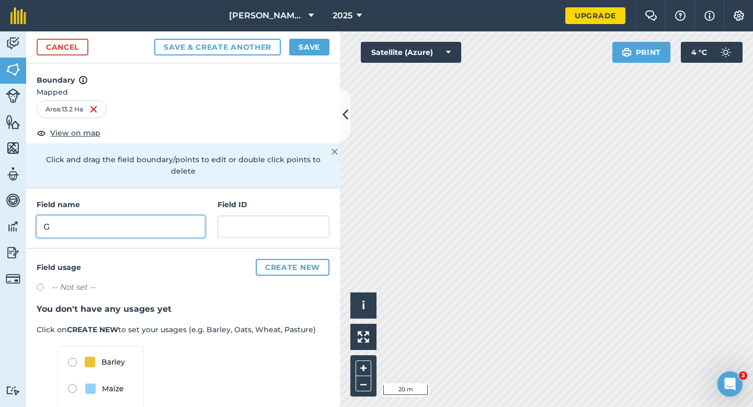
type input "G"
click at [298, 47] on button "Save" at bounding box center [309, 47] width 40 height 17
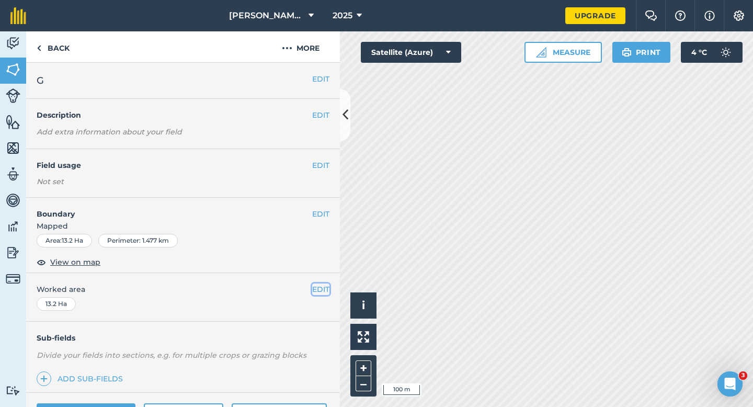
click at [316, 284] on button "EDIT" at bounding box center [320, 289] width 17 height 12
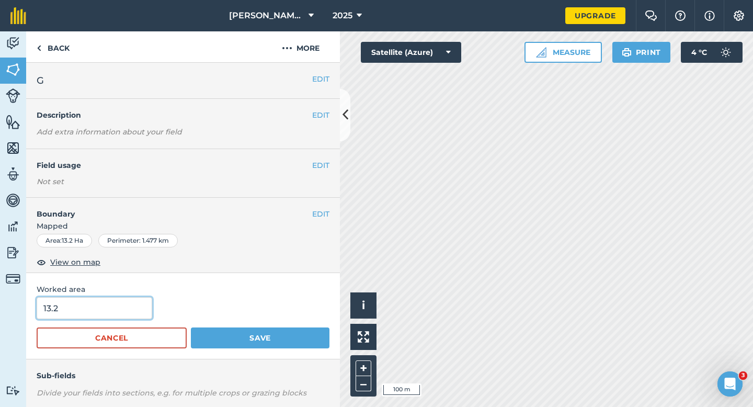
drag, startPoint x: 182, startPoint y: 295, endPoint x: 117, endPoint y: 307, distance: 66.0
click at [117, 307] on input "13.2" at bounding box center [95, 308] width 116 height 22
click at [191, 327] on button "Save" at bounding box center [260, 337] width 139 height 21
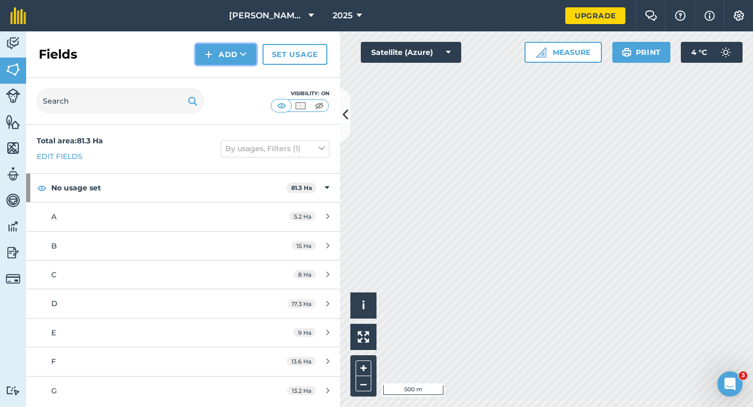
click at [219, 56] on button "Add" at bounding box center [226, 54] width 61 height 21
click at [219, 72] on link "Draw" at bounding box center [226, 77] width 58 height 23
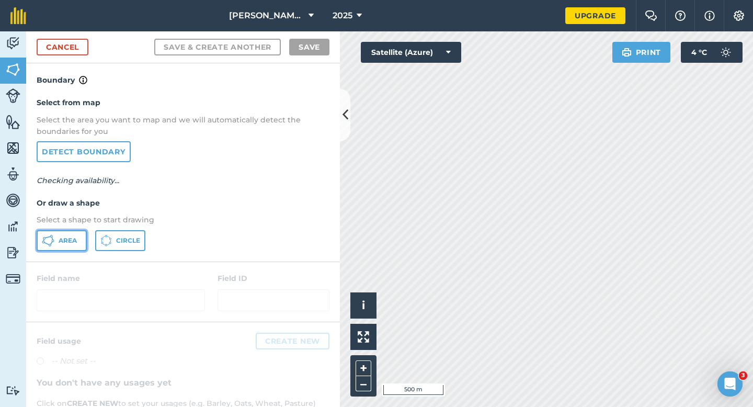
click at [77, 237] on button "Area" at bounding box center [62, 240] width 50 height 21
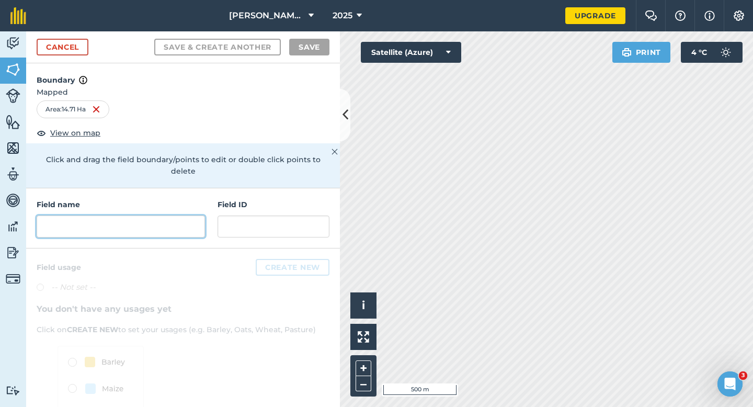
click at [152, 215] on input "text" at bounding box center [121, 226] width 168 height 22
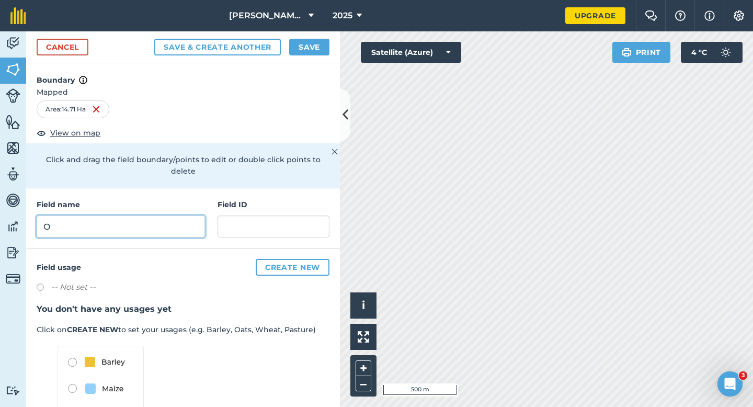
type input "O"
click at [307, 56] on div "Cancel Save & Create Another Save" at bounding box center [183, 47] width 314 height 32
click at [307, 50] on button "Save" at bounding box center [309, 47] width 40 height 17
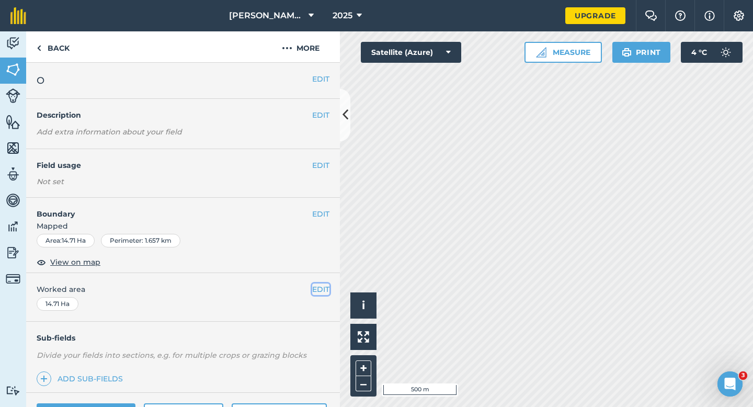
click at [324, 291] on button "EDIT" at bounding box center [320, 289] width 17 height 12
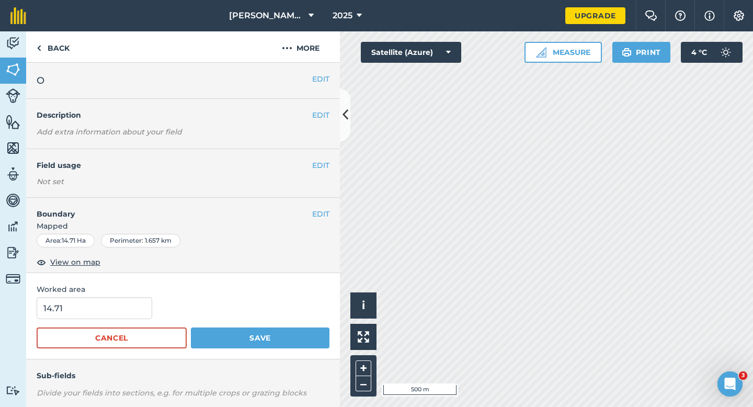
click at [153, 304] on div "14.71" at bounding box center [183, 308] width 293 height 22
click at [127, 307] on input "14.71" at bounding box center [95, 308] width 116 height 22
type input "14.7"
click at [191, 327] on button "Save" at bounding box center [260, 337] width 139 height 21
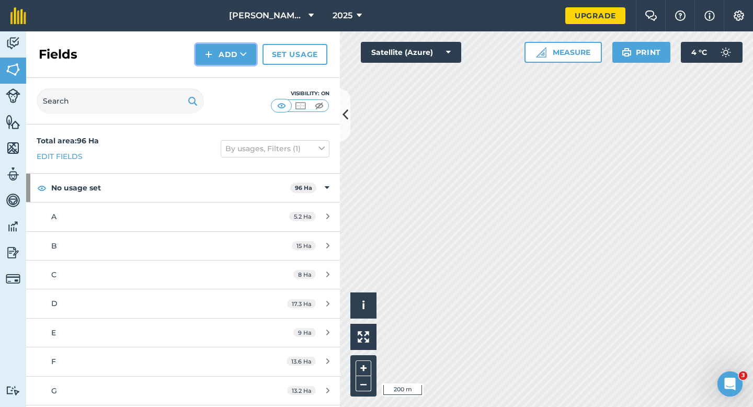
click at [220, 59] on button "Add" at bounding box center [226, 54] width 61 height 21
click at [223, 75] on link "Draw" at bounding box center [226, 77] width 58 height 23
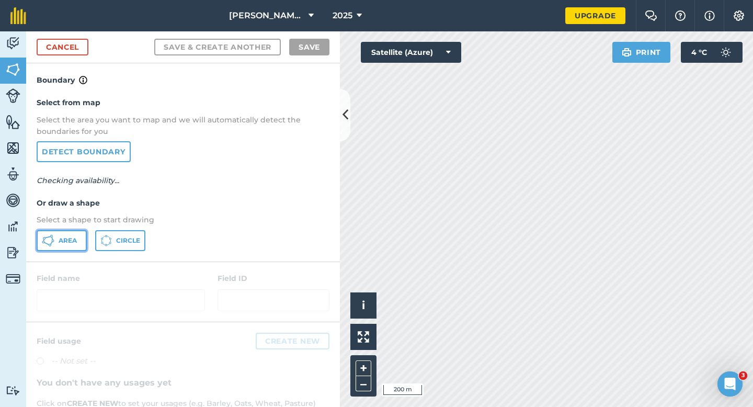
click at [74, 238] on span "Area" at bounding box center [68, 240] width 18 height 8
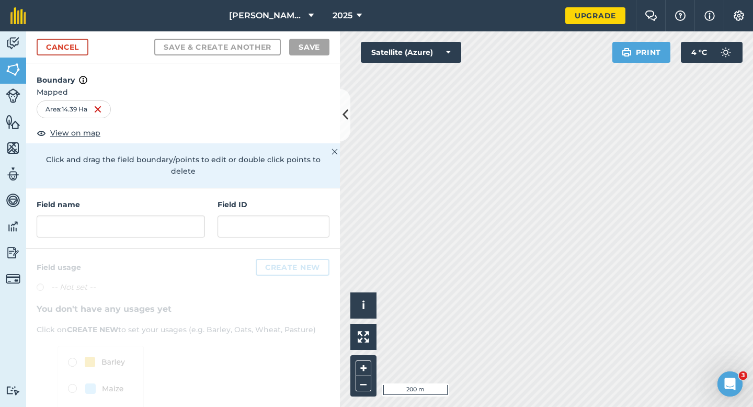
click at [193, 227] on div "Field name Field ID" at bounding box center [183, 218] width 314 height 60
click at [193, 216] on input "text" at bounding box center [121, 226] width 168 height 22
click at [167, 229] on div "Field name Field ID" at bounding box center [183, 218] width 314 height 60
click at [167, 219] on input "text" at bounding box center [121, 226] width 168 height 22
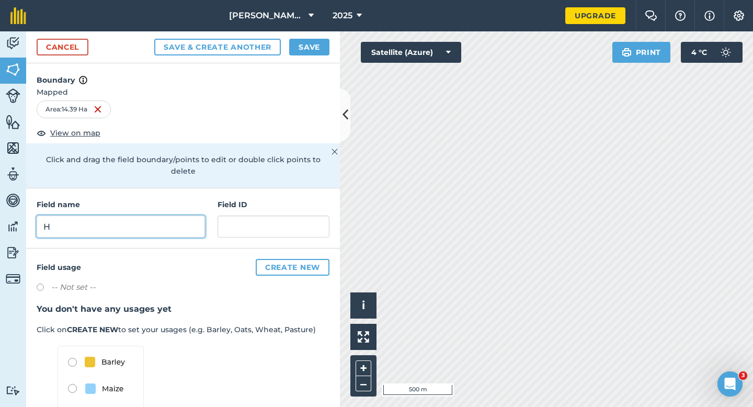
type input "H"
click at [301, 54] on button "Save" at bounding box center [309, 47] width 40 height 17
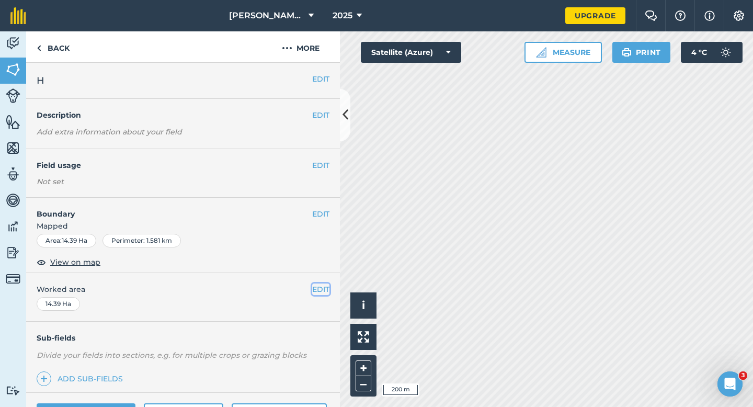
click at [321, 288] on button "EDIT" at bounding box center [320, 289] width 17 height 12
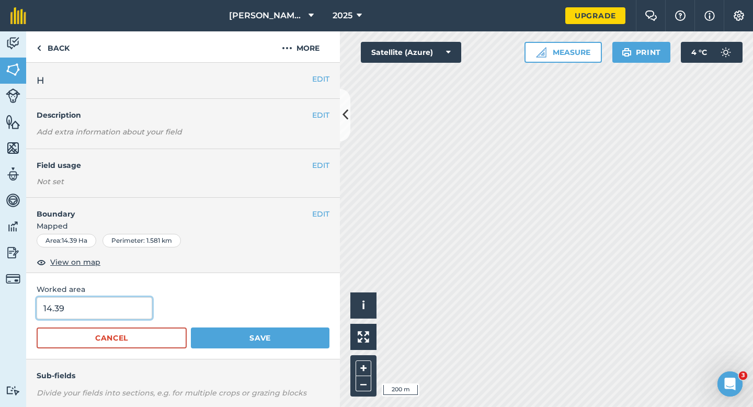
click at [101, 305] on input "14.39" at bounding box center [95, 308] width 116 height 22
type input "14.4"
click at [191, 327] on button "Save" at bounding box center [260, 337] width 139 height 21
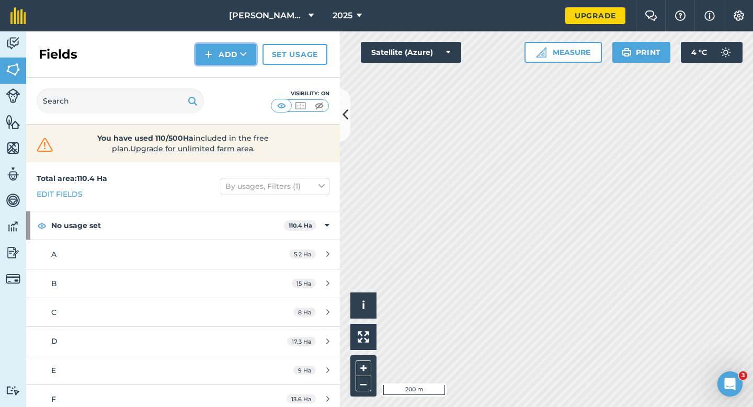
click at [223, 60] on button "Add" at bounding box center [226, 54] width 61 height 21
click at [223, 70] on link "Draw" at bounding box center [226, 77] width 58 height 23
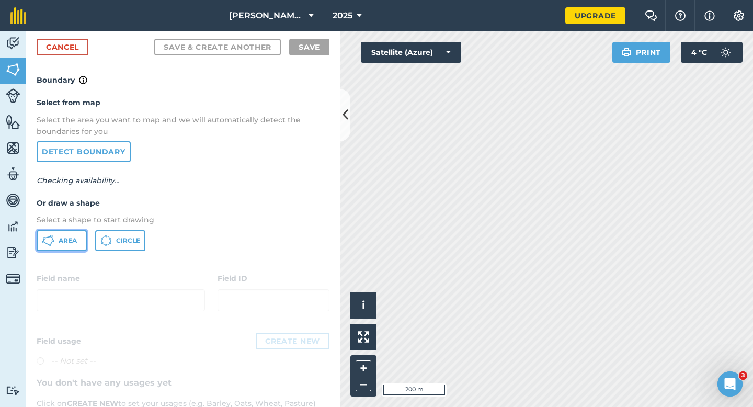
click at [63, 232] on button "Area" at bounding box center [62, 240] width 50 height 21
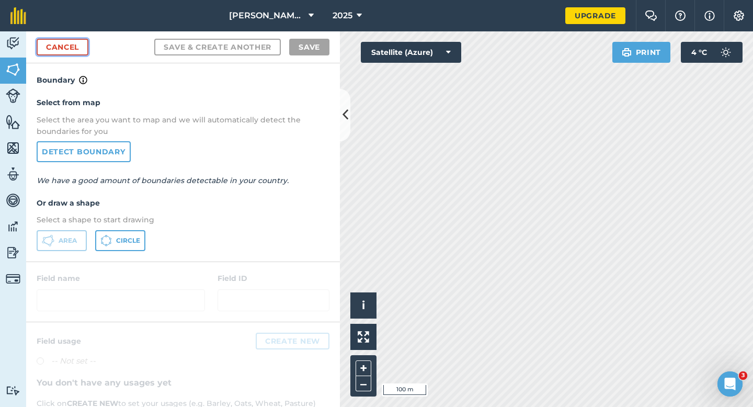
click at [62, 51] on link "Cancel" at bounding box center [63, 47] width 52 height 17
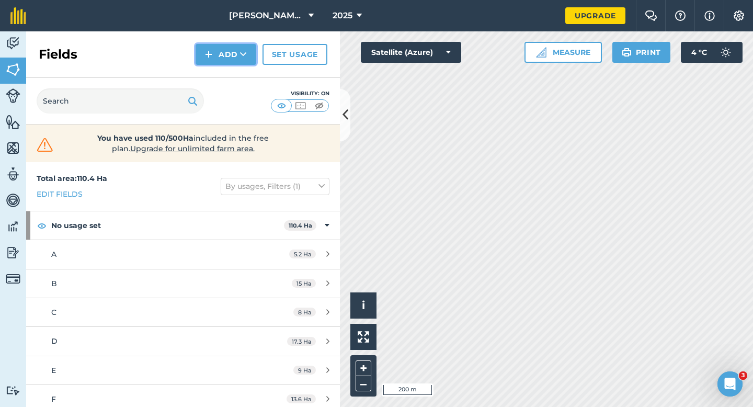
click at [215, 62] on button "Add" at bounding box center [226, 54] width 61 height 21
click at [218, 72] on link "Draw" at bounding box center [226, 77] width 58 height 23
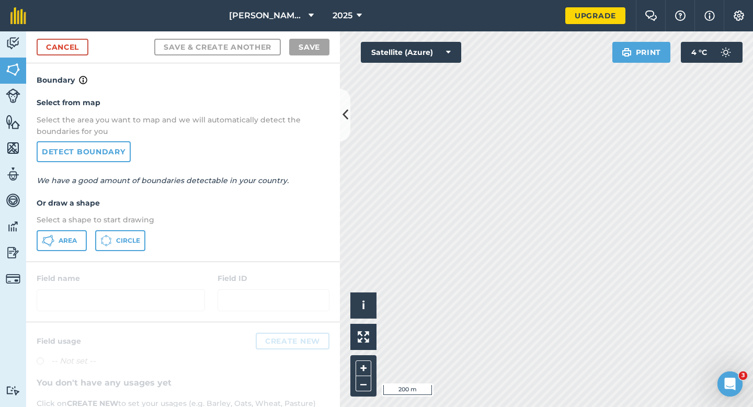
click at [89, 38] on div "Cancel Save & Create Another Save" at bounding box center [183, 47] width 314 height 32
click at [79, 49] on link "Cancel" at bounding box center [63, 47] width 52 height 17
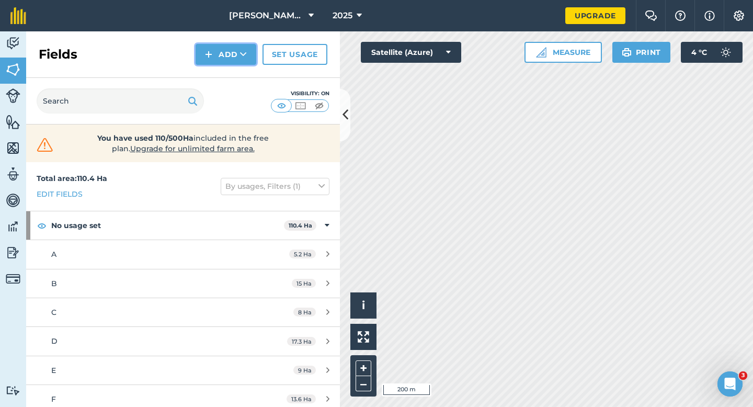
click at [236, 52] on button "Add" at bounding box center [226, 54] width 61 height 21
click at [235, 83] on link "Draw" at bounding box center [226, 77] width 58 height 23
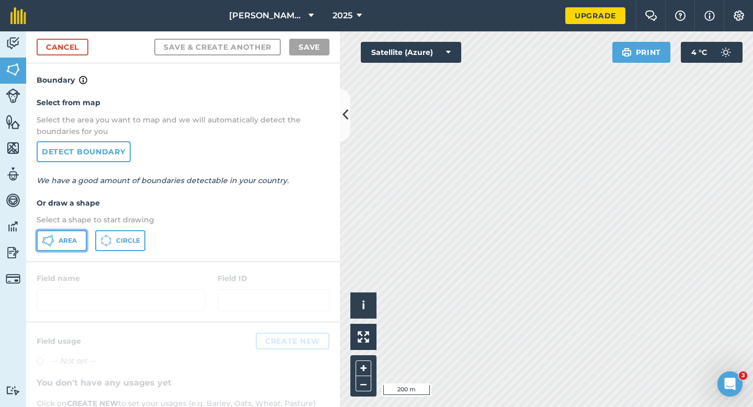
click at [80, 237] on button "Area" at bounding box center [62, 240] width 50 height 21
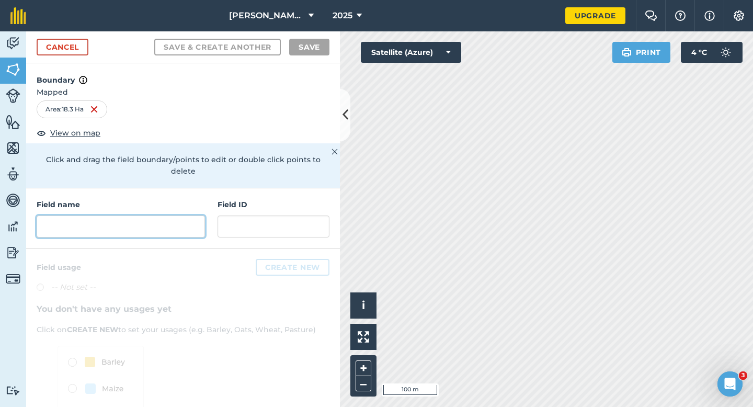
click at [151, 215] on input "text" at bounding box center [121, 226] width 168 height 22
click at [193, 215] on input "text" at bounding box center [121, 226] width 168 height 22
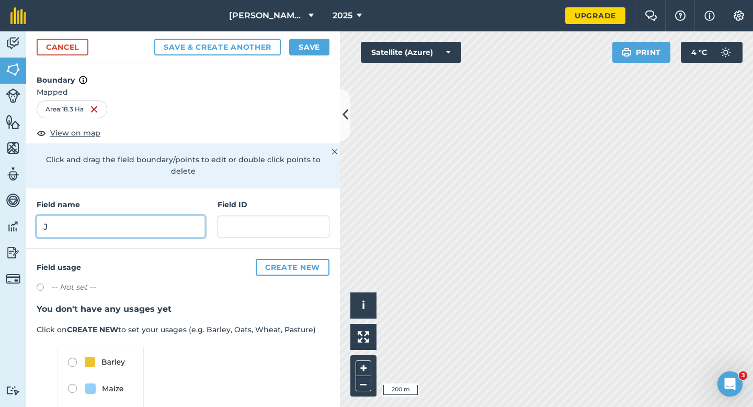
type input "J"
click at [328, 32] on div "Cancel Save & Create Another Save" at bounding box center [183, 47] width 314 height 32
click at [323, 40] on button "Save" at bounding box center [309, 47] width 40 height 17
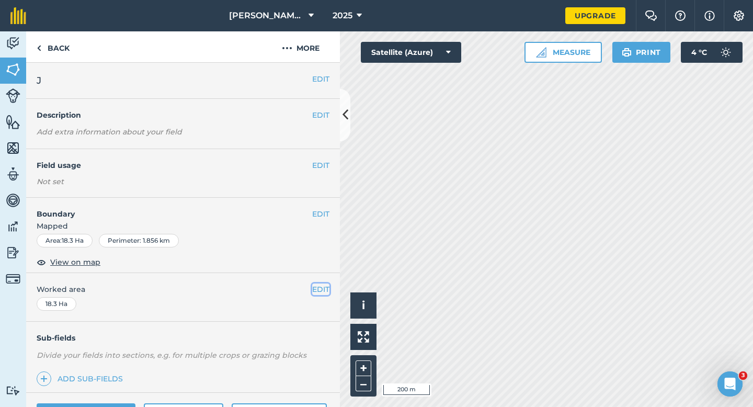
click at [319, 288] on button "EDIT" at bounding box center [320, 289] width 17 height 12
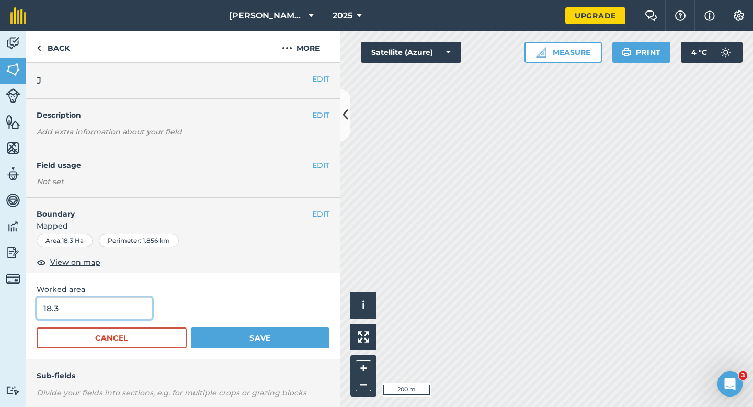
click at [84, 306] on input "18.3" at bounding box center [95, 308] width 116 height 22
click at [191, 327] on button "Save" at bounding box center [260, 337] width 139 height 21
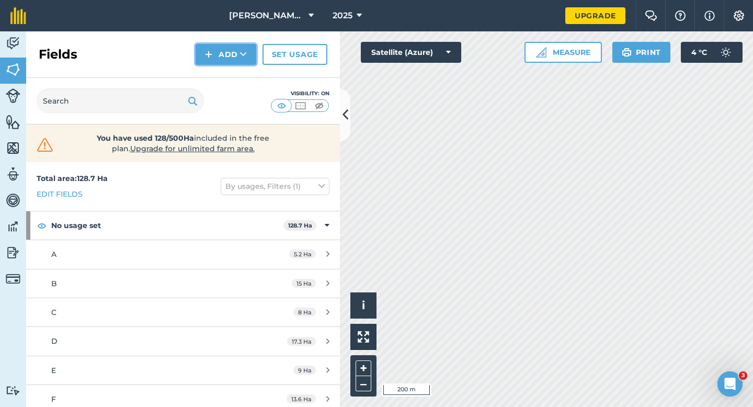
click at [222, 59] on button "Add" at bounding box center [226, 54] width 61 height 21
click at [222, 77] on link "Draw" at bounding box center [226, 77] width 58 height 23
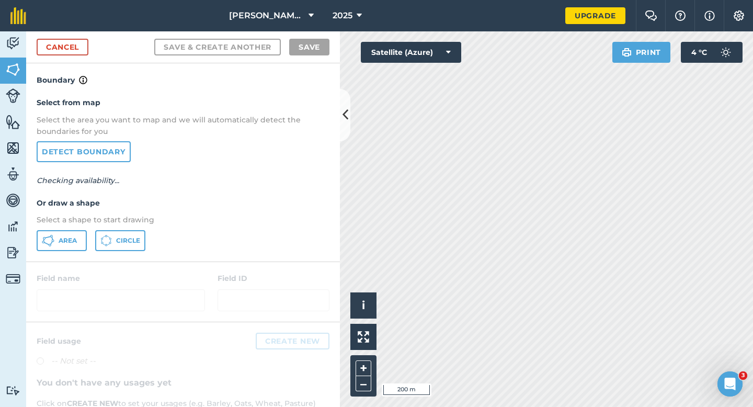
click at [74, 252] on div "Select from map Select the area you want to map and we will automatically detec…" at bounding box center [183, 173] width 314 height 175
click at [74, 237] on span "Area" at bounding box center [68, 240] width 18 height 8
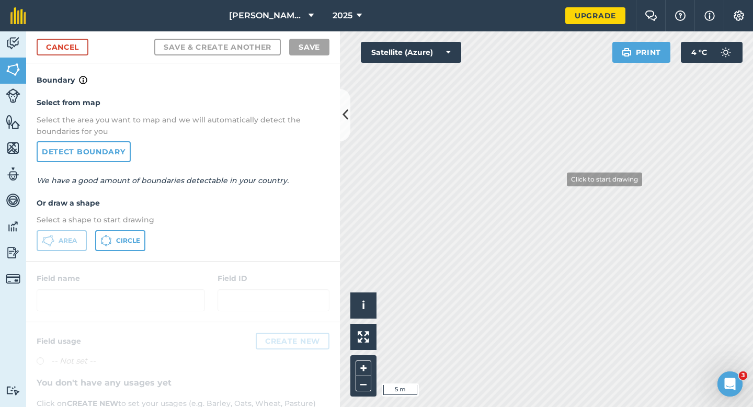
click at [431, 62] on div "Click to start drawing i © 2025 TomTom, Microsoft 5 m + – Satellite (Azure) Pri…" at bounding box center [546, 218] width 413 height 375
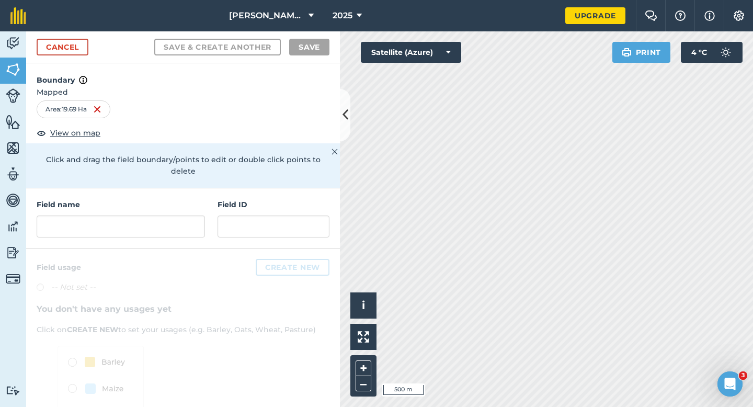
click at [207, 215] on div "Field name Field ID" at bounding box center [183, 218] width 314 height 60
click at [200, 215] on input "text" at bounding box center [121, 226] width 168 height 22
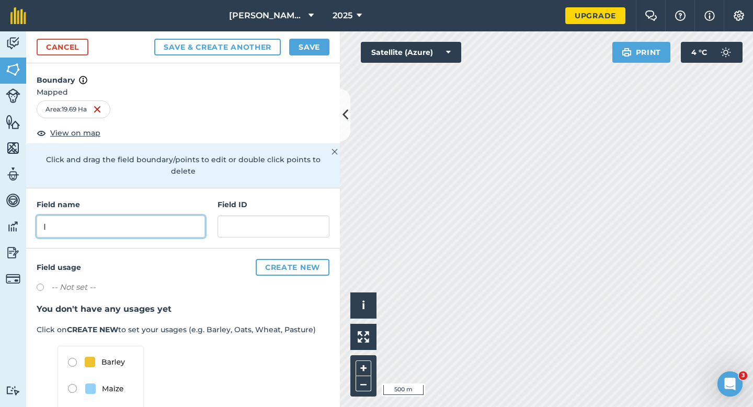
type input "I"
click at [317, 52] on button "Save" at bounding box center [309, 47] width 40 height 17
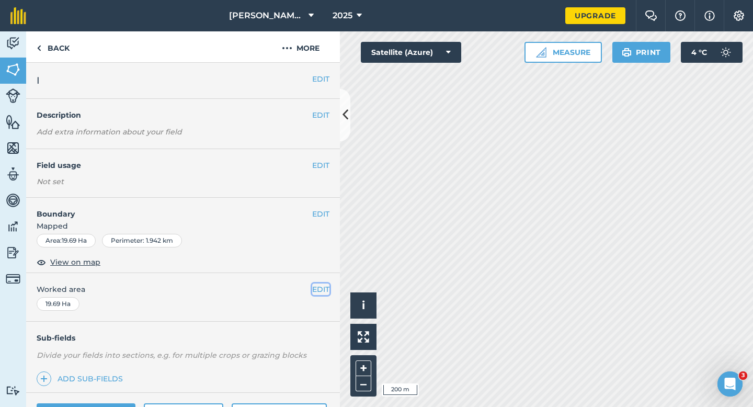
click at [313, 291] on button "EDIT" at bounding box center [320, 289] width 17 height 12
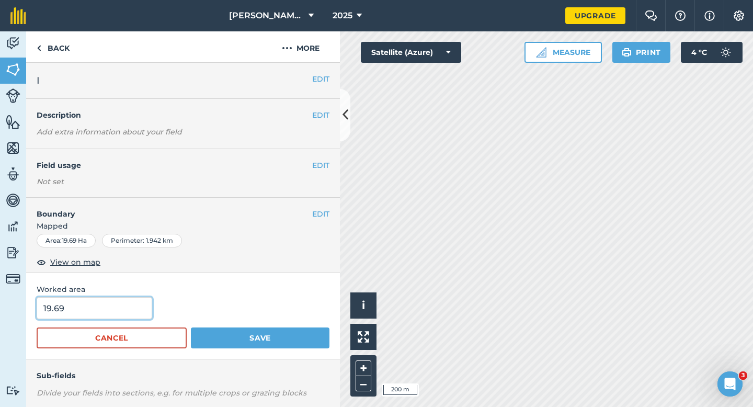
click at [124, 305] on input "19.69" at bounding box center [95, 308] width 116 height 22
type input "19"
click at [191, 327] on button "Save" at bounding box center [260, 337] width 139 height 21
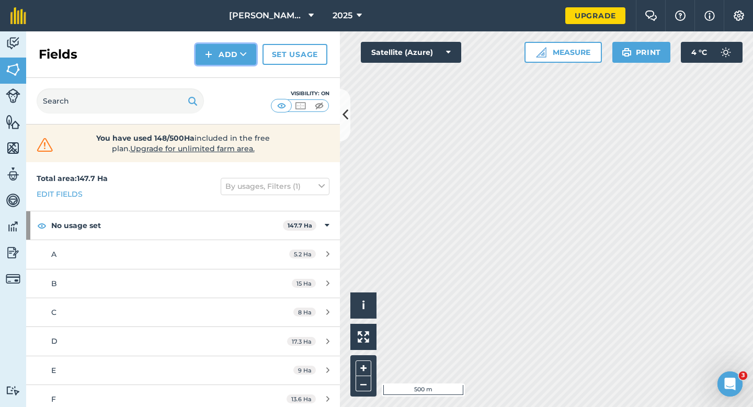
click at [224, 45] on button "Add" at bounding box center [226, 54] width 61 height 21
click at [224, 70] on link "Draw" at bounding box center [226, 77] width 58 height 23
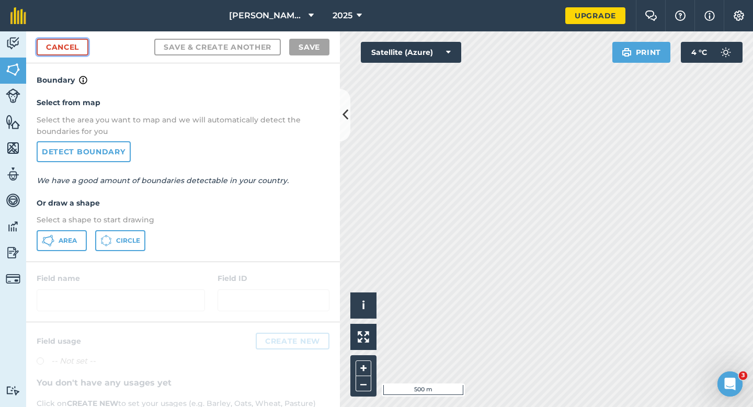
click at [67, 40] on link "Cancel" at bounding box center [63, 47] width 52 height 17
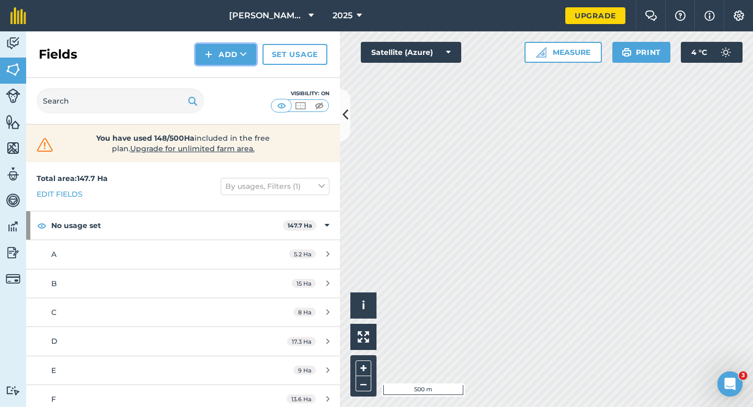
click at [237, 59] on button "Add" at bounding box center [226, 54] width 61 height 21
click at [237, 71] on link "Draw" at bounding box center [226, 77] width 58 height 23
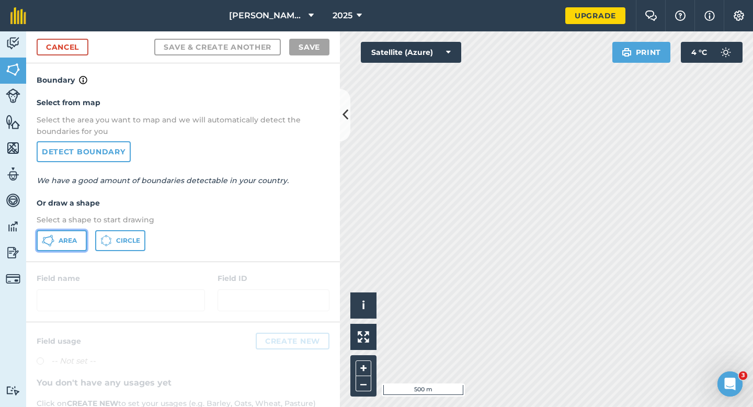
click at [78, 238] on button "Area" at bounding box center [62, 240] width 50 height 21
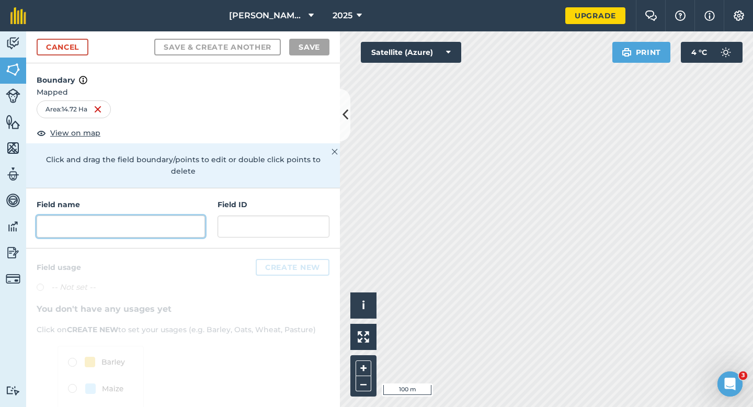
click at [181, 215] on input "text" at bounding box center [121, 226] width 168 height 22
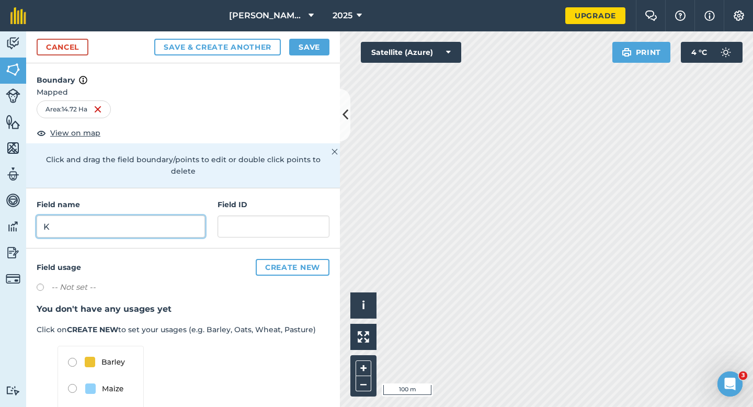
type input "K"
click at [324, 51] on button "Save" at bounding box center [309, 47] width 40 height 17
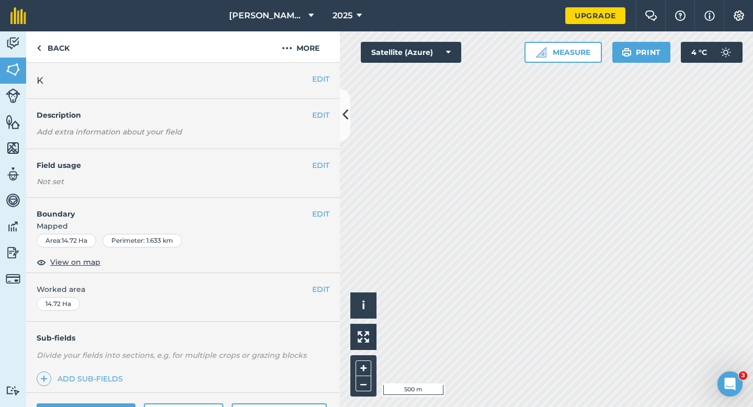
click at [312, 282] on div "EDIT Worked area 14.72 Ha" at bounding box center [183, 297] width 314 height 49
click at [319, 282] on div "EDIT Worked area 14.72 Ha" at bounding box center [183, 297] width 314 height 49
click at [319, 290] on button "EDIT" at bounding box center [320, 289] width 17 height 12
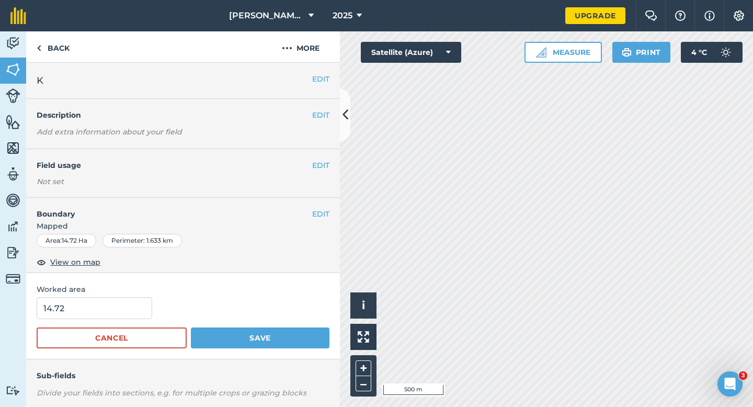
click at [104, 293] on span "Worked area" at bounding box center [183, 289] width 293 height 12
click at [104, 298] on input "14.72" at bounding box center [95, 308] width 116 height 22
click at [108, 318] on input "14.72" at bounding box center [95, 308] width 116 height 22
type input "14.7"
click at [191, 327] on button "Save" at bounding box center [260, 337] width 139 height 21
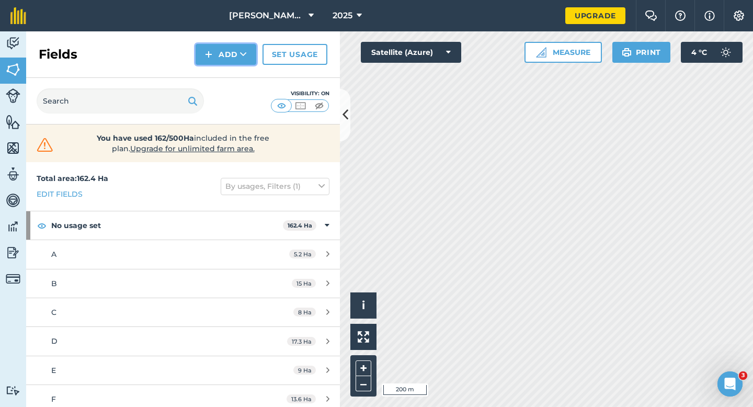
click at [212, 62] on button "Add" at bounding box center [226, 54] width 61 height 21
click at [219, 52] on button "Add Draw Import" at bounding box center [226, 54] width 61 height 21
click at [222, 45] on button "Add" at bounding box center [226, 54] width 61 height 21
click at [227, 65] on div "Fields Add Draw Import Set usage" at bounding box center [183, 54] width 314 height 47
click at [226, 50] on button "Add" at bounding box center [226, 54] width 61 height 21
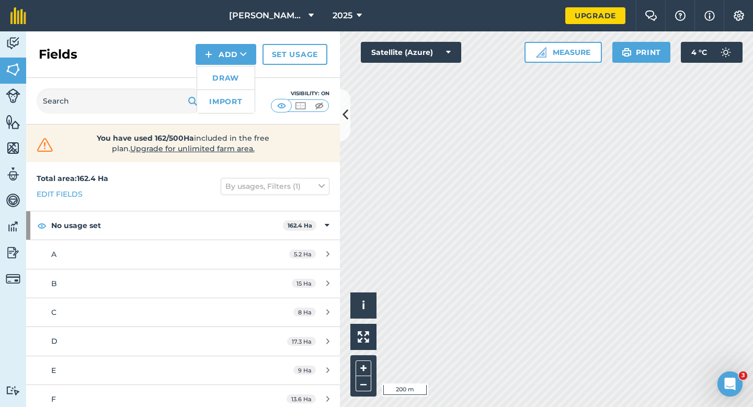
click at [226, 70] on link "Draw" at bounding box center [226, 77] width 58 height 23
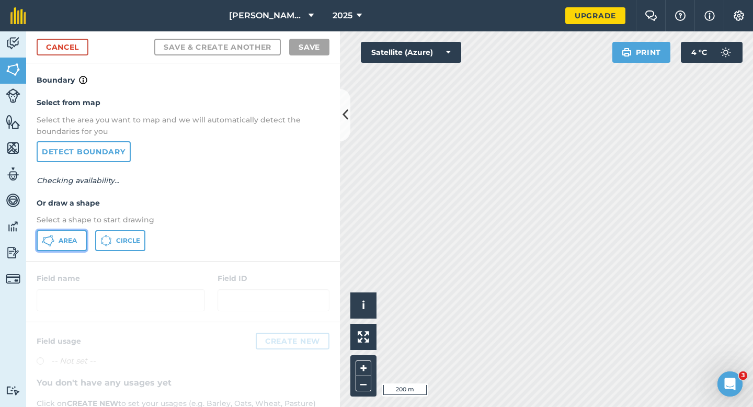
click at [73, 246] on button "Area" at bounding box center [62, 240] width 50 height 21
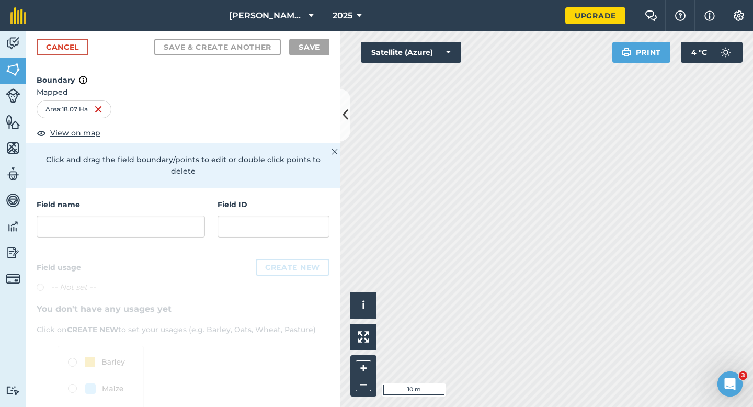
click at [173, 227] on div "Field name Field ID" at bounding box center [183, 218] width 314 height 60
click at [173, 219] on input "text" at bounding box center [121, 226] width 168 height 22
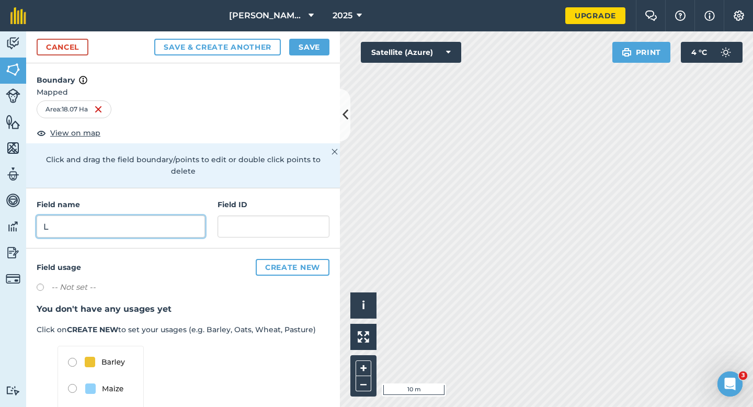
type input "L"
click at [319, 54] on button "Save" at bounding box center [309, 47] width 40 height 17
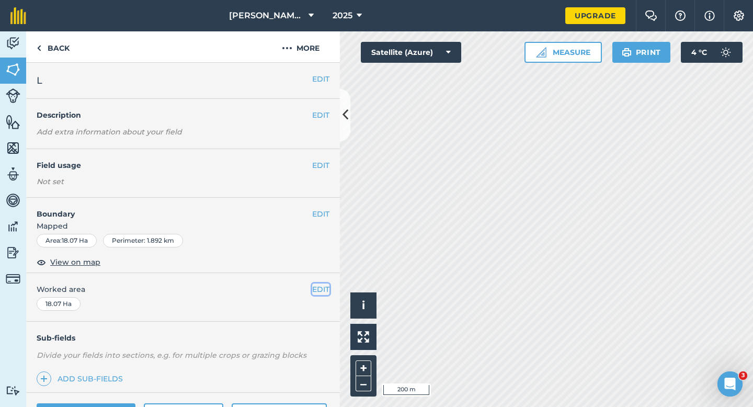
click at [316, 285] on button "EDIT" at bounding box center [320, 289] width 17 height 12
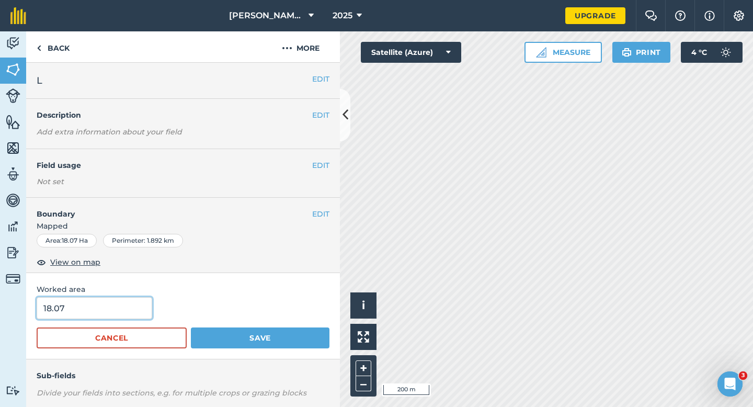
click at [108, 312] on input "18.07" at bounding box center [95, 308] width 116 height 22
type input "18"
click at [191, 327] on button "Save" at bounding box center [260, 337] width 139 height 21
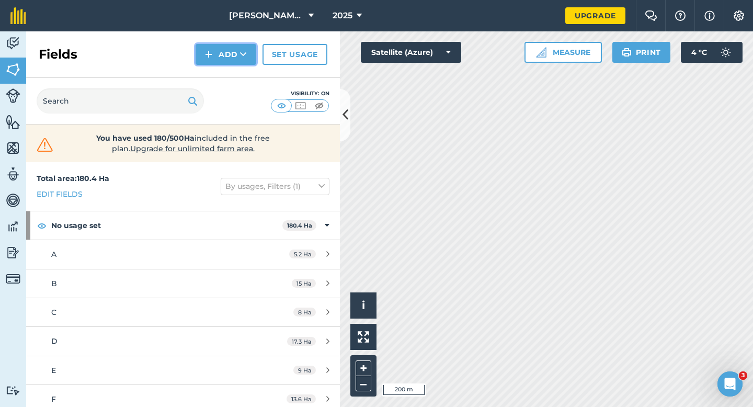
click at [214, 59] on button "Add" at bounding box center [226, 54] width 61 height 21
click at [215, 74] on link "Draw" at bounding box center [226, 77] width 58 height 23
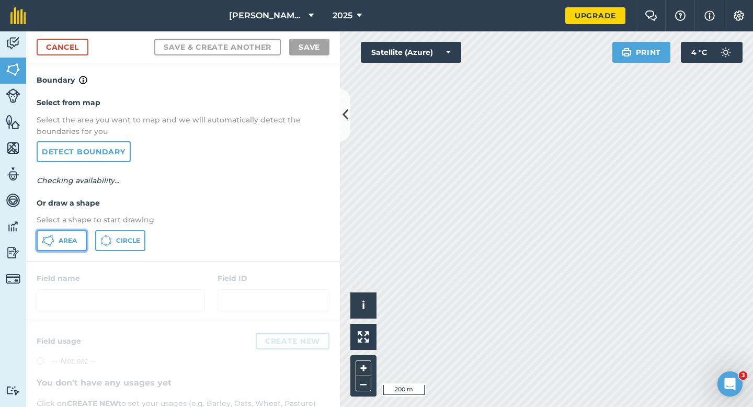
click at [81, 238] on button "Area" at bounding box center [62, 240] width 50 height 21
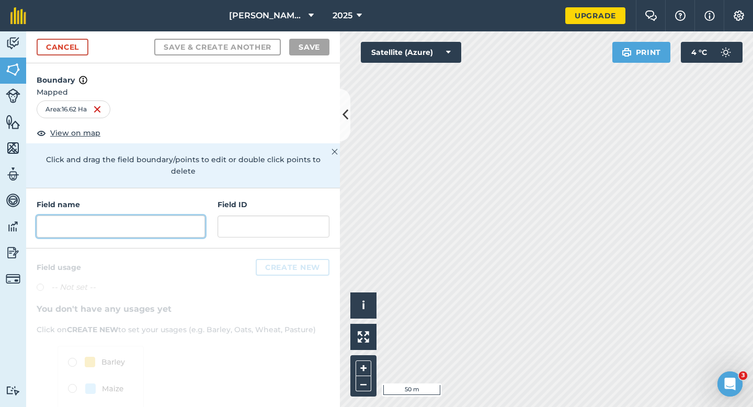
click at [204, 219] on input "text" at bounding box center [121, 226] width 168 height 22
click at [194, 219] on input "text" at bounding box center [121, 226] width 168 height 22
type input "n"
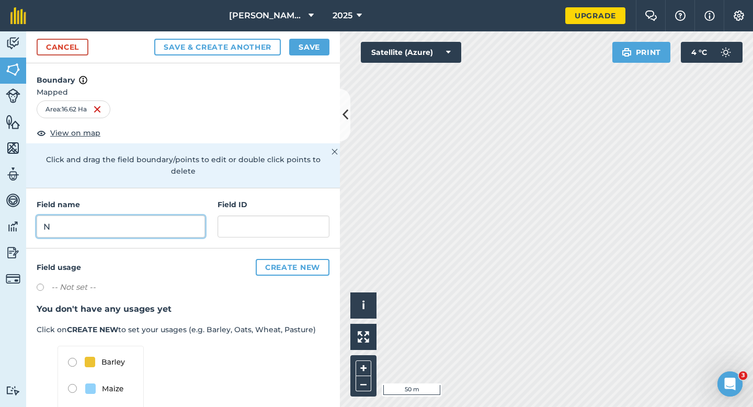
type input "N"
click at [306, 39] on button "Save" at bounding box center [309, 47] width 40 height 17
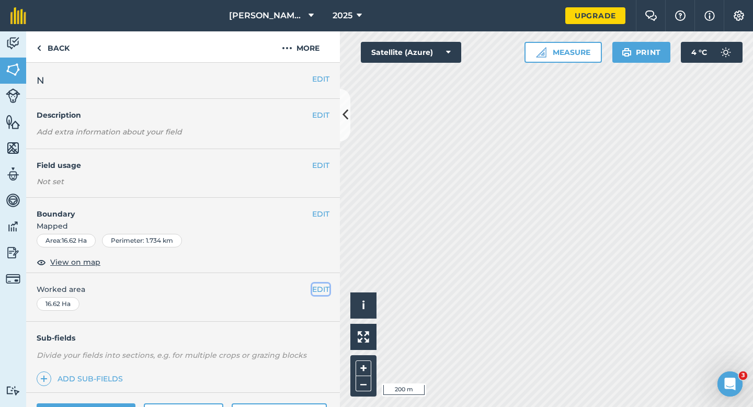
click at [323, 291] on button "EDIT" at bounding box center [320, 289] width 17 height 12
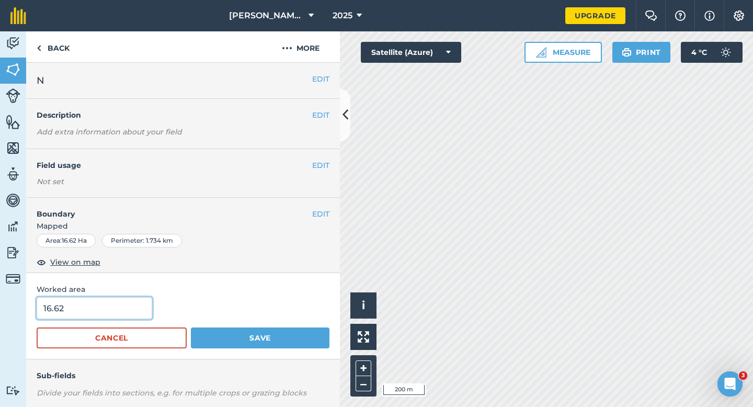
click at [108, 310] on input "16.62" at bounding box center [95, 308] width 116 height 22
type input "16.6"
click at [191, 327] on button "Save" at bounding box center [260, 337] width 139 height 21
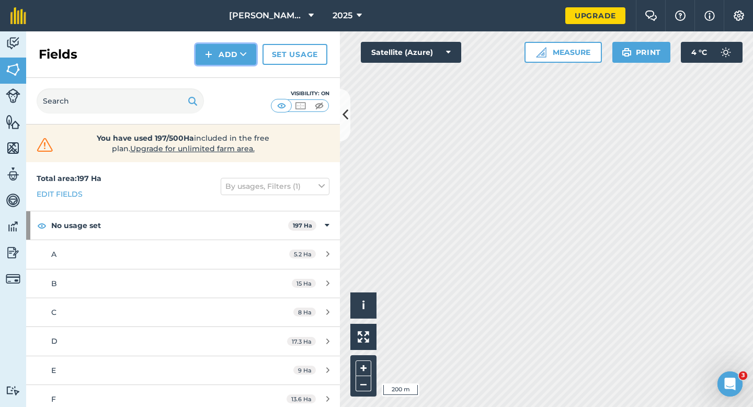
click at [196, 62] on button "Add" at bounding box center [226, 54] width 61 height 21
click at [214, 76] on link "Draw" at bounding box center [226, 77] width 58 height 23
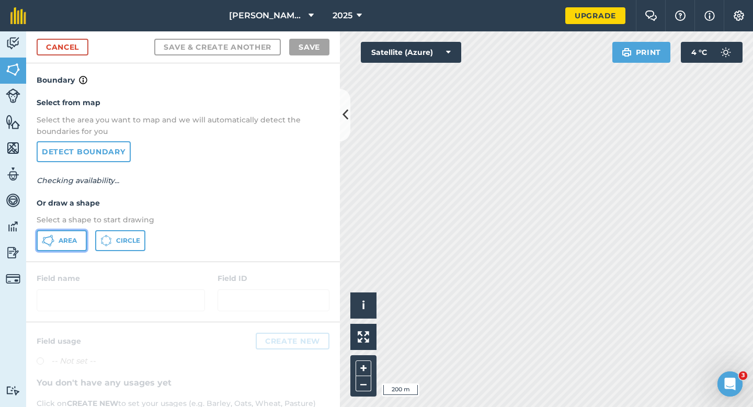
click at [76, 239] on span "Area" at bounding box center [68, 240] width 18 height 8
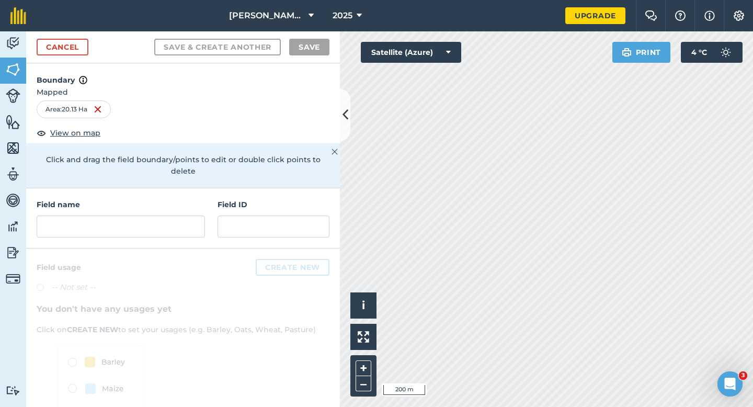
click at [52, 37] on div "Cancel Save & Create Another Save" at bounding box center [183, 47] width 314 height 32
click at [72, 49] on link "Cancel" at bounding box center [63, 47] width 52 height 17
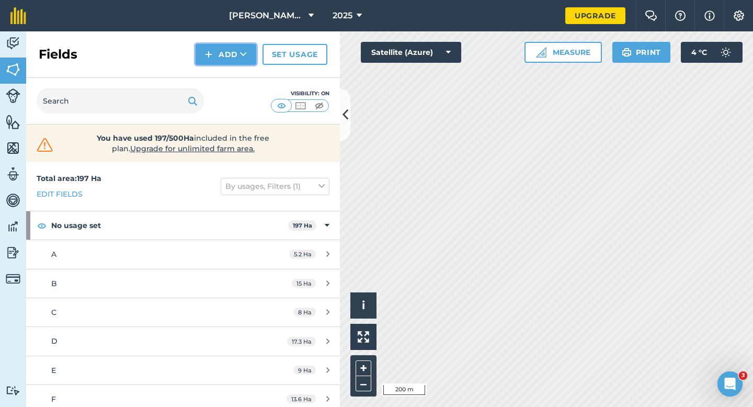
click at [204, 63] on button "Add" at bounding box center [226, 54] width 61 height 21
click at [205, 74] on link "Draw" at bounding box center [226, 77] width 58 height 23
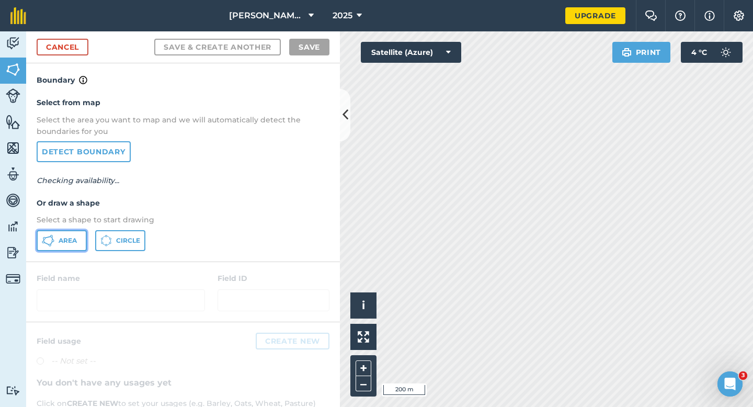
click at [70, 244] on span "Area" at bounding box center [68, 240] width 18 height 8
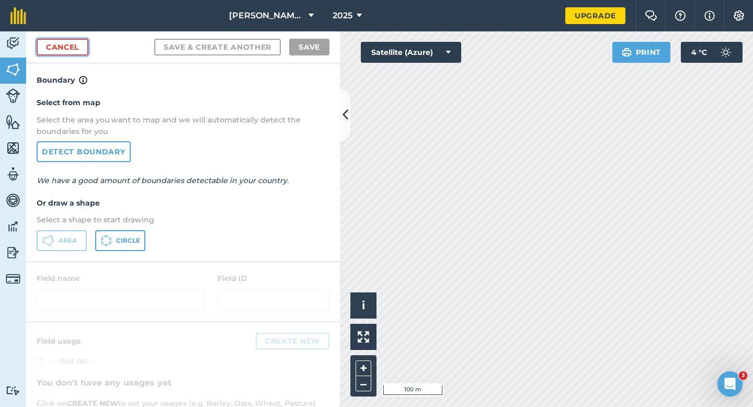
click at [87, 51] on link "Cancel" at bounding box center [63, 47] width 52 height 17
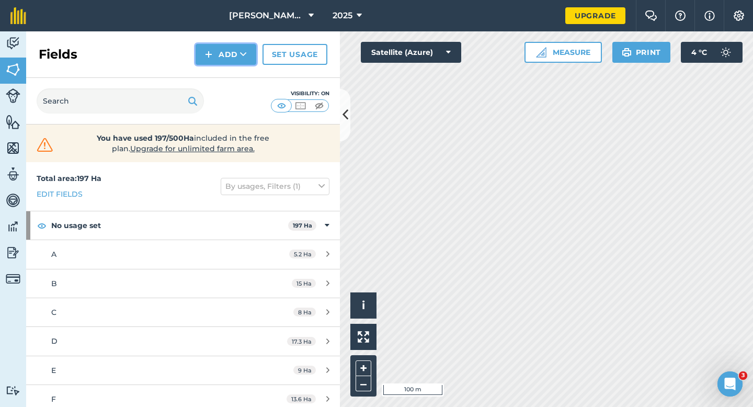
click at [235, 55] on button "Add" at bounding box center [226, 54] width 61 height 21
click at [235, 74] on link "Draw" at bounding box center [226, 77] width 58 height 23
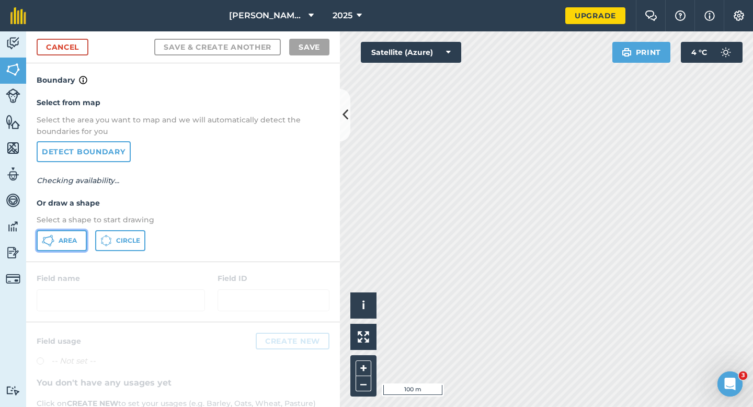
click at [81, 239] on button "Area" at bounding box center [62, 240] width 50 height 21
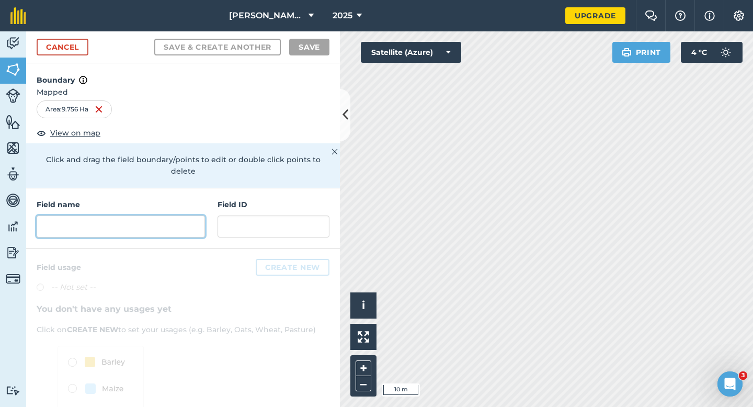
click at [187, 225] on input "text" at bounding box center [121, 226] width 168 height 22
click at [71, 61] on div "Cancel Save & Create Another Save" at bounding box center [183, 47] width 314 height 32
click at [71, 51] on link "Cancel" at bounding box center [63, 47] width 52 height 17
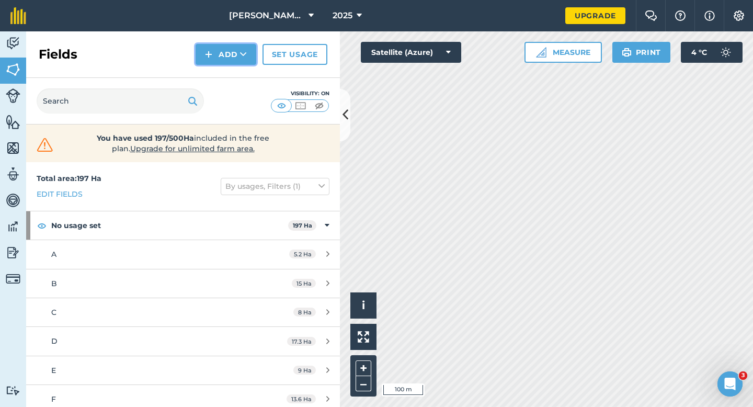
click at [226, 55] on button "Add" at bounding box center [226, 54] width 61 height 21
click at [226, 76] on link "Draw" at bounding box center [226, 77] width 58 height 23
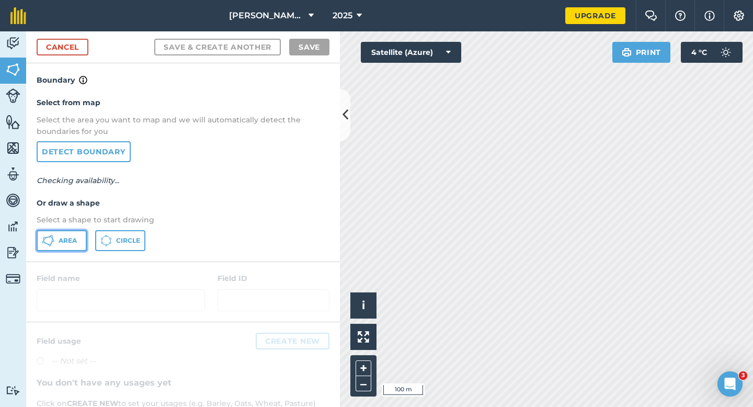
click at [76, 237] on span "Area" at bounding box center [68, 240] width 18 height 8
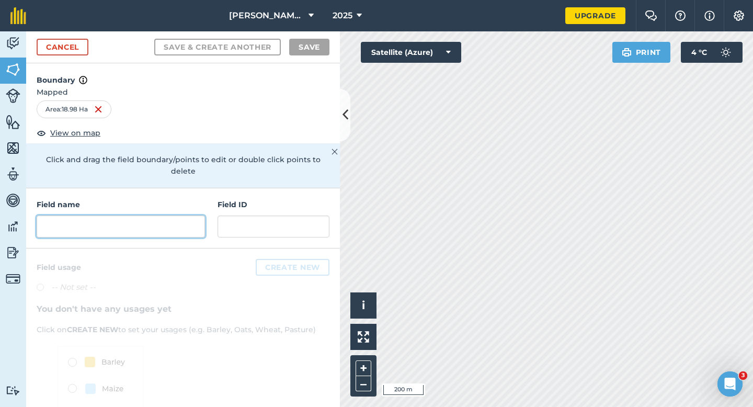
click at [178, 216] on input "text" at bounding box center [121, 226] width 168 height 22
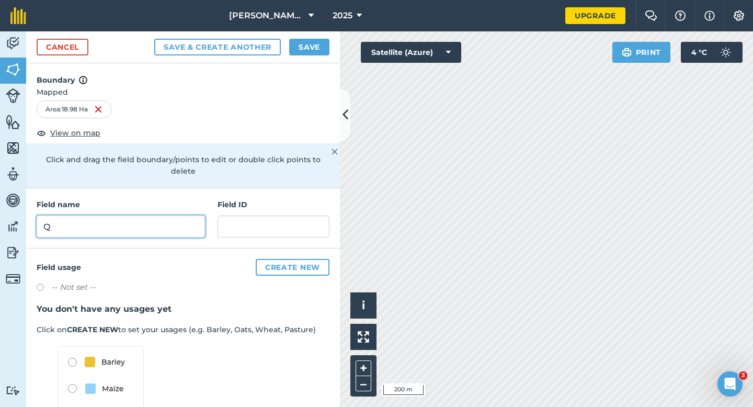
type input "Q"
click at [310, 59] on div "Cancel Save & Create Another Save" at bounding box center [183, 47] width 314 height 32
click at [313, 53] on button "Save" at bounding box center [309, 47] width 40 height 17
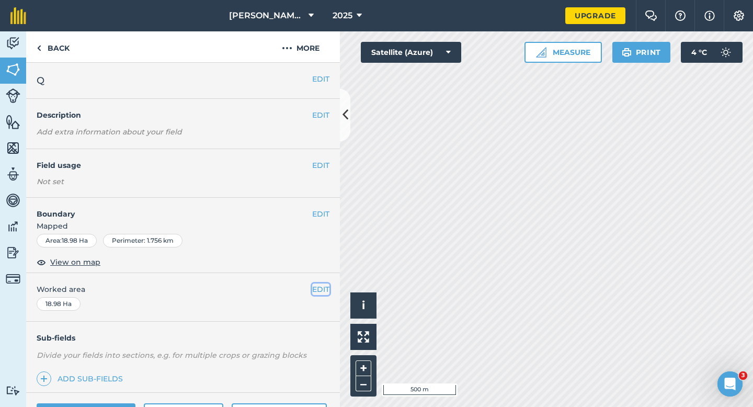
click at [324, 283] on button "EDIT" at bounding box center [320, 289] width 17 height 12
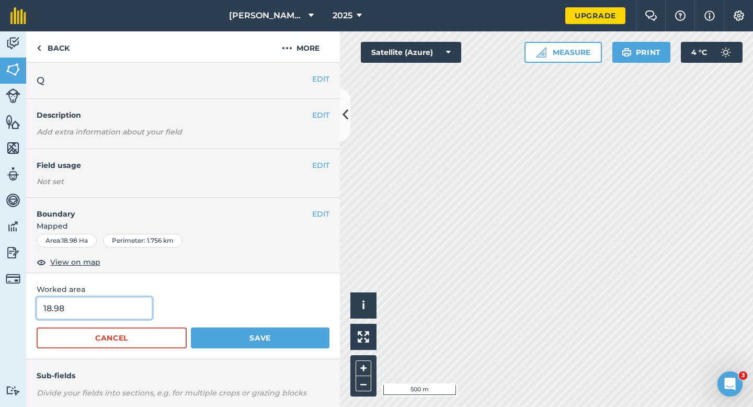
click at [108, 311] on input "18.98" at bounding box center [95, 308] width 116 height 22
type input "19"
click at [191, 327] on button "Save" at bounding box center [260, 337] width 139 height 21
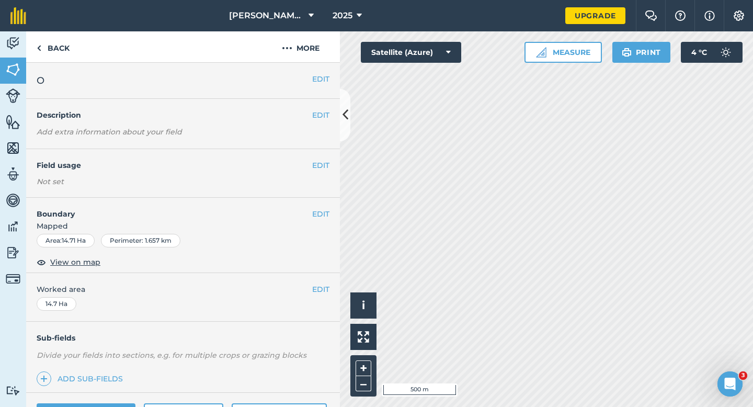
click at [324, 87] on div "EDIT O" at bounding box center [183, 81] width 314 height 36
click at [323, 81] on button "EDIT" at bounding box center [320, 79] width 17 height 12
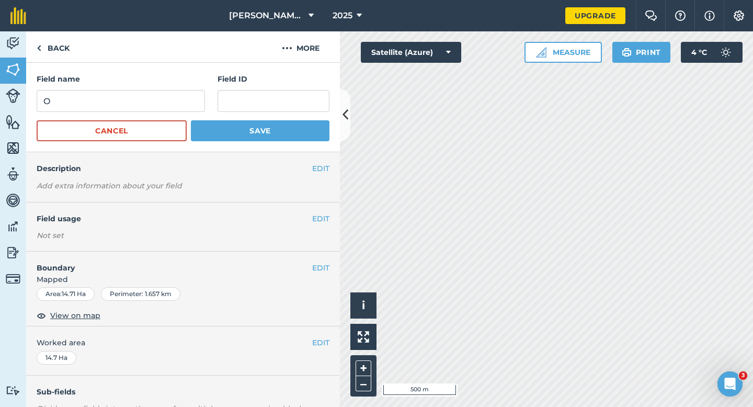
click at [147, 89] on div "Field name O" at bounding box center [121, 92] width 168 height 39
click at [147, 90] on input "O" at bounding box center [121, 101] width 168 height 22
click at [147, 101] on input "O" at bounding box center [121, 101] width 168 height 22
click at [147, 101] on input "OMM" at bounding box center [121, 101] width 168 height 22
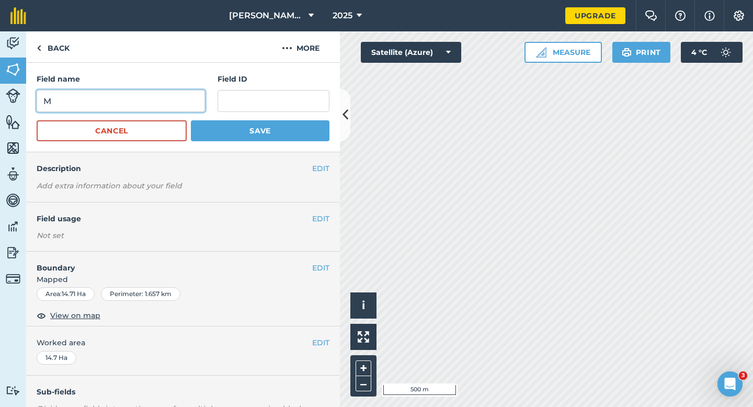
type input "M"
click at [191, 120] on button "Save" at bounding box center [260, 130] width 139 height 21
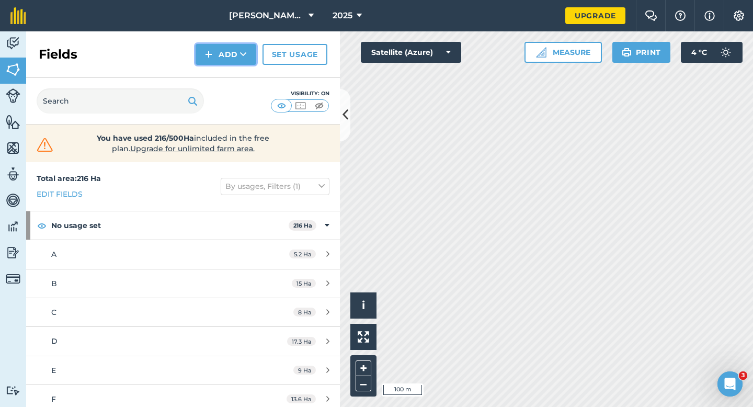
click at [219, 63] on button "Add" at bounding box center [226, 54] width 61 height 21
click at [221, 81] on link "Draw" at bounding box center [226, 77] width 58 height 23
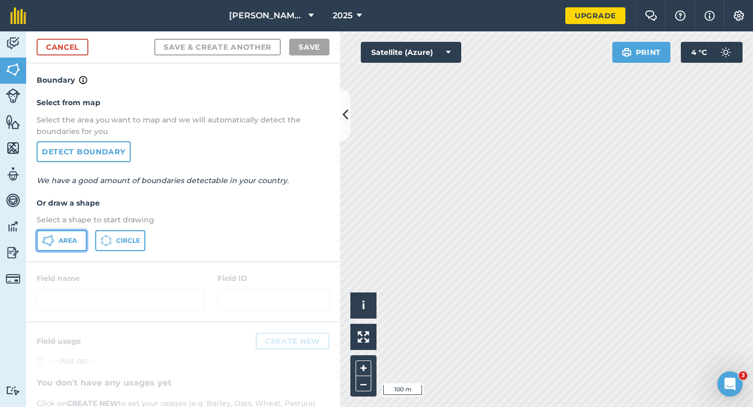
click at [52, 237] on icon at bounding box center [51, 236] width 3 height 3
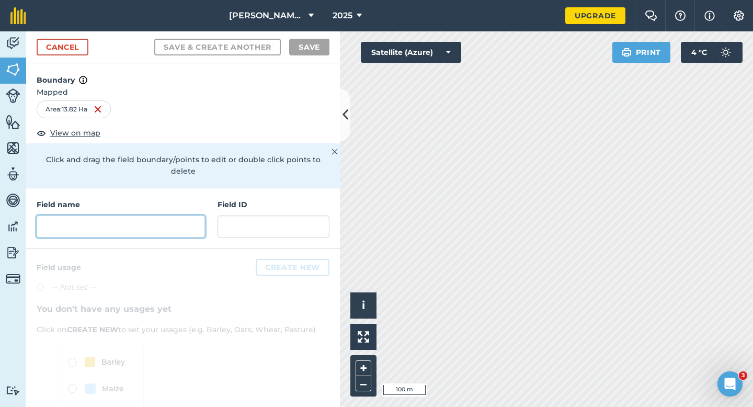
click at [164, 215] on input "text" at bounding box center [121, 226] width 168 height 22
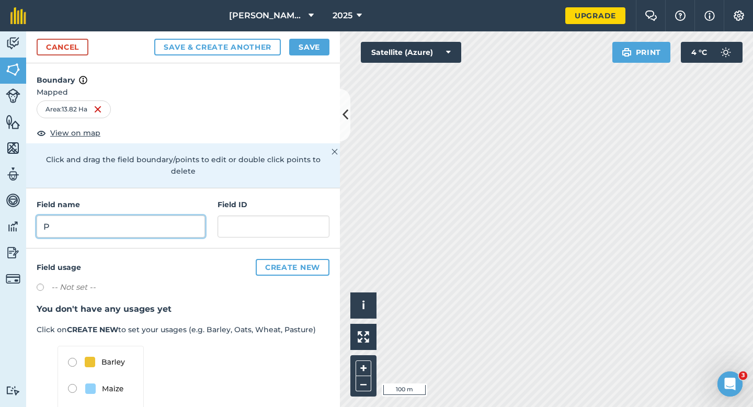
type input "P"
click at [298, 45] on button "Save" at bounding box center [309, 47] width 40 height 17
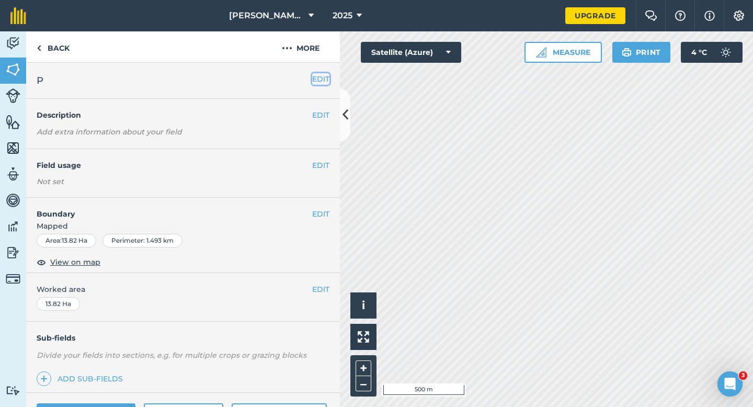
click at [321, 76] on button "EDIT" at bounding box center [320, 79] width 17 height 12
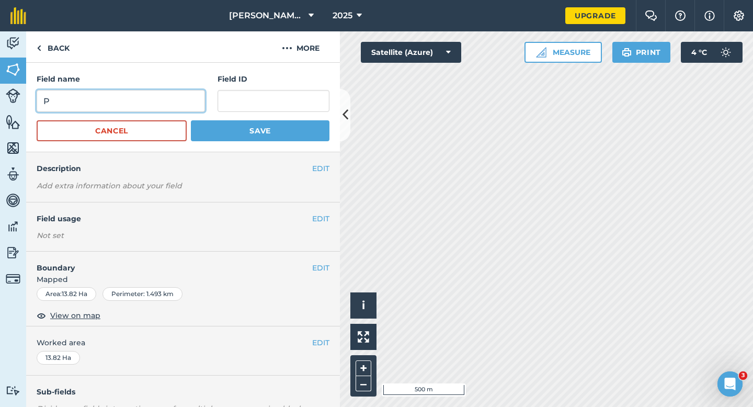
click at [180, 90] on input "P" at bounding box center [121, 101] width 168 height 22
type input "O"
click at [191, 120] on button "Save" at bounding box center [260, 130] width 139 height 21
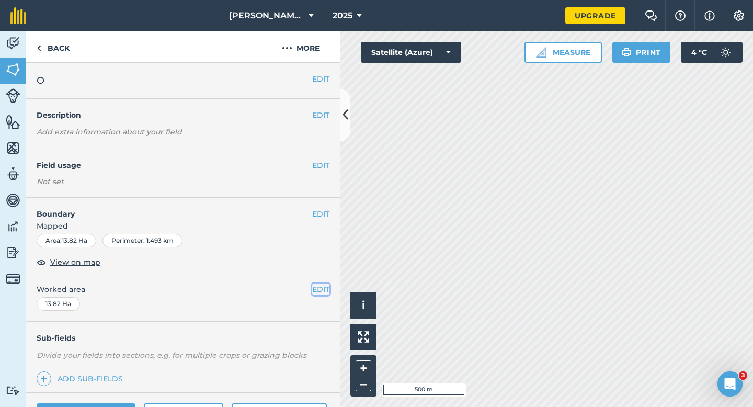
click at [328, 286] on button "EDIT" at bounding box center [320, 289] width 17 height 12
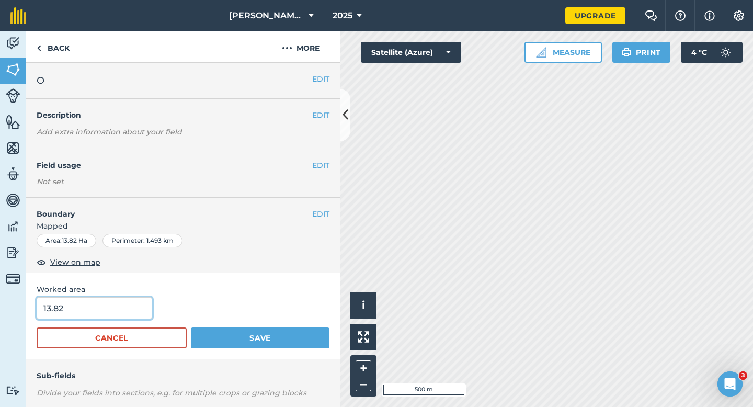
click at [135, 306] on input "13.82" at bounding box center [95, 308] width 116 height 22
type input "13.8"
click at [191, 327] on button "Save" at bounding box center [260, 337] width 139 height 21
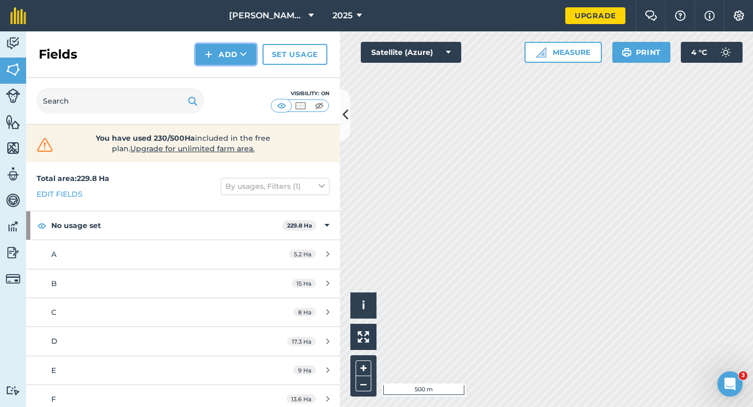
click at [224, 59] on button "Add" at bounding box center [226, 54] width 61 height 21
click at [224, 71] on link "Draw" at bounding box center [226, 77] width 58 height 23
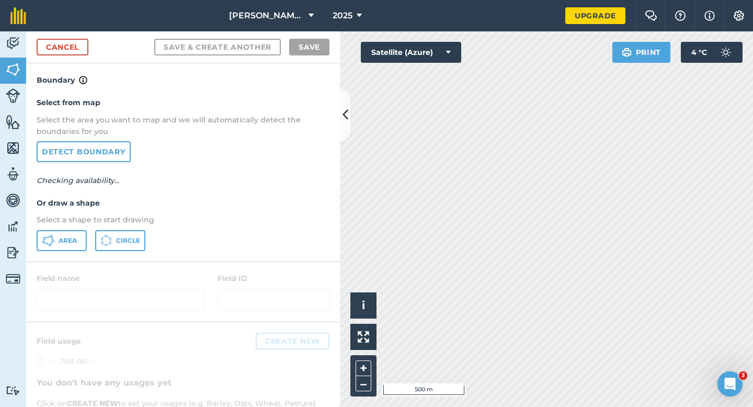
click at [72, 224] on p "Select a shape to start drawing" at bounding box center [183, 220] width 293 height 12
click at [67, 231] on button "Area" at bounding box center [62, 240] width 50 height 21
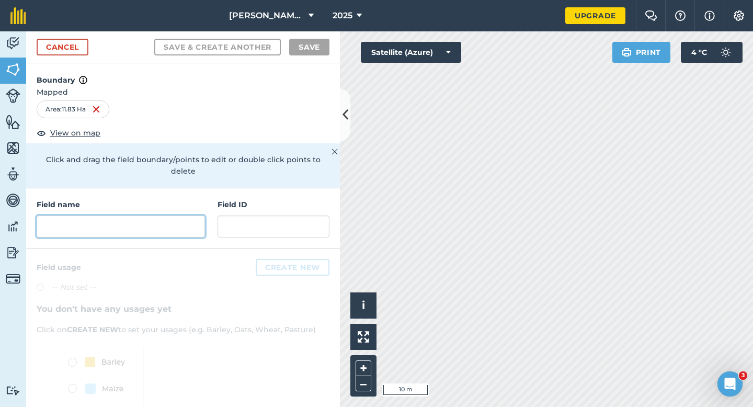
click at [177, 220] on input "text" at bounding box center [121, 226] width 168 height 22
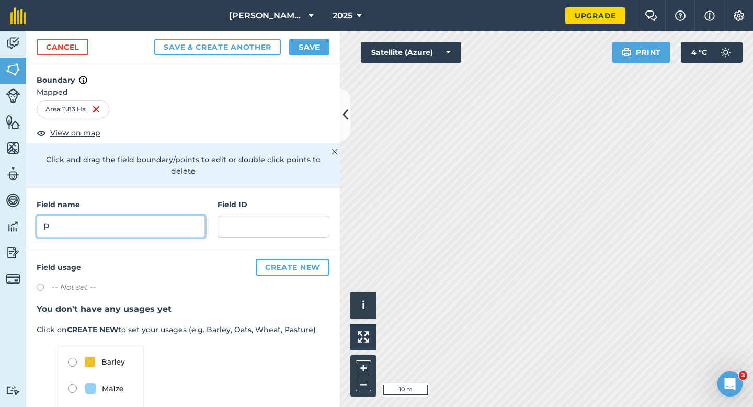
type input "P"
click at [320, 55] on div "Cancel Save & Create Another Save" at bounding box center [183, 47] width 314 height 32
click at [314, 52] on button "Save" at bounding box center [309, 47] width 40 height 17
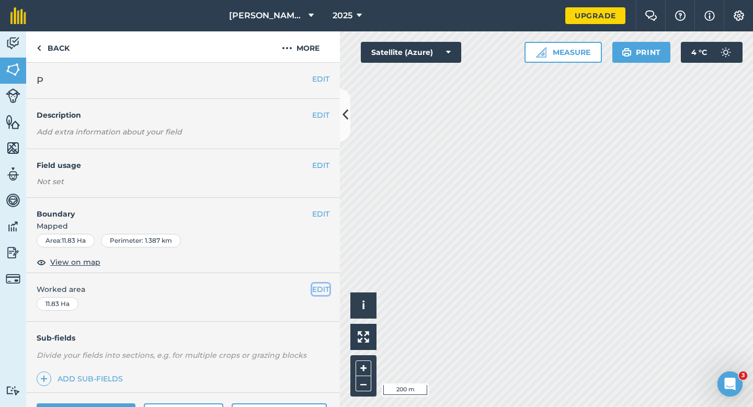
click at [322, 293] on button "EDIT" at bounding box center [320, 289] width 17 height 12
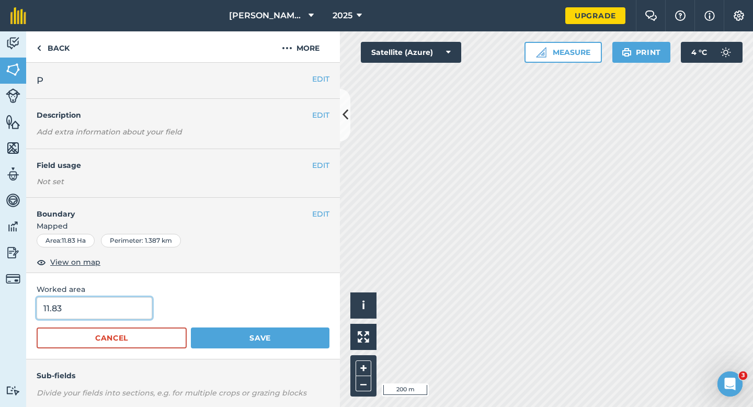
click at [50, 318] on input "11.83" at bounding box center [95, 308] width 116 height 22
type input "12"
click at [191, 327] on button "Save" at bounding box center [260, 337] width 139 height 21
